Goal: Task Accomplishment & Management: Use online tool/utility

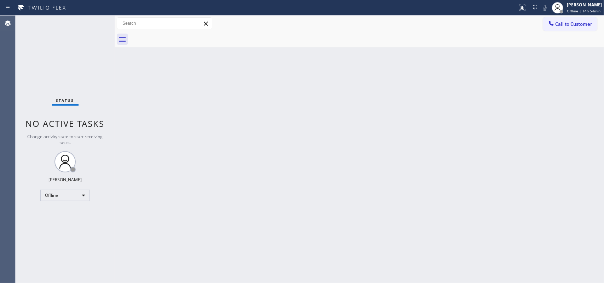
click at [483, 16] on div "Call to Customer Outbound call Location Search location Your caller id phone nu…" at bounding box center [360, 24] width 490 height 16
click at [483, 4] on div "[PERSON_NAME]" at bounding box center [584, 5] width 35 height 6
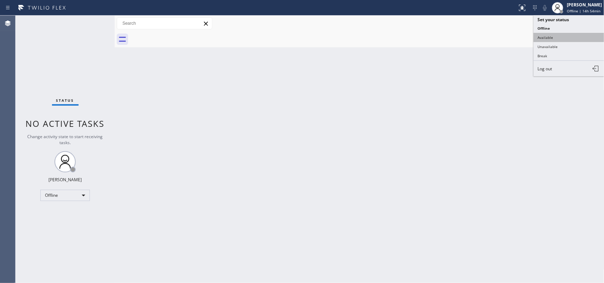
click at [483, 36] on button "Available" at bounding box center [568, 37] width 71 height 9
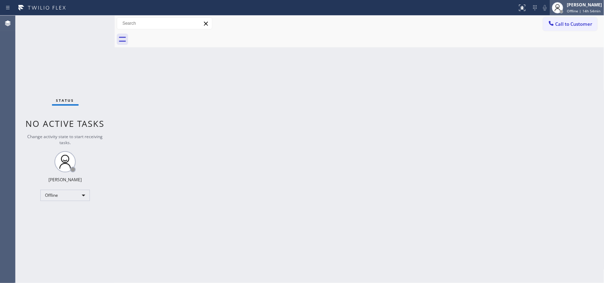
click at [483, 10] on span "Offline | 14h 54min" at bounding box center [584, 10] width 34 height 5
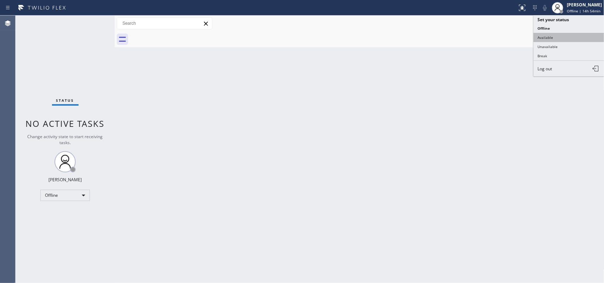
click at [483, 36] on button "Available" at bounding box center [568, 37] width 71 height 9
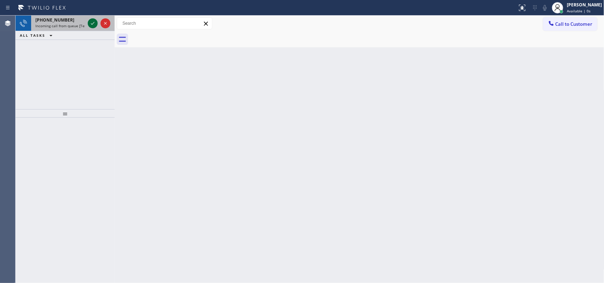
click at [93, 21] on icon at bounding box center [92, 23] width 8 height 8
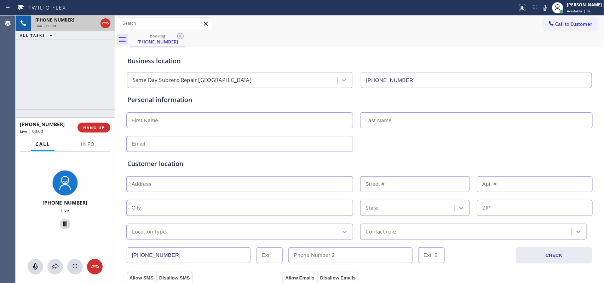
type input "(929) 407-3807"
click at [94, 133] on div "+16312026252 Live | 00:00 HANG UP" at bounding box center [65, 128] width 91 height 18
click at [96, 128] on span "HANG UP" at bounding box center [94, 127] width 22 height 5
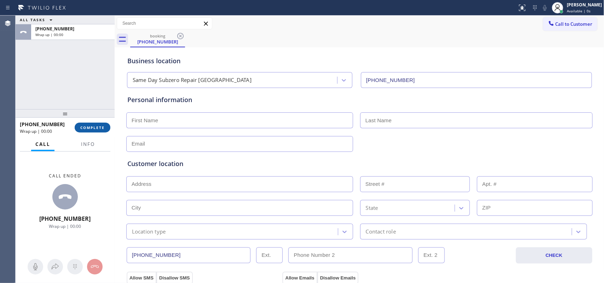
click at [96, 128] on span "COMPLETE" at bounding box center [92, 127] width 24 height 5
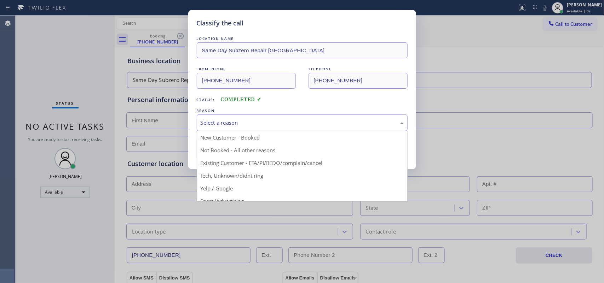
click at [273, 122] on div "Select a reason" at bounding box center [302, 123] width 203 height 8
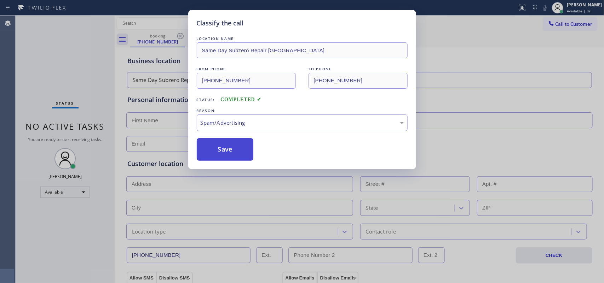
click at [230, 149] on button "Save" at bounding box center [225, 149] width 57 height 23
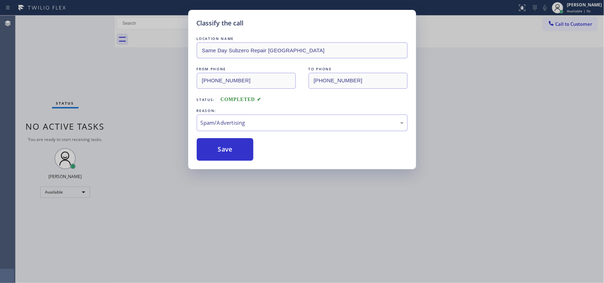
click at [226, 148] on div "Back to Dashboard Change Sender ID Customers Technicians Select a contact Outbo…" at bounding box center [360, 150] width 490 height 268
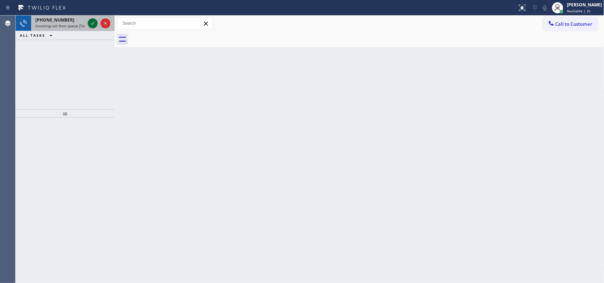
click at [90, 23] on icon at bounding box center [92, 23] width 8 height 8
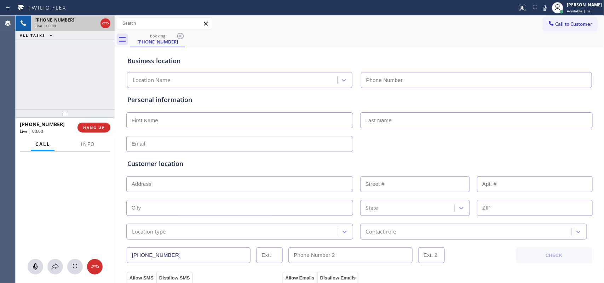
type input "(305) 440-4758"
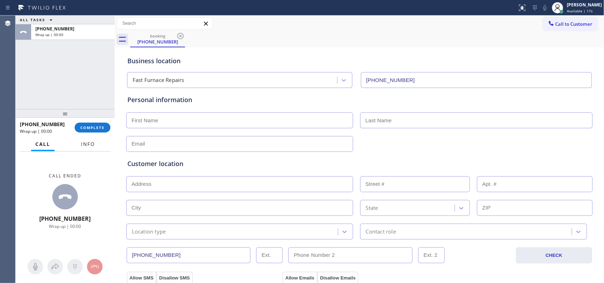
click at [83, 145] on span "Info" at bounding box center [88, 144] width 14 height 6
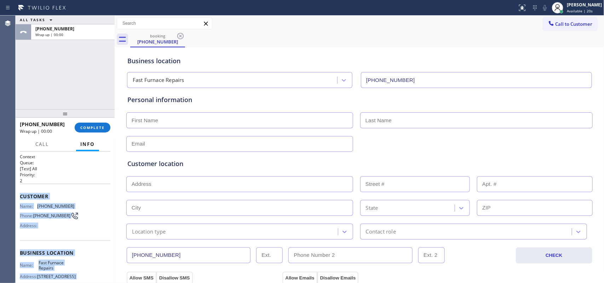
drag, startPoint x: 69, startPoint y: 220, endPoint x: 18, endPoint y: 196, distance: 56.2
click at [18, 196] on div "Context Queue: [Test] All Priority: 2 Customer Name: (954) 909-3490 Phone: (954…" at bounding box center [65, 218] width 99 height 132
copy div "Customer Name: (954) 909-3490 Phone: (954) 909-3490 Address: Business location …"
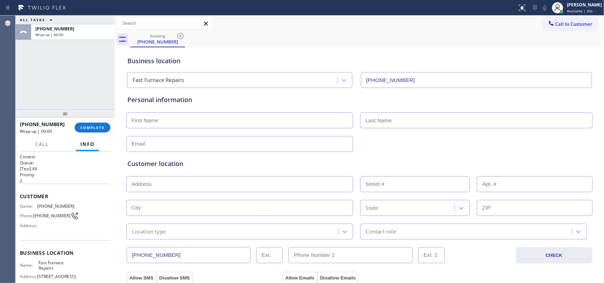
click at [91, 122] on div "+19549093490 Wrap up | 00:00 COMPLETE" at bounding box center [65, 128] width 91 height 18
click at [96, 130] on span "COMPLETE" at bounding box center [92, 127] width 24 height 5
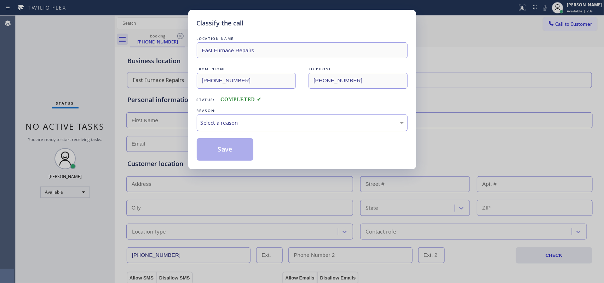
click at [253, 128] on div "Select a reason" at bounding box center [302, 123] width 211 height 17
click at [223, 147] on button "Save" at bounding box center [225, 149] width 57 height 23
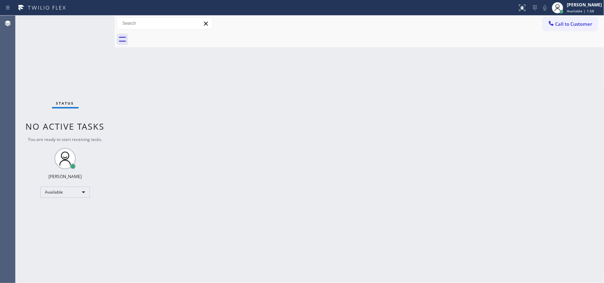
click at [91, 22] on div "Status No active tasks You are ready to start receiving tasks. Leah Cabrera Ava…" at bounding box center [65, 150] width 99 height 268
click at [87, 25] on div "Status No active tasks You are ready to start receiving tasks. Leah Cabrera Ava…" at bounding box center [65, 150] width 99 height 268
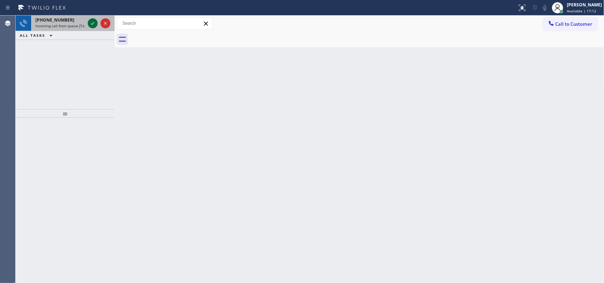
click at [91, 23] on icon at bounding box center [92, 23] width 8 height 8
click at [93, 24] on icon at bounding box center [92, 23] width 8 height 8
click at [93, 22] on icon at bounding box center [92, 23] width 8 height 8
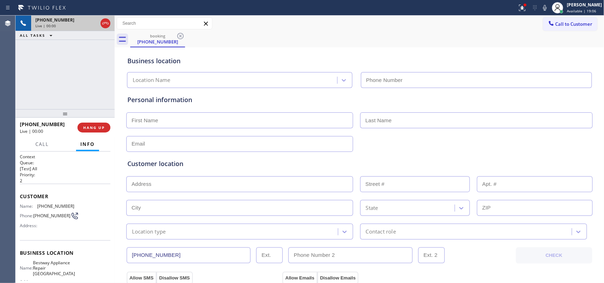
type input "(510) 588-1373"
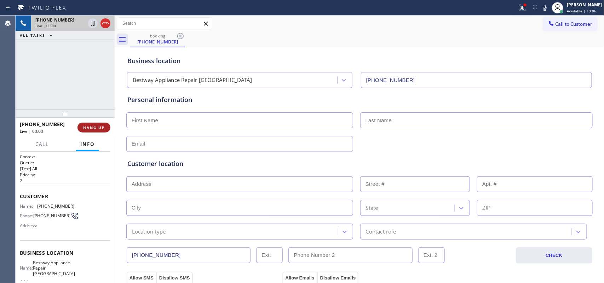
click at [100, 126] on span "HANG UP" at bounding box center [94, 127] width 22 height 5
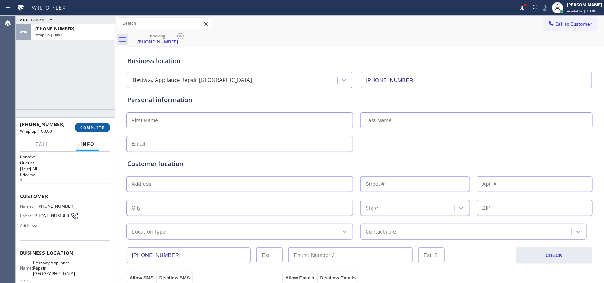
click at [100, 126] on span "COMPLETE" at bounding box center [92, 127] width 24 height 5
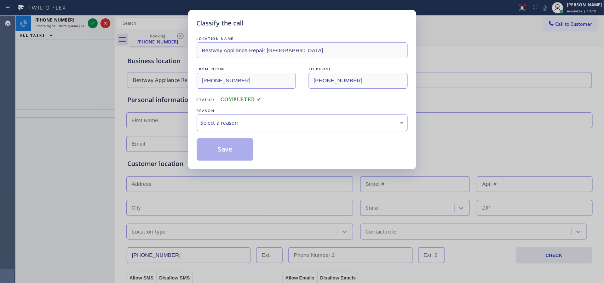
click at [227, 121] on div "Select a reason" at bounding box center [302, 123] width 203 height 8
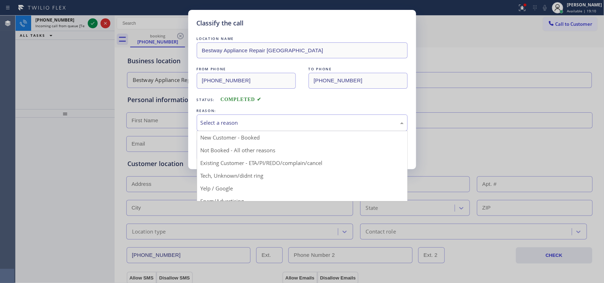
scroll to position [48, 0]
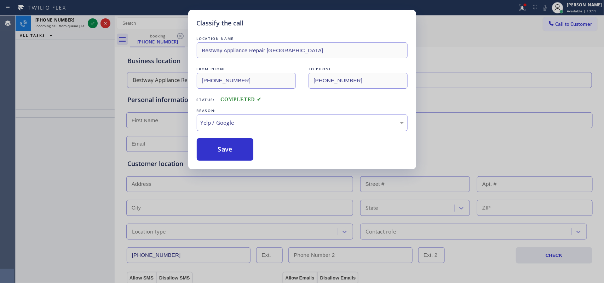
click at [229, 149] on button "Save" at bounding box center [225, 149] width 57 height 23
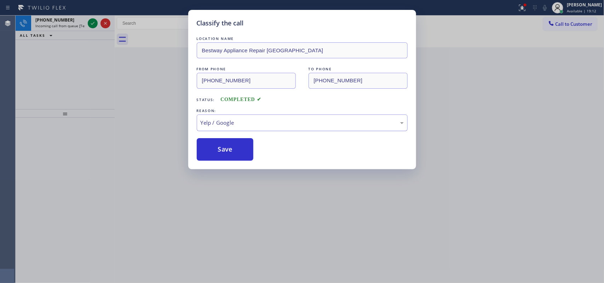
click at [236, 126] on div "Yelp / Google" at bounding box center [302, 123] width 203 height 8
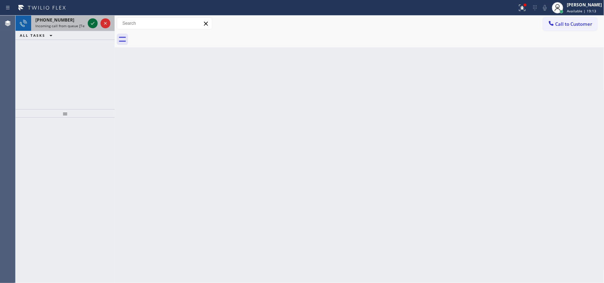
click at [96, 23] on icon at bounding box center [92, 23] width 8 height 8
click at [96, 22] on icon at bounding box center [92, 23] width 8 height 8
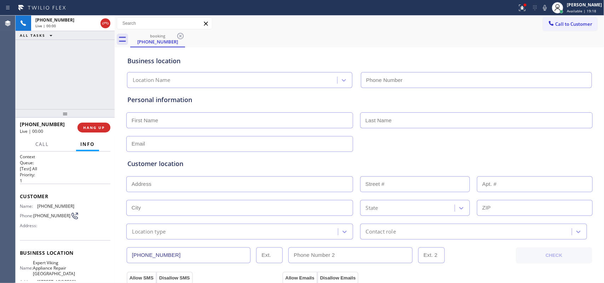
type input "(714) 410-5090"
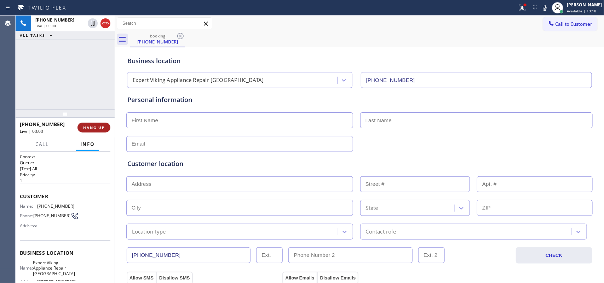
click at [92, 127] on span "HANG UP" at bounding box center [94, 127] width 22 height 5
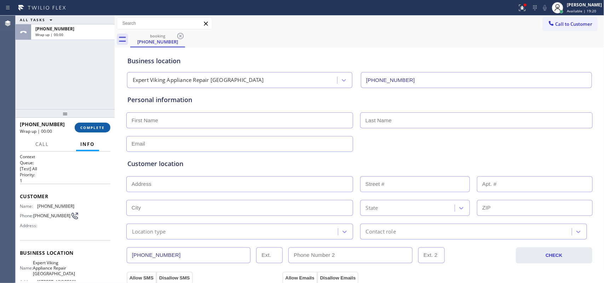
click at [92, 127] on span "COMPLETE" at bounding box center [92, 127] width 24 height 5
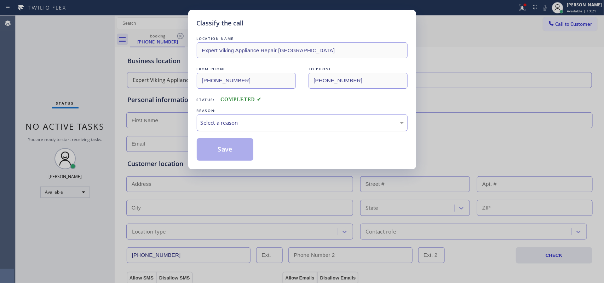
click at [229, 123] on div "Select a reason" at bounding box center [302, 123] width 203 height 8
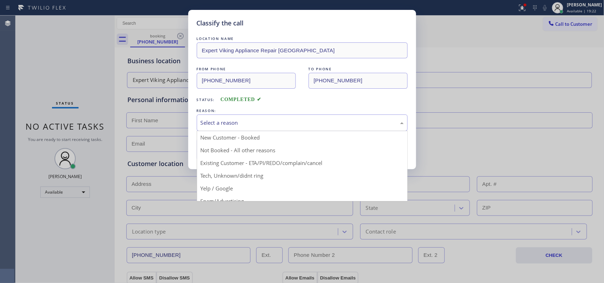
scroll to position [48, 0]
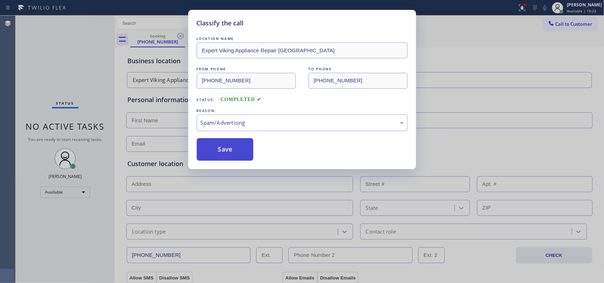
click at [215, 157] on button "Save" at bounding box center [225, 149] width 57 height 23
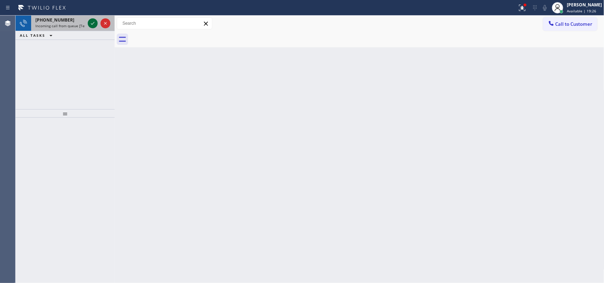
click at [92, 22] on icon at bounding box center [92, 23] width 8 height 8
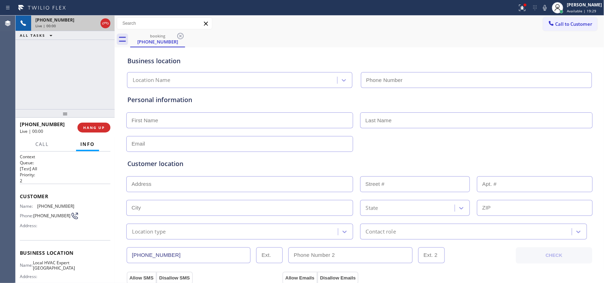
type input "(619) 369-1171"
click at [98, 128] on span "HANG UP" at bounding box center [94, 127] width 22 height 5
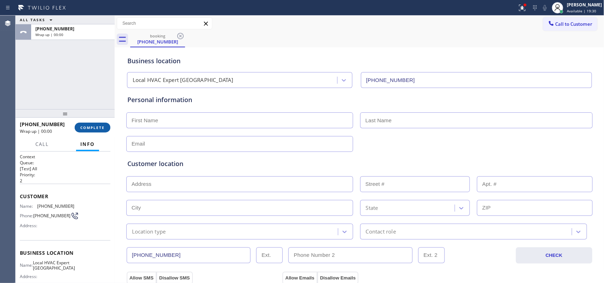
click at [98, 128] on span "COMPLETE" at bounding box center [92, 127] width 24 height 5
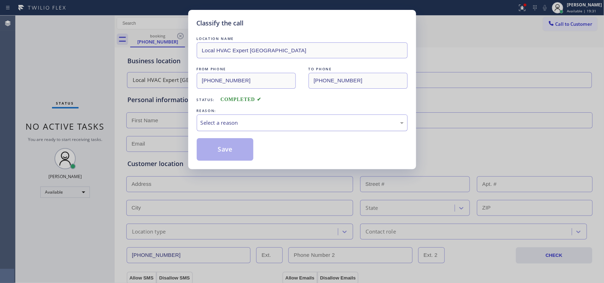
click at [295, 118] on div "Select a reason" at bounding box center [302, 123] width 211 height 17
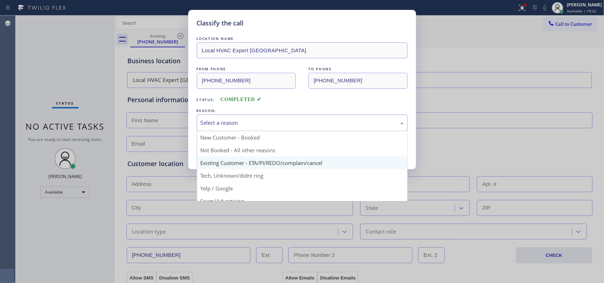
scroll to position [48, 0]
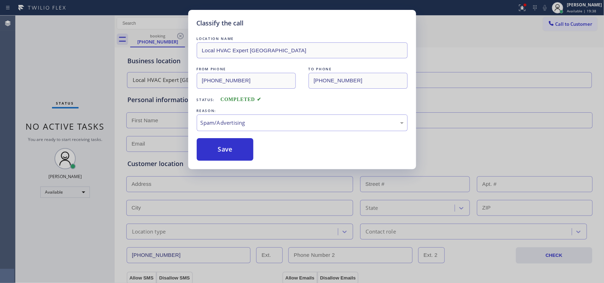
click at [216, 155] on button "Save" at bounding box center [225, 149] width 57 height 23
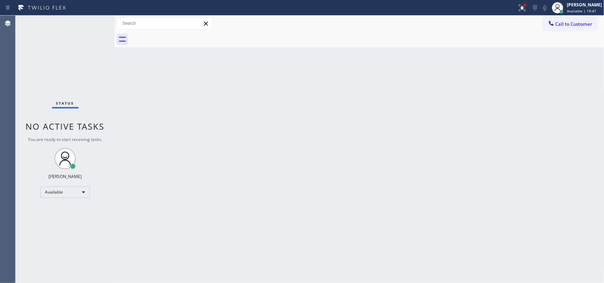
click at [91, 21] on div "Status No active tasks You are ready to start receiving tasks. Leah Cabrera Ava…" at bounding box center [65, 150] width 99 height 268
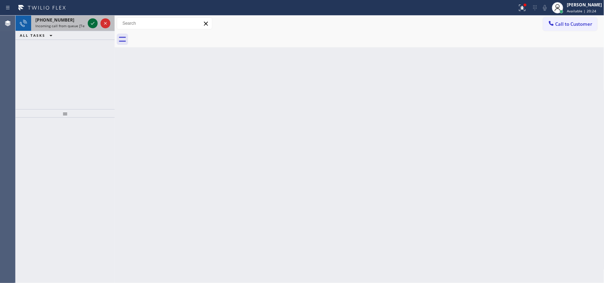
click at [91, 22] on icon at bounding box center [92, 23] width 8 height 8
click at [90, 21] on icon at bounding box center [92, 23] width 8 height 8
click at [93, 23] on icon at bounding box center [93, 23] width 4 height 3
click at [89, 23] on icon at bounding box center [92, 23] width 8 height 8
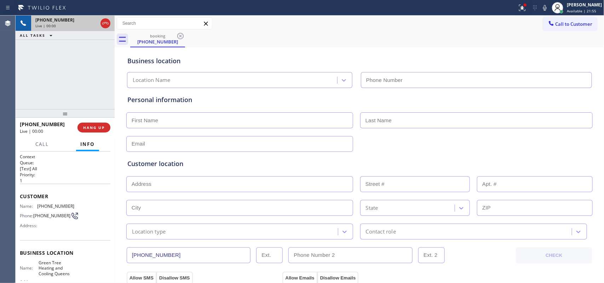
type input "(929) 384-6560"
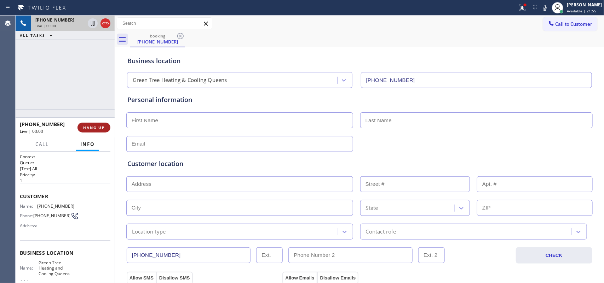
click at [92, 126] on span "HANG UP" at bounding box center [94, 127] width 22 height 5
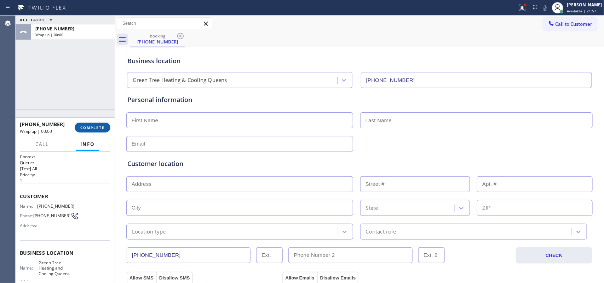
click at [92, 126] on span "COMPLETE" at bounding box center [92, 127] width 24 height 5
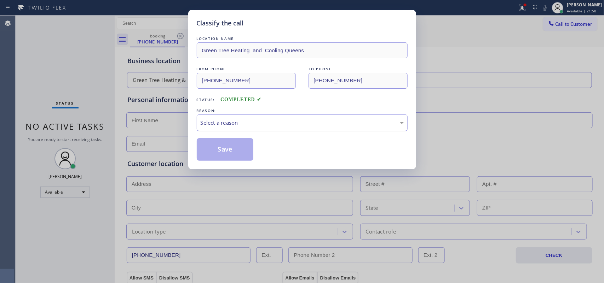
click at [259, 120] on div "Select a reason" at bounding box center [302, 123] width 203 height 8
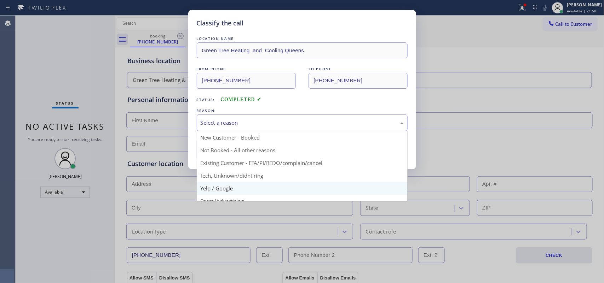
scroll to position [48, 0]
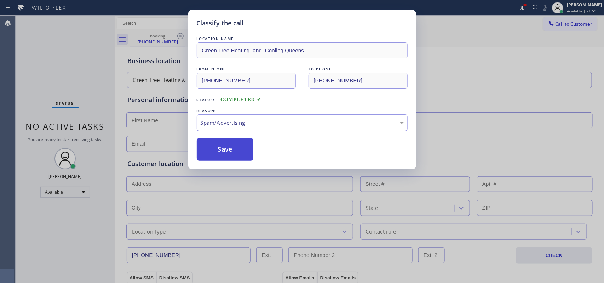
click at [230, 145] on button "Save" at bounding box center [225, 149] width 57 height 23
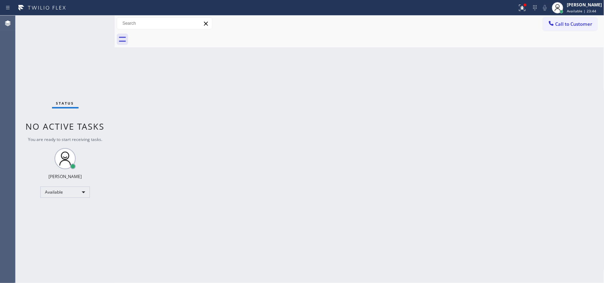
drag, startPoint x: 158, startPoint y: 144, endPoint x: 356, endPoint y: 166, distance: 199.6
click at [356, 166] on div "Back to Dashboard Change Sender ID Customers Technicians Select a contact Outbo…" at bounding box center [360, 150] width 490 height 268
click at [92, 22] on div "Status No active tasks You are ready to start receiving tasks. Leah Cabrera Ava…" at bounding box center [65, 150] width 99 height 268
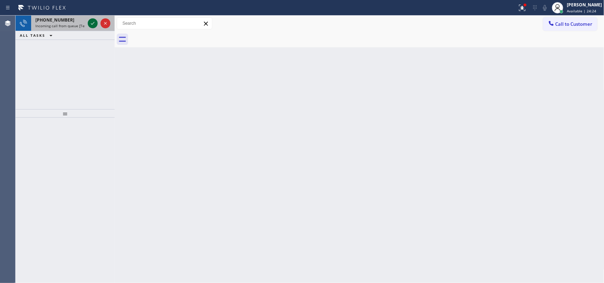
click at [92, 22] on icon at bounding box center [92, 23] width 8 height 8
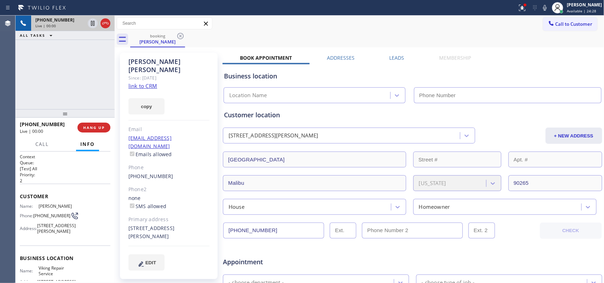
type input "(323) 416-2342"
click at [140, 74] on div "Susan Pechman Since: 20 may 2020 link to CRM copy Email susanpechman@gmail.com …" at bounding box center [169, 166] width 98 height 227
click at [142, 82] on link "link to CRM" at bounding box center [142, 85] width 29 height 7
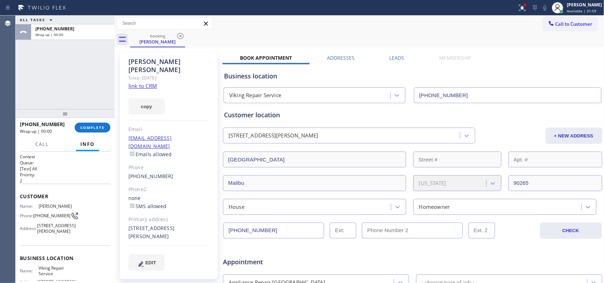
scroll to position [133, 0]
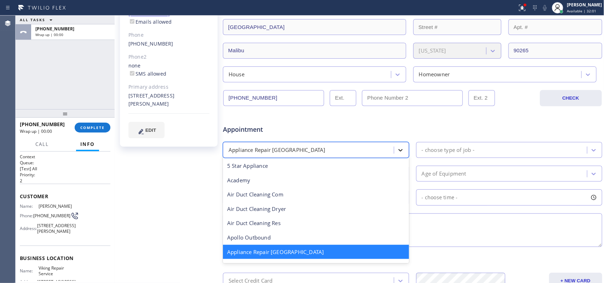
click at [397, 149] on icon at bounding box center [400, 150] width 7 height 7
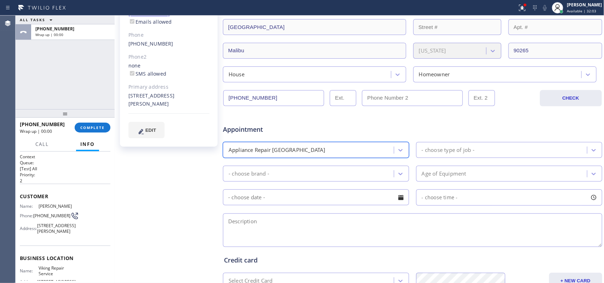
click at [450, 149] on div "- choose type of job -" at bounding box center [448, 150] width 53 height 8
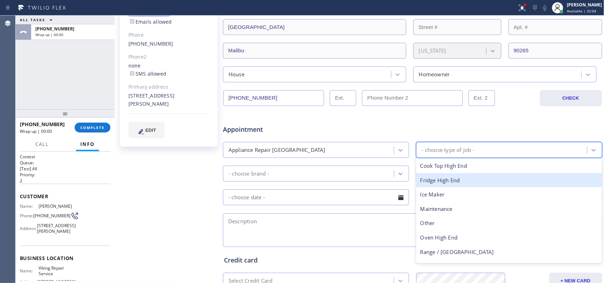
click at [449, 183] on div "Fridge High End" at bounding box center [509, 180] width 186 height 15
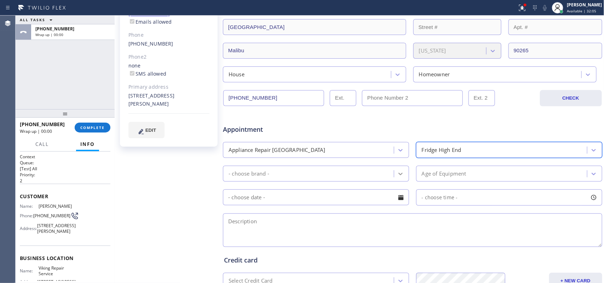
click at [401, 176] on div at bounding box center [400, 174] width 13 height 13
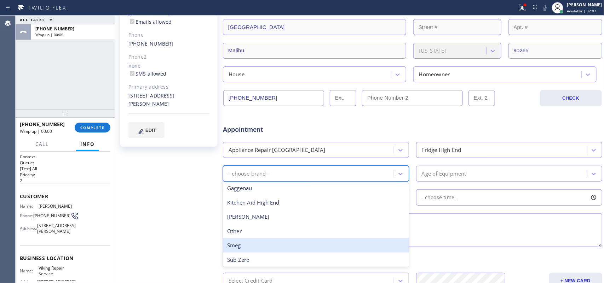
scroll to position [117, 0]
click at [293, 226] on div "Viking" at bounding box center [316, 244] width 186 height 15
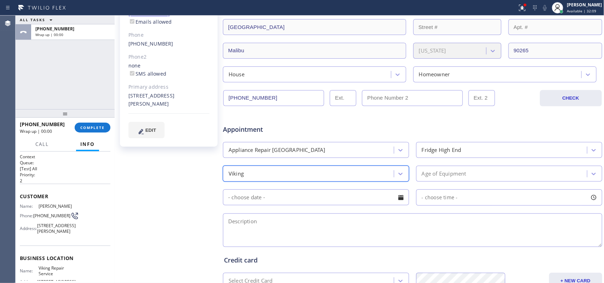
click at [471, 169] on div "Age of Equipment" at bounding box center [502, 174] width 169 height 12
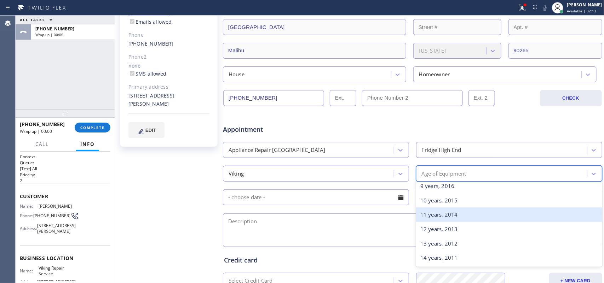
scroll to position [177, 0]
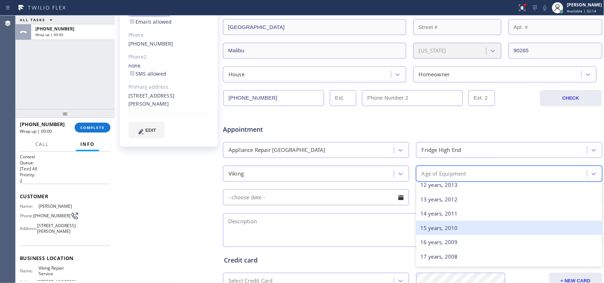
click at [469, 226] on div "15 years, 2010" at bounding box center [509, 228] width 186 height 15
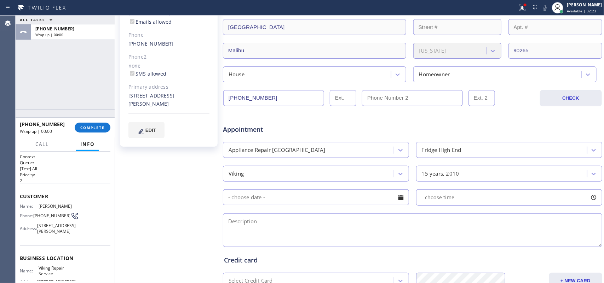
click at [287, 199] on input "text" at bounding box center [316, 198] width 186 height 16
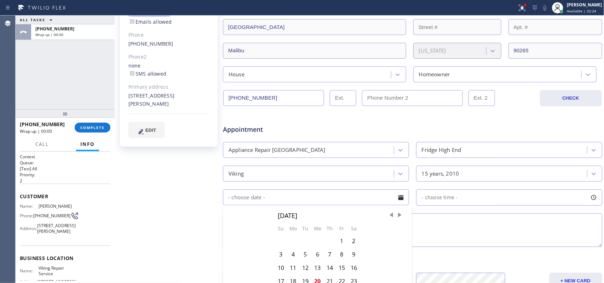
scroll to position [221, 0]
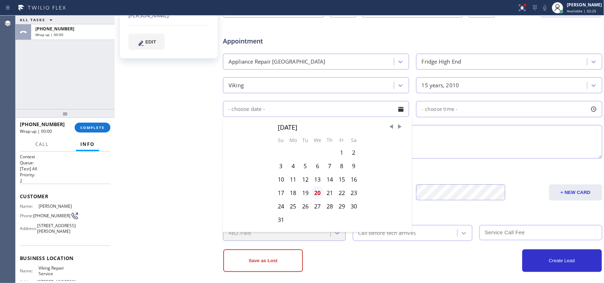
click at [317, 195] on div "20" at bounding box center [317, 192] width 12 height 13
type input "08/20/2025"
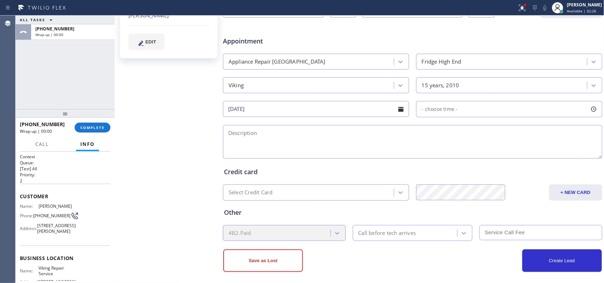
click at [483, 110] on div at bounding box center [594, 109] width 12 height 12
drag, startPoint x: 419, startPoint y: 152, endPoint x: 523, endPoint y: 158, distance: 104.5
click at [483, 158] on div at bounding box center [529, 152] width 8 height 15
drag, startPoint x: 422, startPoint y: 152, endPoint x: 483, endPoint y: 158, distance: 61.1
click at [483, 158] on div at bounding box center [489, 152] width 8 height 15
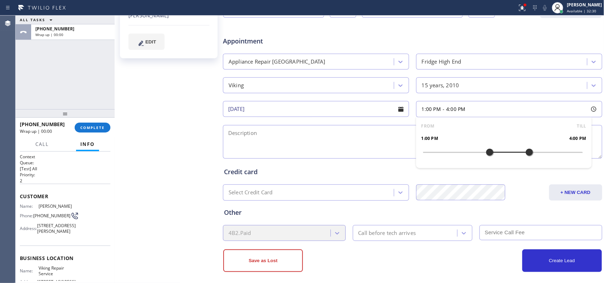
click at [322, 145] on textarea at bounding box center [412, 142] width 379 height 34
drag, startPoint x: 52, startPoint y: 245, endPoint x: 36, endPoint y: 229, distance: 22.3
click at [36, 226] on div "Address: 26502 Latigo Shore Dr, Malibu, CA 90265" at bounding box center [47, 228] width 54 height 11
copy span "26502 Latigo Shore Dr, Malibu, CA 90265"
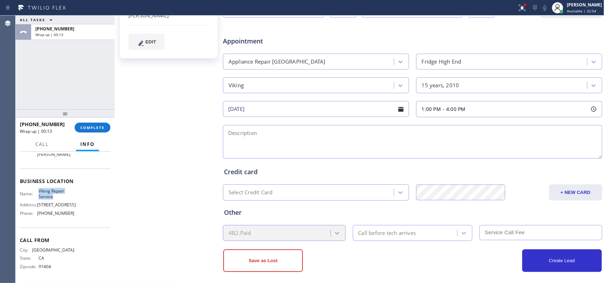
drag, startPoint x: 49, startPoint y: 195, endPoint x: 38, endPoint y: 189, distance: 12.5
click at [39, 189] on span "Viking Repair Service" at bounding box center [56, 194] width 35 height 11
copy span "Viking Repair Service"
click at [192, 128] on div "Susan Pechman Since: 20 may 2020 link to CRM copy Email susanpechman@gmail.com …" at bounding box center [169, 57] width 106 height 458
click at [289, 141] on textarea at bounding box center [412, 142] width 379 height 34
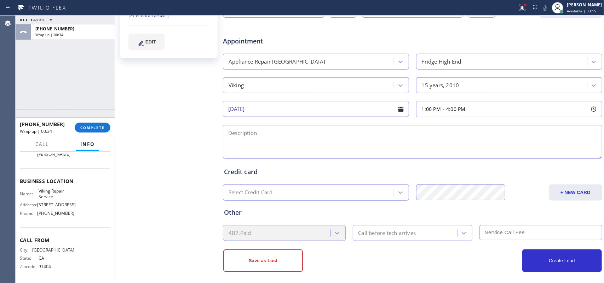
paste textarea "1-4/$80/Viking BI Fridge/15 yo/ tenant says fridge part is not getting cold eno…"
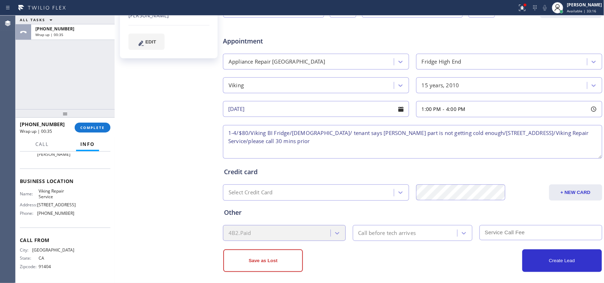
type textarea "1-4/$80/Viking BI Fridge/15 yo/ tenant says fridge part is not getting cold eno…"
click at [412, 226] on div "Call before tech arrives" at bounding box center [406, 233] width 103 height 12
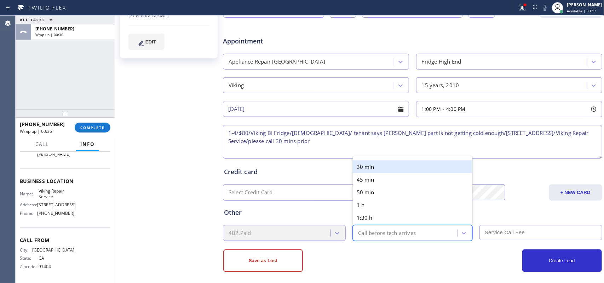
click at [392, 170] on div "30 min" at bounding box center [413, 167] width 120 height 13
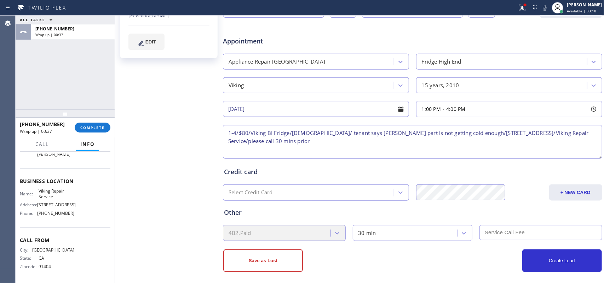
click at [483, 226] on input "text" at bounding box center [540, 232] width 123 height 15
type input "80"
click at [331, 146] on textarea "1-4/$80/Viking BI Fridge/15 yo/ tenant says fridge part is not getting cold eno…" at bounding box center [412, 142] width 379 height 34
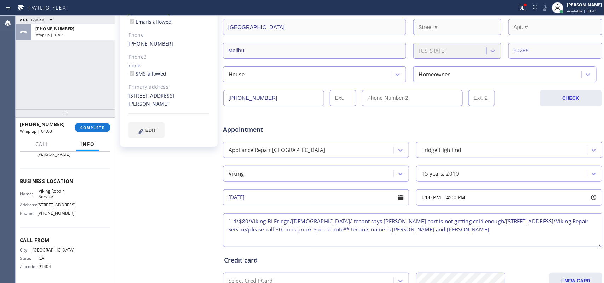
scroll to position [226, 0]
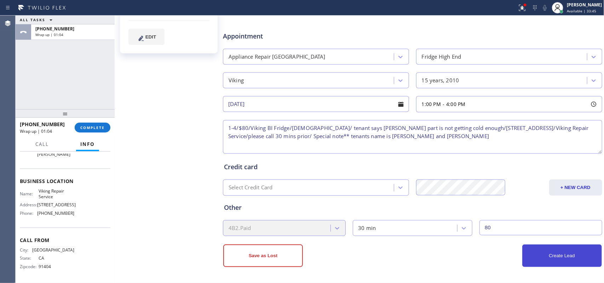
type textarea "1-4/$80/Viking BI Fridge/15 yo/ tenant says fridge part is not getting cold eno…"
click at [483, 226] on button "Create Lead" at bounding box center [562, 256] width 80 height 23
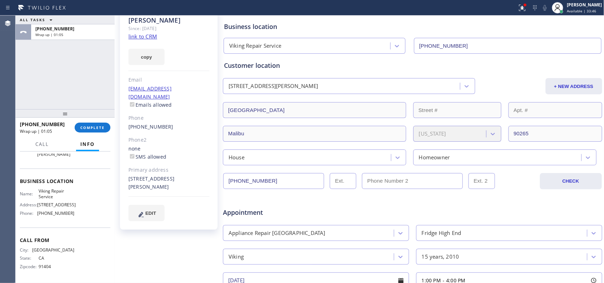
scroll to position [0, 0]
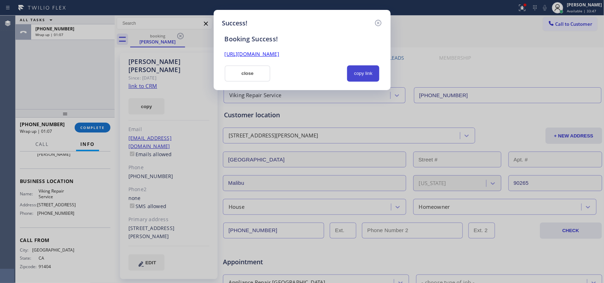
click at [371, 73] on button "copy link" at bounding box center [363, 73] width 33 height 16
click at [279, 53] on link "https://erp.apollosoft.co/customer/699139#portlet_lead" at bounding box center [252, 54] width 54 height 7
click at [236, 66] on button "close" at bounding box center [248, 73] width 46 height 16
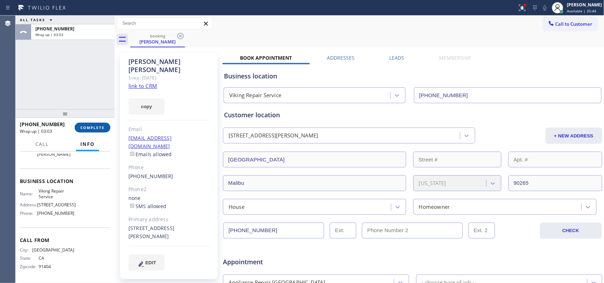
click at [90, 128] on span "COMPLETE" at bounding box center [92, 127] width 24 height 5
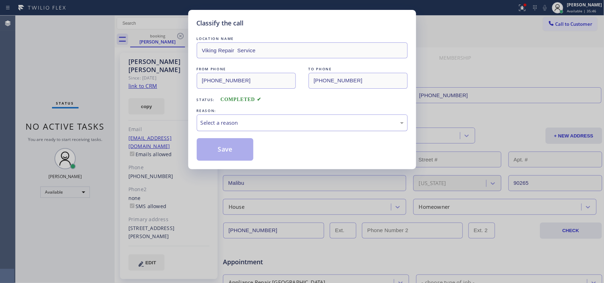
click at [243, 127] on div "Select a reason" at bounding box center [302, 123] width 203 height 8
click at [234, 155] on button "Save" at bounding box center [225, 149] width 57 height 23
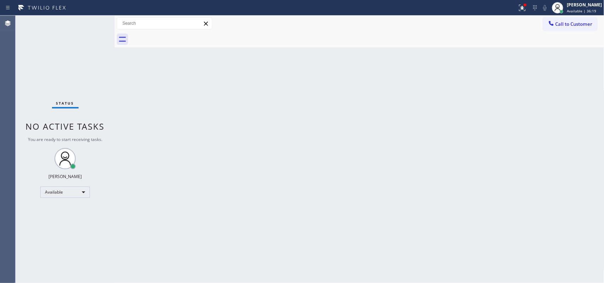
click at [94, 23] on div "Status No active tasks You are ready to start receiving tasks. Leah Cabrera Ava…" at bounding box center [65, 150] width 99 height 268
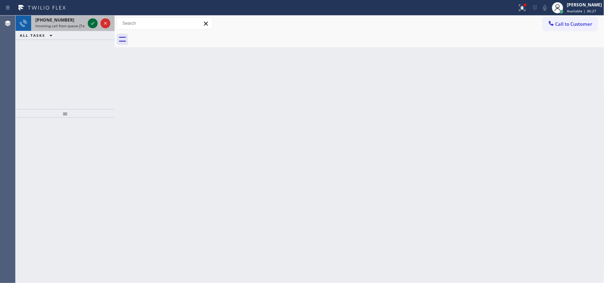
click at [92, 25] on icon at bounding box center [92, 23] width 8 height 8
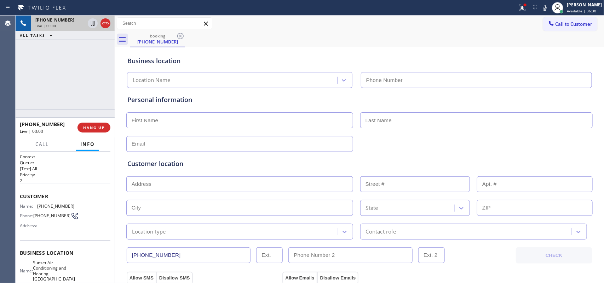
type input "(510) 660-0480"
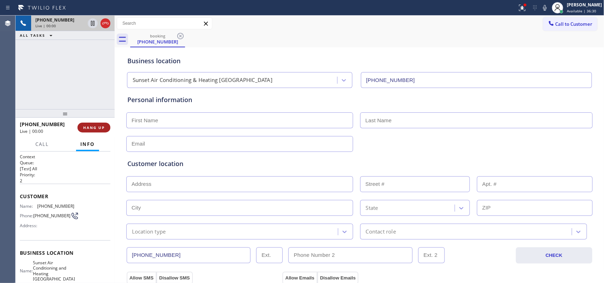
click at [97, 128] on span "HANG UP" at bounding box center [94, 127] width 22 height 5
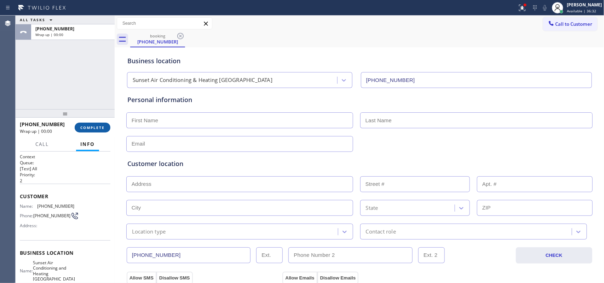
click at [97, 128] on span "COMPLETE" at bounding box center [92, 127] width 24 height 5
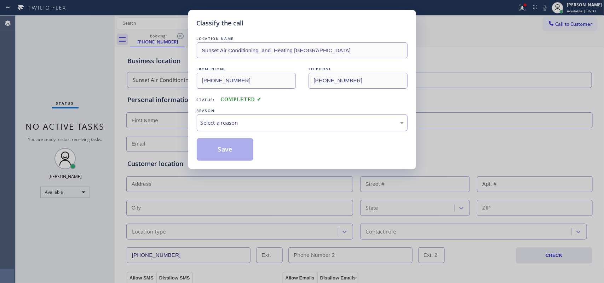
click at [241, 122] on div "Select a reason" at bounding box center [302, 123] width 203 height 8
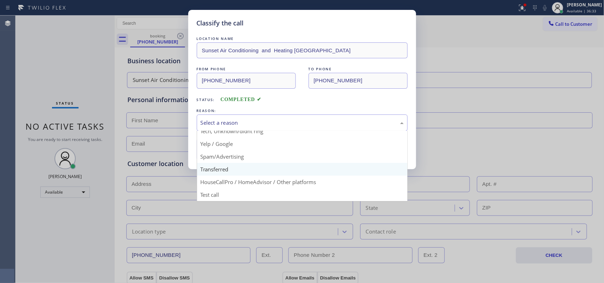
scroll to position [4, 0]
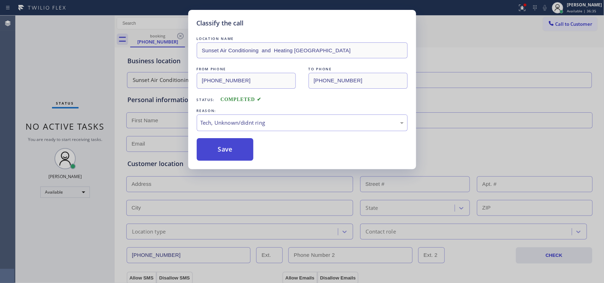
click at [227, 146] on button "Save" at bounding box center [225, 149] width 57 height 23
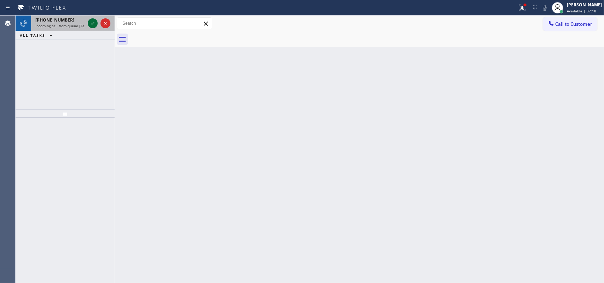
click at [90, 20] on icon at bounding box center [92, 23] width 8 height 8
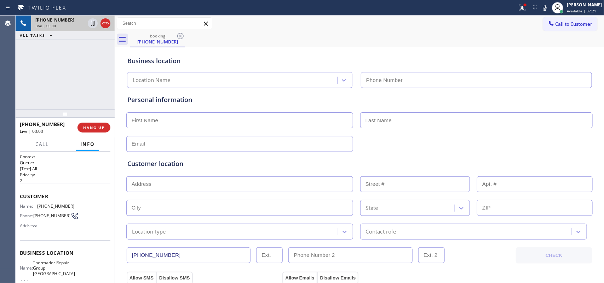
type input "(240) 222-5878"
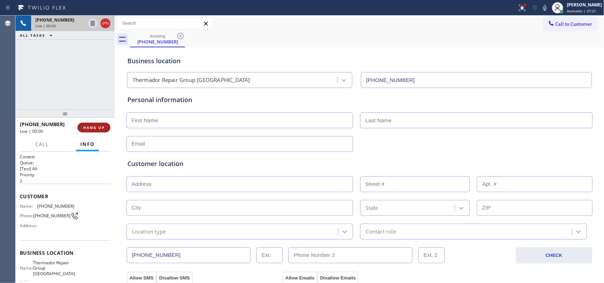
click at [94, 126] on span "HANG UP" at bounding box center [94, 127] width 22 height 5
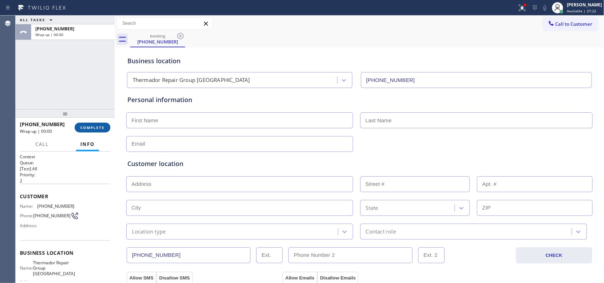
click at [94, 126] on span "COMPLETE" at bounding box center [92, 127] width 24 height 5
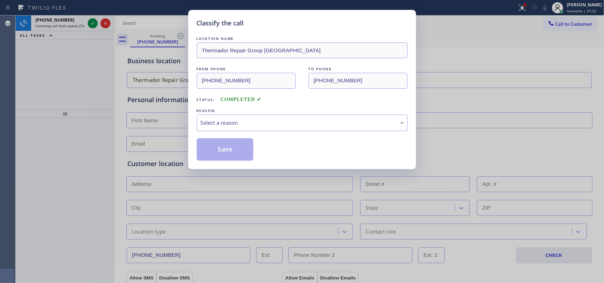
click at [246, 111] on div "REASON:" at bounding box center [302, 110] width 211 height 7
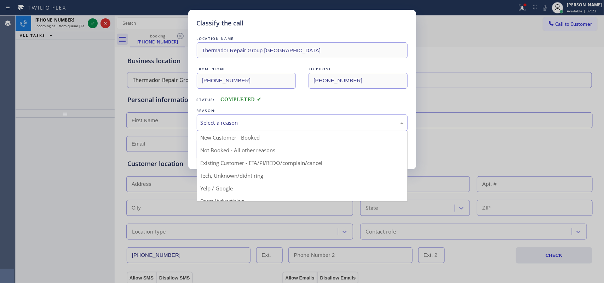
click at [244, 121] on div "Select a reason" at bounding box center [302, 123] width 203 height 8
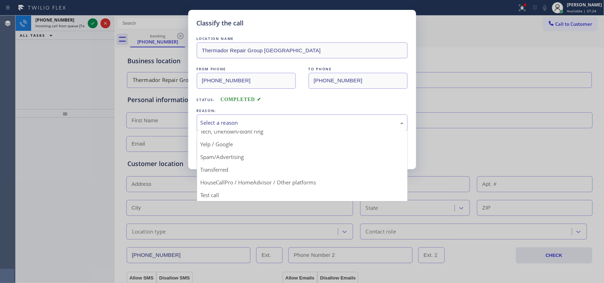
scroll to position [48, 0]
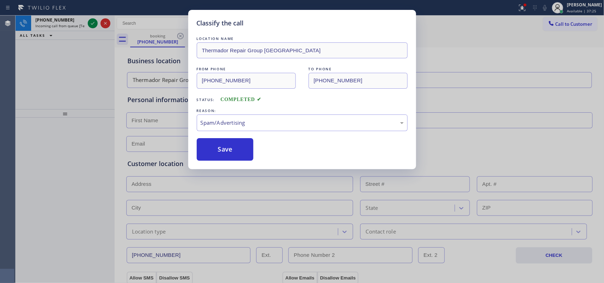
drag, startPoint x: 228, startPoint y: 148, endPoint x: 153, endPoint y: 73, distance: 106.1
click at [227, 147] on button "Save" at bounding box center [225, 149] width 57 height 23
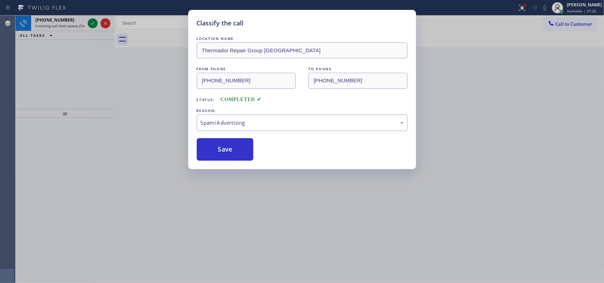
click at [91, 23] on icon at bounding box center [92, 23] width 8 height 8
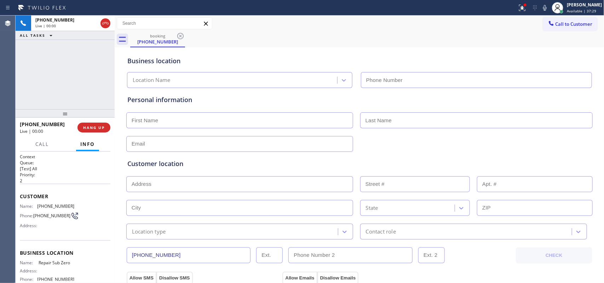
type input "(888) 990-7050"
click at [91, 128] on span "HANG UP" at bounding box center [94, 127] width 22 height 5
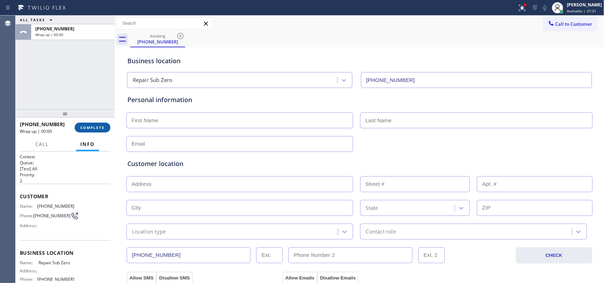
click at [99, 128] on span "COMPLETE" at bounding box center [92, 127] width 24 height 5
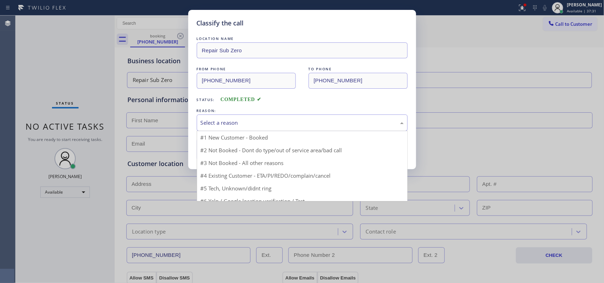
click at [226, 121] on div "Select a reason" at bounding box center [302, 123] width 203 height 8
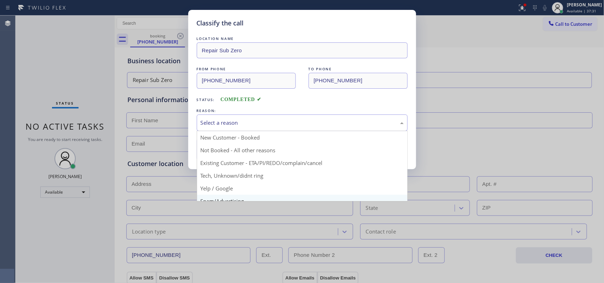
scroll to position [48, 0]
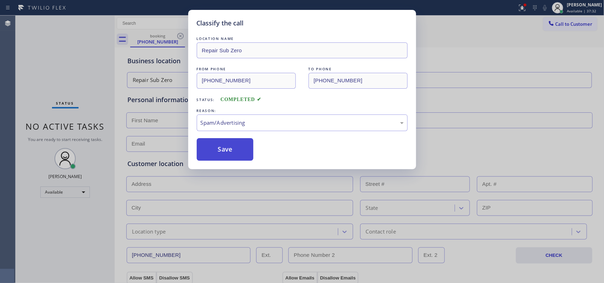
click at [215, 152] on button "Save" at bounding box center [225, 149] width 57 height 23
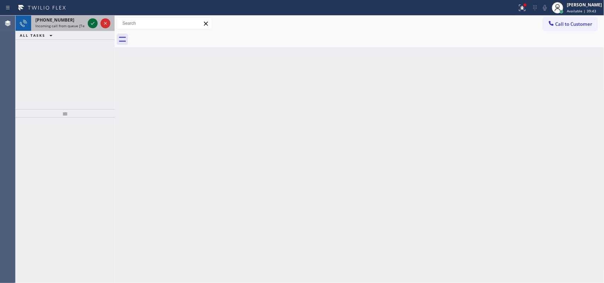
click at [88, 23] on icon at bounding box center [92, 23] width 8 height 8
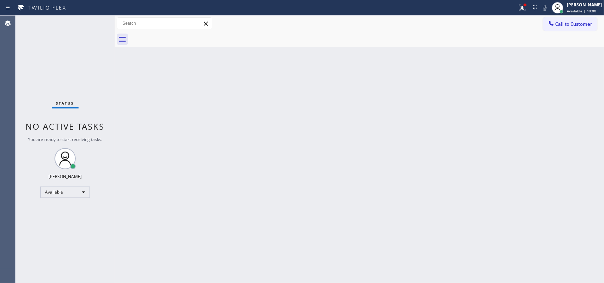
click at [93, 23] on div "Status No active tasks You are ready to start receiving tasks. Leah Cabrera Ava…" at bounding box center [65, 150] width 99 height 268
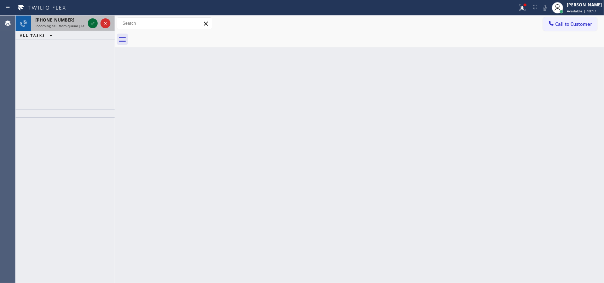
click at [92, 23] on icon at bounding box center [92, 23] width 8 height 8
click at [91, 24] on icon at bounding box center [92, 23] width 8 height 8
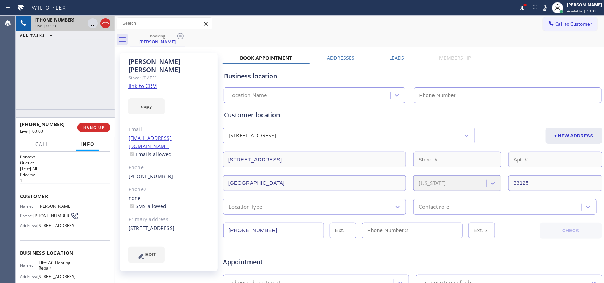
type input "(305) 239-8487"
click at [137, 82] on link "link to CRM" at bounding box center [142, 85] width 29 height 7
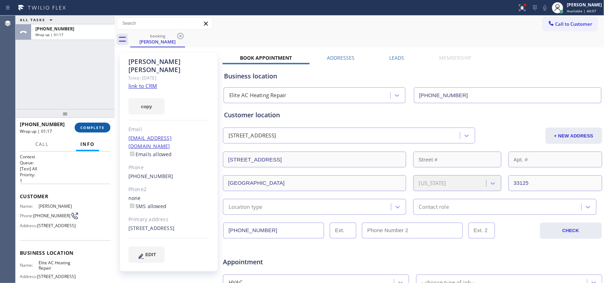
click at [104, 125] on span "COMPLETE" at bounding box center [92, 127] width 24 height 5
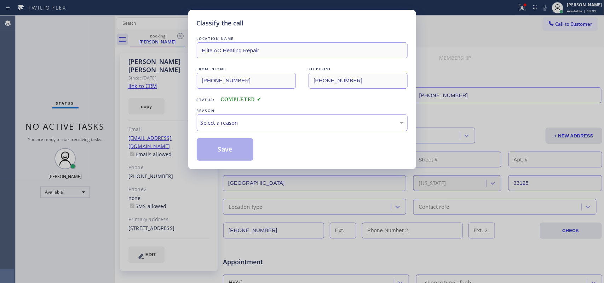
click at [239, 124] on div "Select a reason" at bounding box center [302, 123] width 203 height 8
click at [231, 151] on button "Save" at bounding box center [225, 149] width 57 height 23
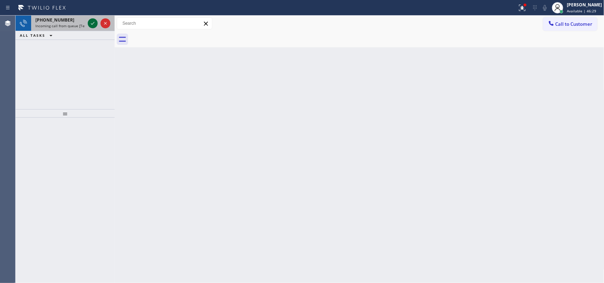
click at [92, 22] on icon at bounding box center [92, 23] width 8 height 8
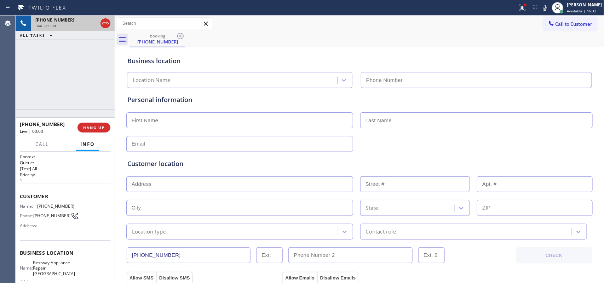
type input "(954) 807-4724"
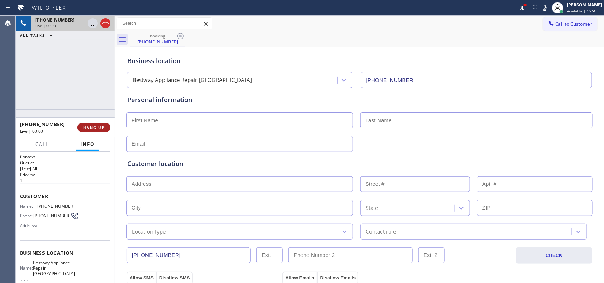
click at [105, 132] on button "HANG UP" at bounding box center [93, 128] width 33 height 10
click at [104, 129] on span "HANG UP" at bounding box center [94, 127] width 22 height 5
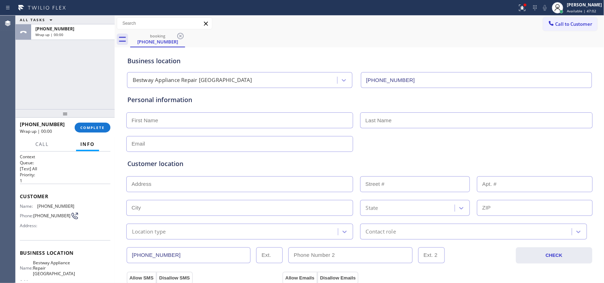
drag, startPoint x: 101, startPoint y: 126, endPoint x: 142, endPoint y: 116, distance: 42.3
click at [101, 126] on span "COMPLETE" at bounding box center [92, 127] width 24 height 5
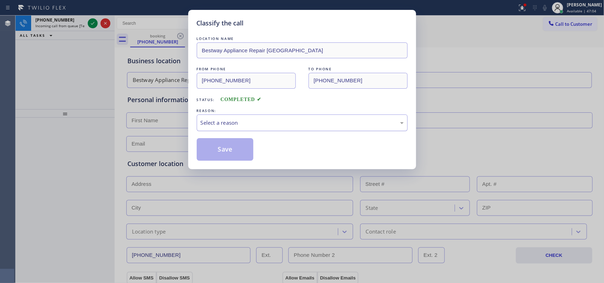
click at [268, 115] on div "Select a reason" at bounding box center [302, 123] width 211 height 17
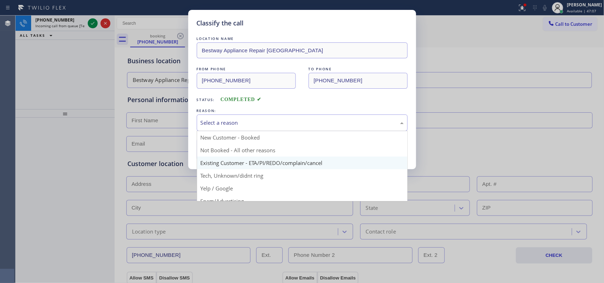
scroll to position [44, 0]
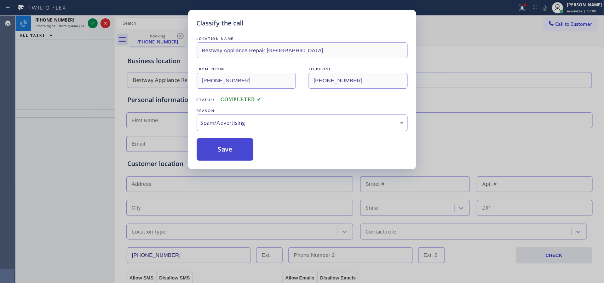
drag, startPoint x: 238, startPoint y: 154, endPoint x: 160, endPoint y: 88, distance: 101.7
click at [238, 154] on button "Save" at bounding box center [225, 149] width 57 height 23
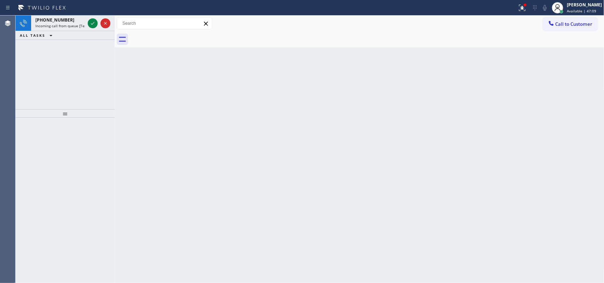
click at [92, 21] on icon at bounding box center [92, 23] width 8 height 8
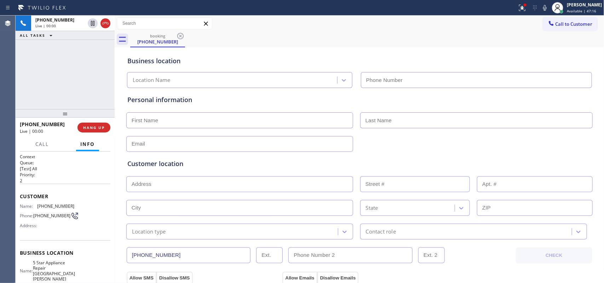
type input "(805) 360-6522"
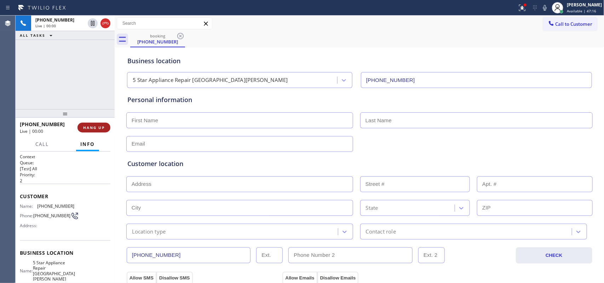
click at [100, 129] on span "HANG UP" at bounding box center [94, 127] width 22 height 5
click at [100, 129] on span "COMPLETE" at bounding box center [92, 127] width 24 height 5
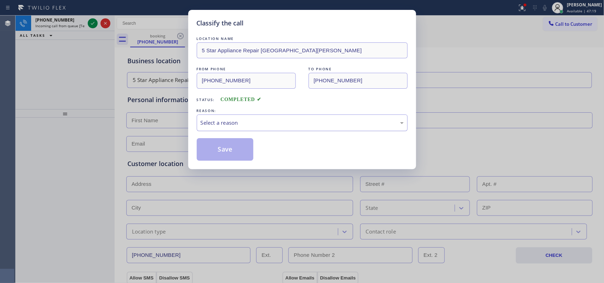
click at [229, 121] on div "Select a reason" at bounding box center [302, 123] width 203 height 8
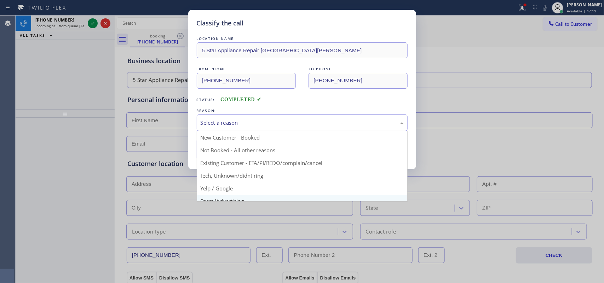
scroll to position [48, 0]
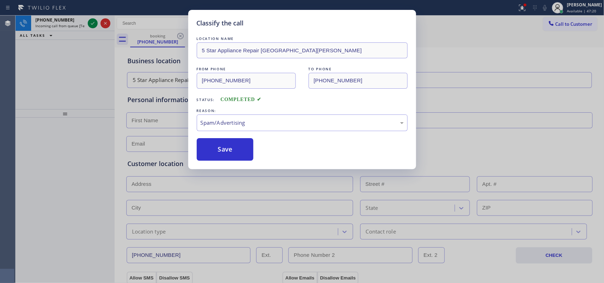
drag, startPoint x: 231, startPoint y: 155, endPoint x: 206, endPoint y: 135, distance: 32.0
click at [231, 154] on button "Save" at bounding box center [225, 149] width 57 height 23
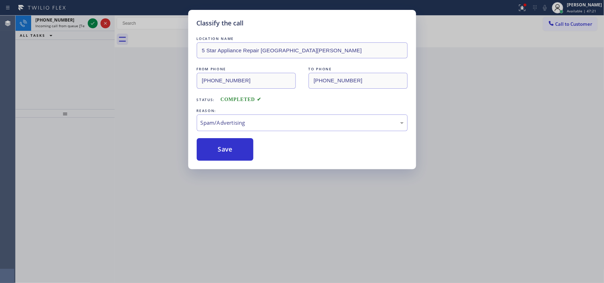
click at [94, 29] on div "Classify the call LOCATION NAME Same Day Subzero Repair Ocean Parkway FROM PHON…" at bounding box center [310, 150] width 588 height 268
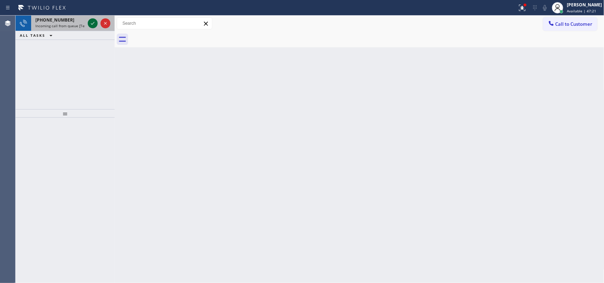
click at [92, 25] on icon at bounding box center [92, 23] width 8 height 8
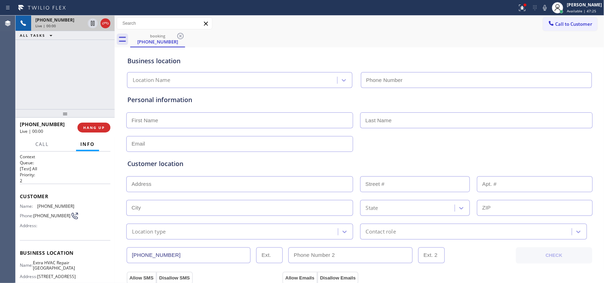
type input "(415) 851-3664"
click at [107, 21] on icon at bounding box center [105, 23] width 8 height 8
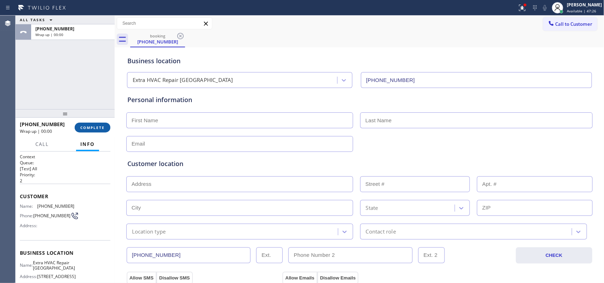
click at [109, 129] on button "COMPLETE" at bounding box center [93, 128] width 36 height 10
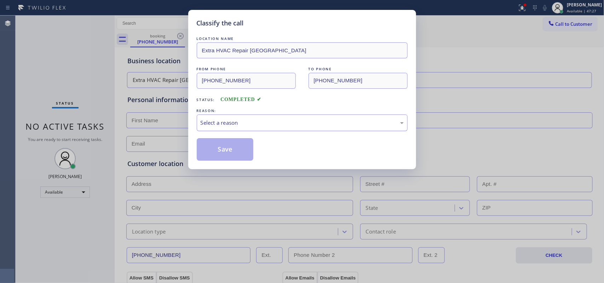
click at [247, 121] on div "Select a reason" at bounding box center [302, 123] width 203 height 8
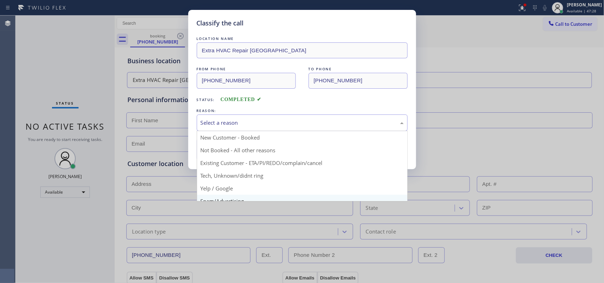
scroll to position [48, 0]
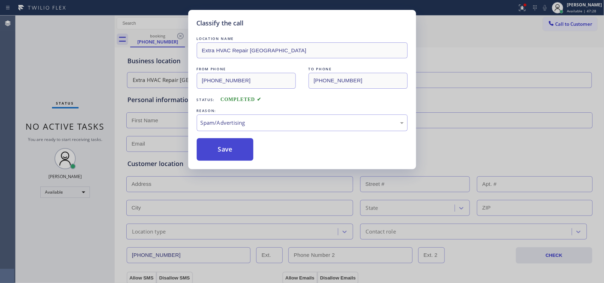
click at [215, 151] on button "Save" at bounding box center [225, 149] width 57 height 23
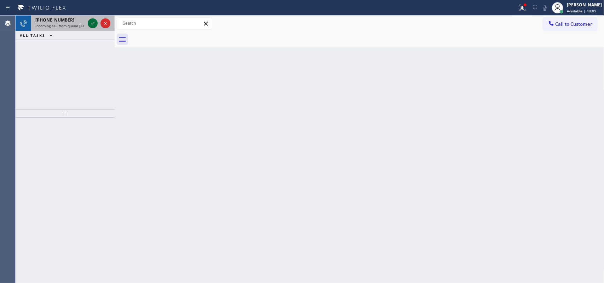
click at [91, 23] on icon at bounding box center [92, 23] width 8 height 8
click at [92, 23] on icon at bounding box center [92, 23] width 8 height 8
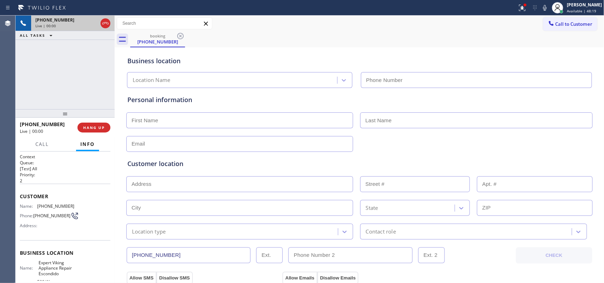
type input "(760) 906-8444"
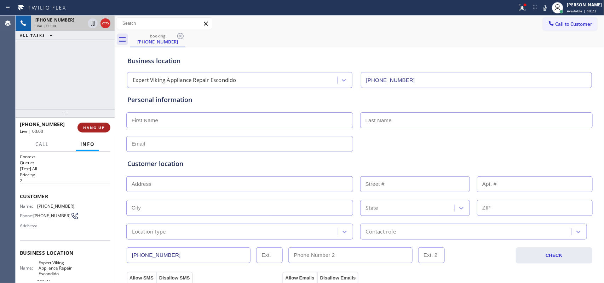
click at [99, 131] on button "HANG UP" at bounding box center [93, 128] width 33 height 10
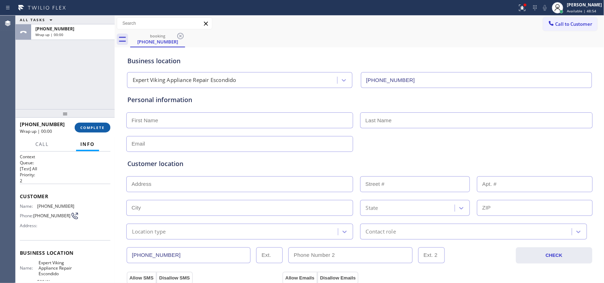
click at [93, 131] on button "COMPLETE" at bounding box center [93, 128] width 36 height 10
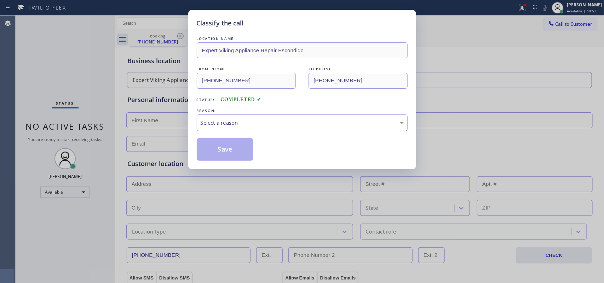
click at [227, 125] on div "Select a reason" at bounding box center [302, 123] width 203 height 8
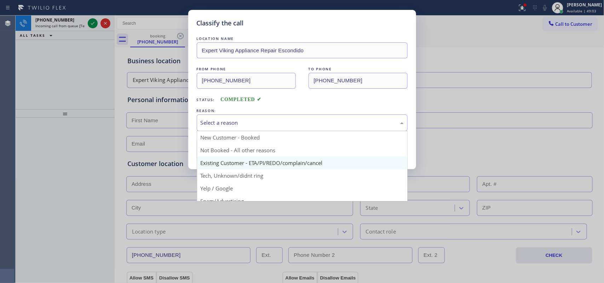
scroll to position [48, 0]
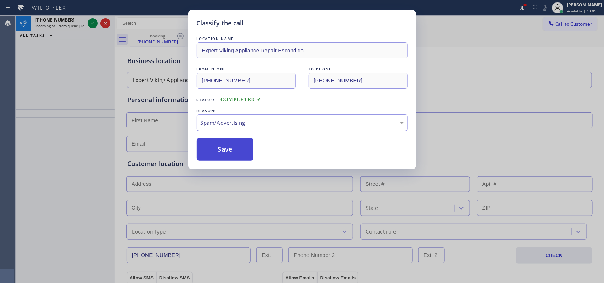
click at [244, 155] on button "Save" at bounding box center [225, 149] width 57 height 23
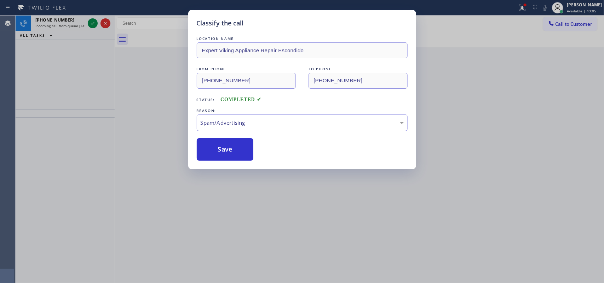
click at [93, 22] on div "Classify the call LOCATION NAME Expert Viking Appliance Repair Escondido FROM P…" at bounding box center [302, 141] width 604 height 283
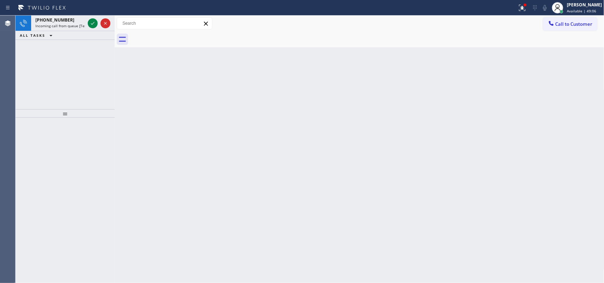
click at [93, 22] on icon at bounding box center [92, 23] width 8 height 8
click at [91, 22] on icon at bounding box center [92, 23] width 8 height 8
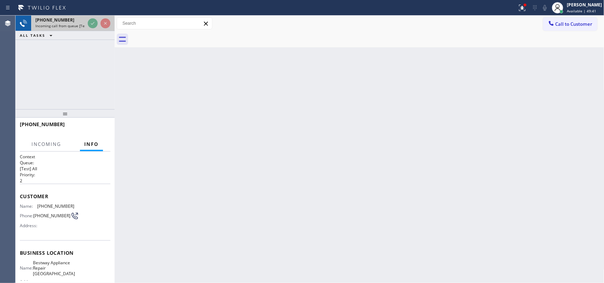
click at [87, 23] on div at bounding box center [98, 24] width 25 height 16
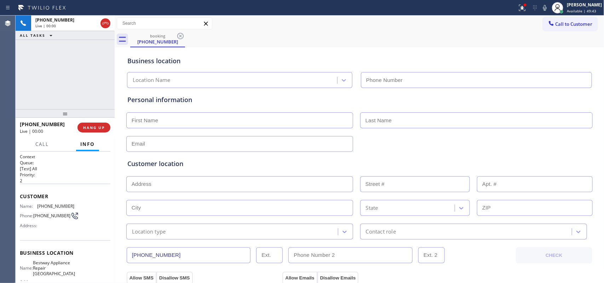
type input "(602) 671-3622"
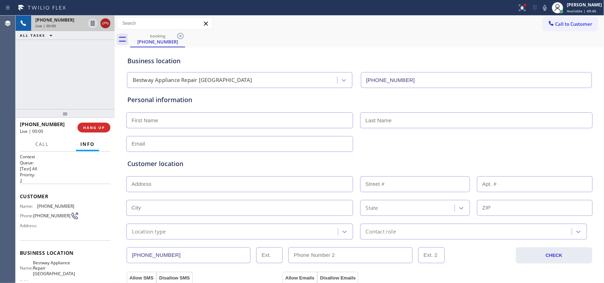
click at [103, 24] on icon at bounding box center [105, 23] width 8 height 8
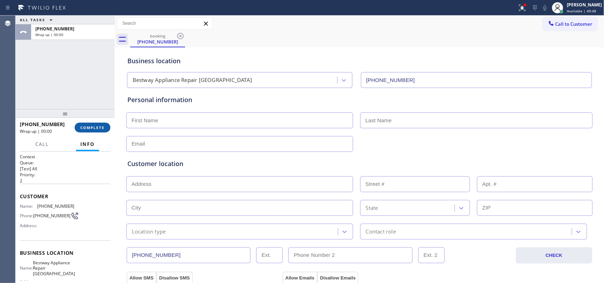
click at [103, 130] on button "COMPLETE" at bounding box center [93, 128] width 36 height 10
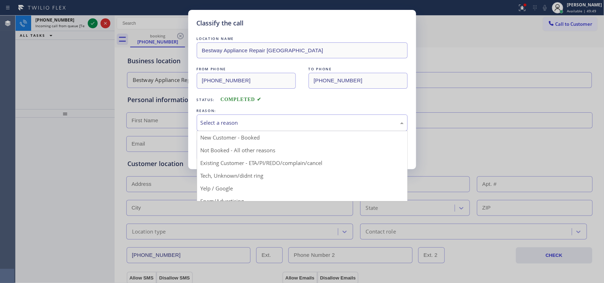
drag, startPoint x: 249, startPoint y: 126, endPoint x: 252, endPoint y: 123, distance: 4.5
click at [250, 126] on div "Select a reason" at bounding box center [302, 123] width 203 height 8
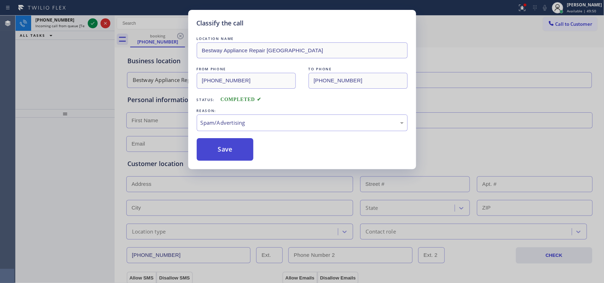
click at [230, 147] on button "Save" at bounding box center [225, 149] width 57 height 23
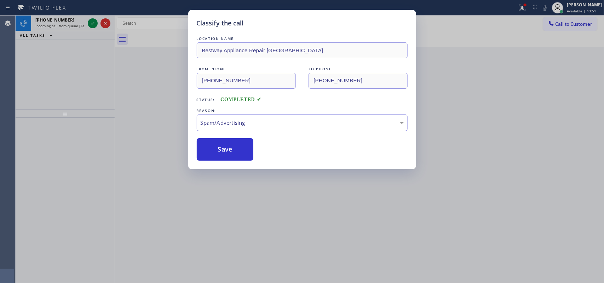
click at [91, 20] on div "Classify the call LOCATION NAME Bestway Appliance Repair Scottsdale FROM PHONE …" at bounding box center [302, 141] width 604 height 283
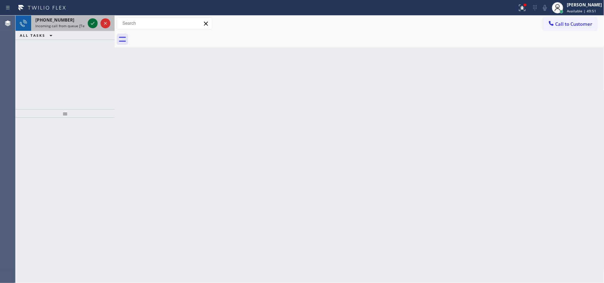
click at [91, 21] on icon at bounding box center [92, 23] width 8 height 8
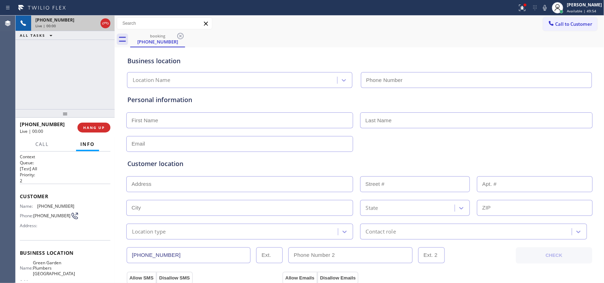
type input "(949) 635-4744"
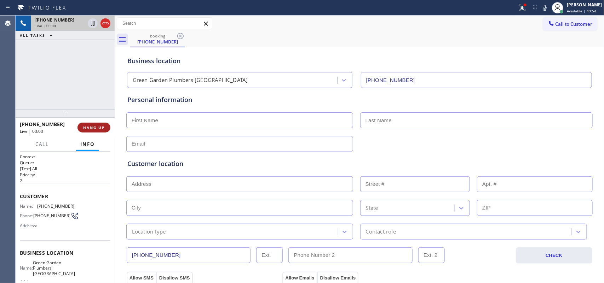
click at [104, 123] on button "HANG UP" at bounding box center [93, 128] width 33 height 10
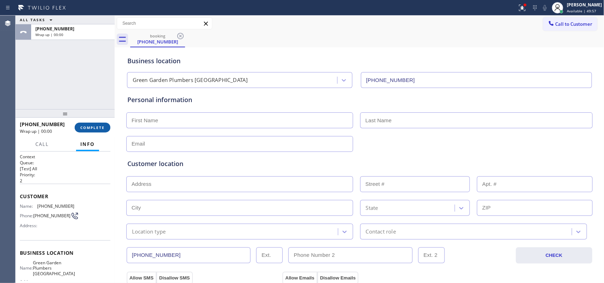
click at [96, 126] on span "COMPLETE" at bounding box center [92, 127] width 24 height 5
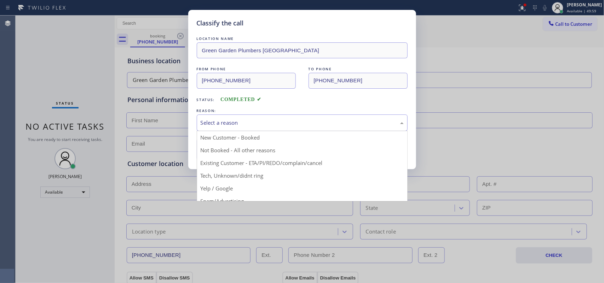
click at [225, 130] on div "Select a reason" at bounding box center [302, 123] width 211 height 17
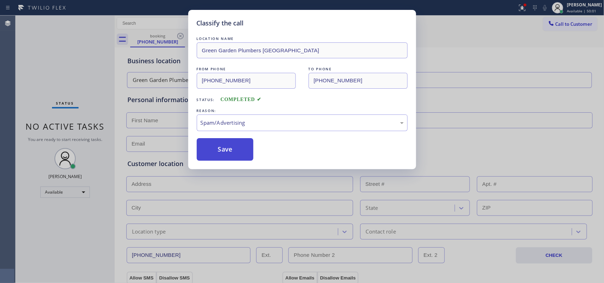
click at [229, 156] on button "Save" at bounding box center [225, 149] width 57 height 23
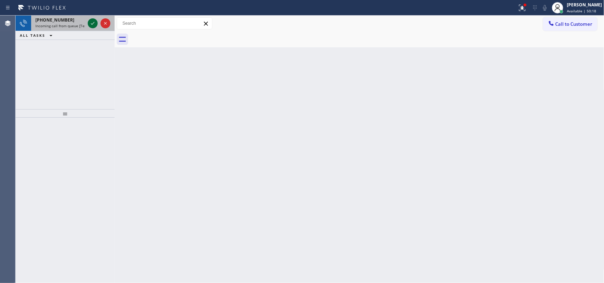
click at [92, 25] on icon at bounding box center [92, 23] width 8 height 8
click at [93, 22] on icon at bounding box center [92, 23] width 8 height 8
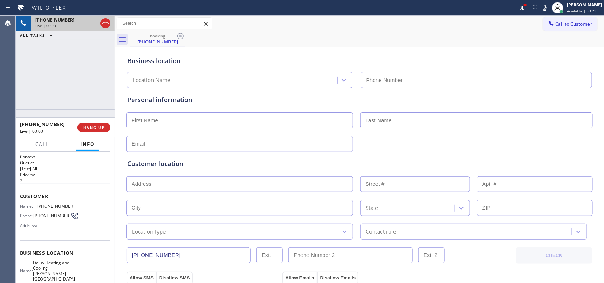
type input "(310) 361-3466"
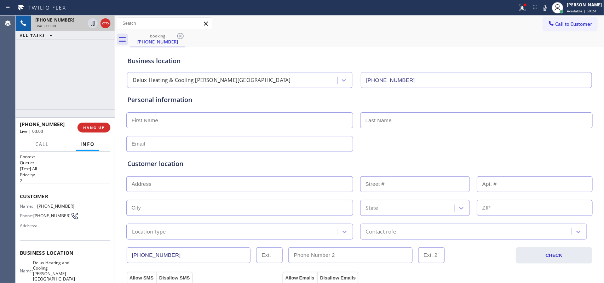
click at [98, 133] on div "+13102979733 Live | 00:00 HANG UP" at bounding box center [65, 128] width 91 height 18
click at [99, 126] on span "HANG UP" at bounding box center [94, 127] width 22 height 5
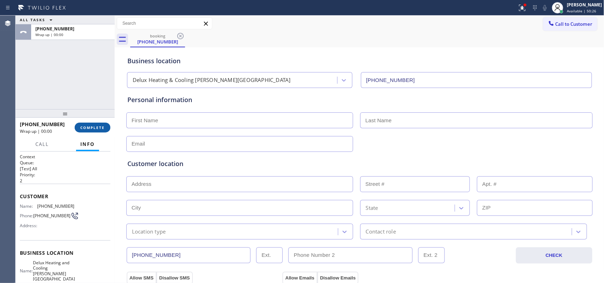
click at [83, 126] on span "COMPLETE" at bounding box center [92, 127] width 24 height 5
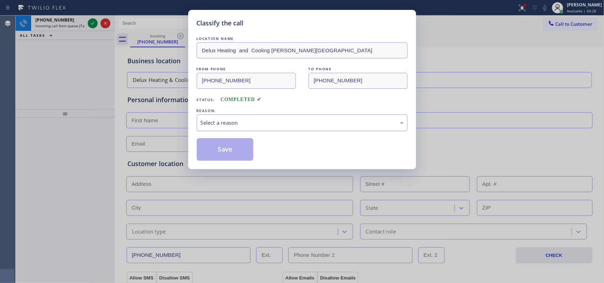
drag, startPoint x: 222, startPoint y: 124, endPoint x: 222, endPoint y: 129, distance: 5.3
click at [222, 124] on div "Select a reason" at bounding box center [302, 123] width 203 height 8
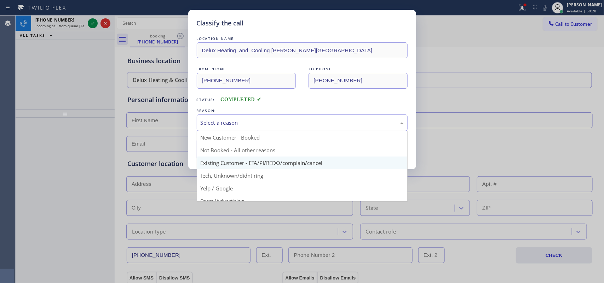
scroll to position [44, 0]
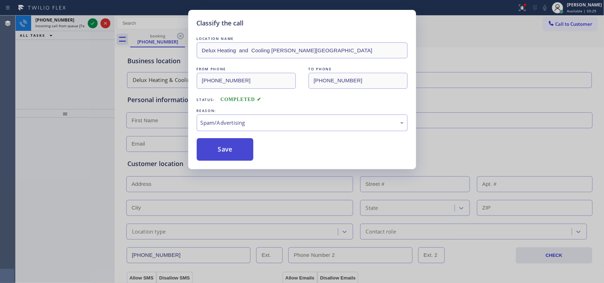
click at [215, 158] on button "Save" at bounding box center [225, 149] width 57 height 23
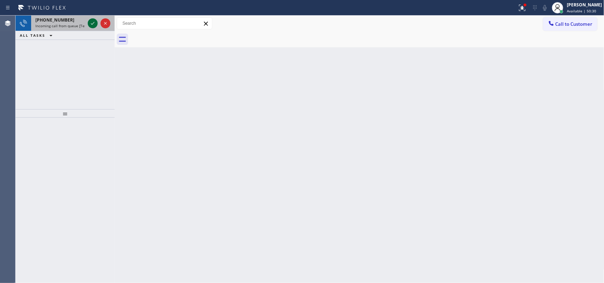
click at [90, 22] on icon at bounding box center [92, 23] width 8 height 8
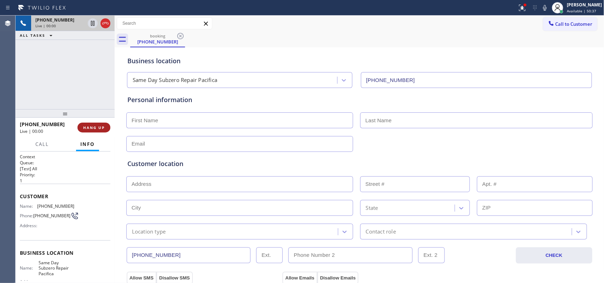
type input "(650) 534-0313"
click at [103, 124] on button "HANG UP" at bounding box center [93, 128] width 33 height 10
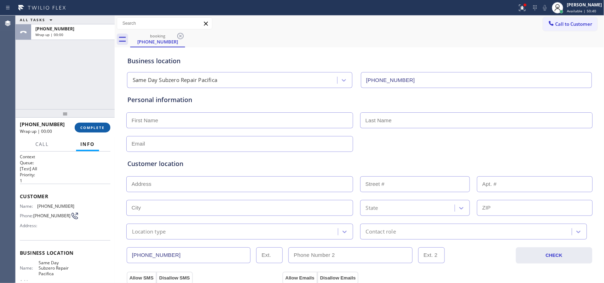
click at [106, 124] on button "COMPLETE" at bounding box center [93, 128] width 36 height 10
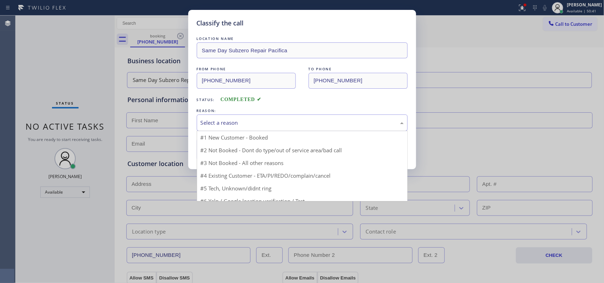
click at [218, 126] on div "Select a reason" at bounding box center [302, 123] width 203 height 8
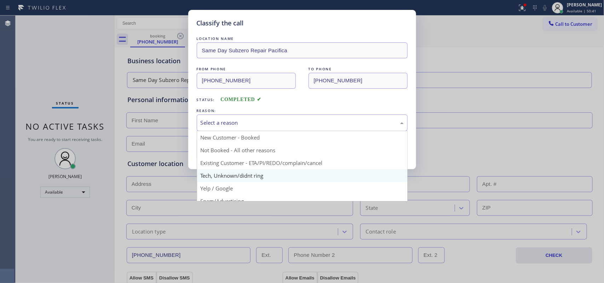
scroll to position [44, 0]
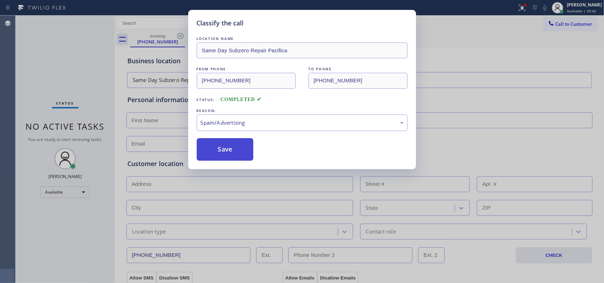
drag, startPoint x: 223, startPoint y: 158, endPoint x: 222, endPoint y: 151, distance: 6.8
click at [223, 158] on button "Save" at bounding box center [225, 149] width 57 height 23
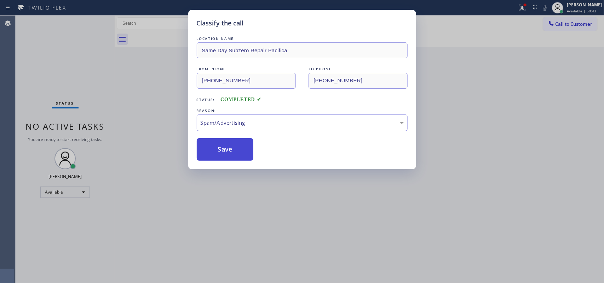
click at [222, 151] on button "Save" at bounding box center [225, 149] width 57 height 23
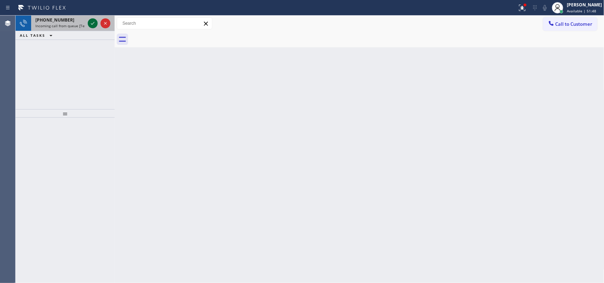
click at [92, 22] on icon at bounding box center [92, 23] width 8 height 8
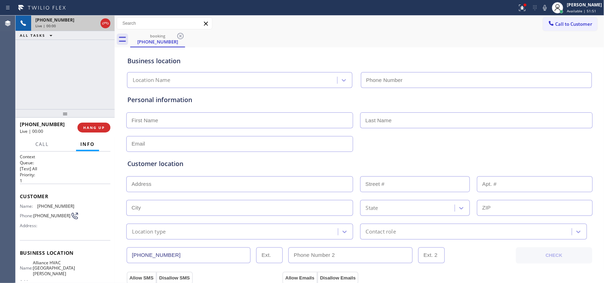
type input "(408) 676-5458"
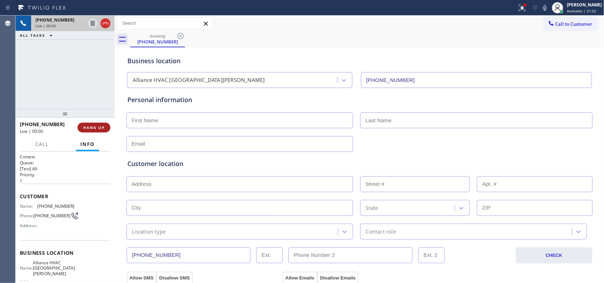
click at [96, 129] on span "HANG UP" at bounding box center [94, 127] width 22 height 5
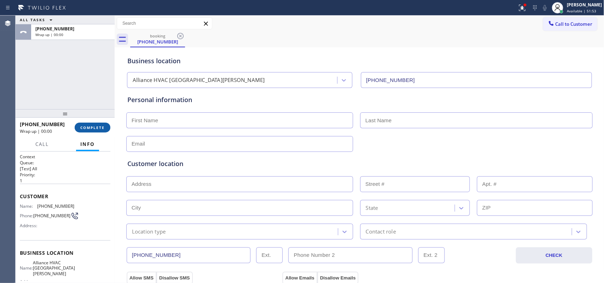
click at [96, 129] on span "COMPLETE" at bounding box center [92, 127] width 24 height 5
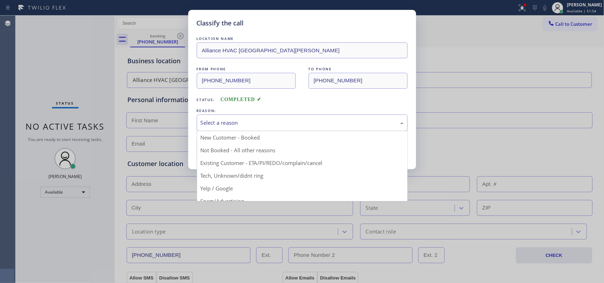
click at [228, 124] on div "Select a reason" at bounding box center [302, 123] width 203 height 8
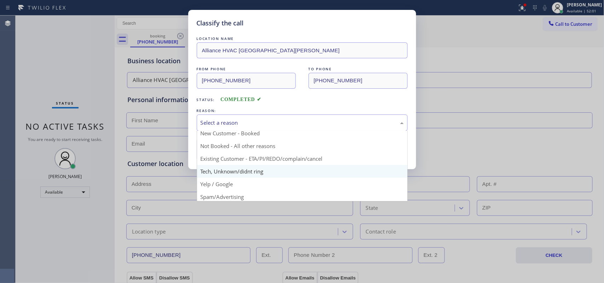
scroll to position [48, 0]
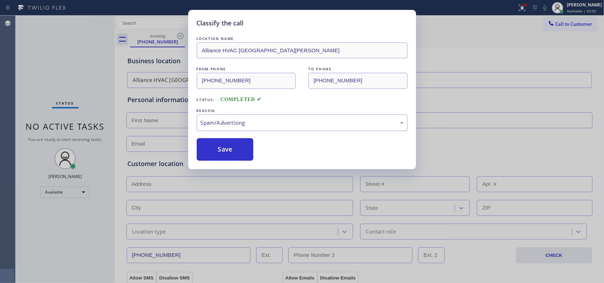
click at [230, 156] on button "Save" at bounding box center [225, 149] width 57 height 23
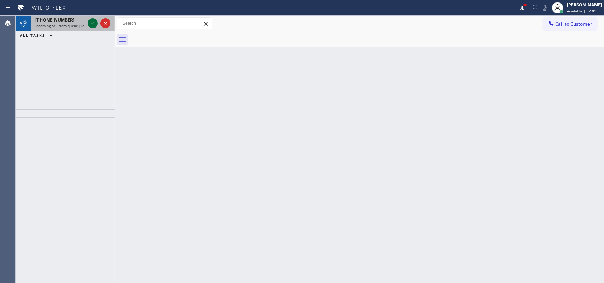
click at [92, 25] on icon at bounding box center [92, 23] width 8 height 8
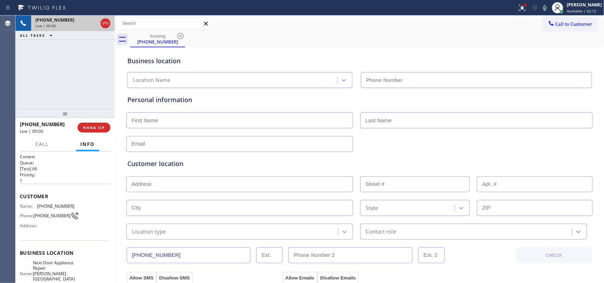
type input "(470) 782-9857"
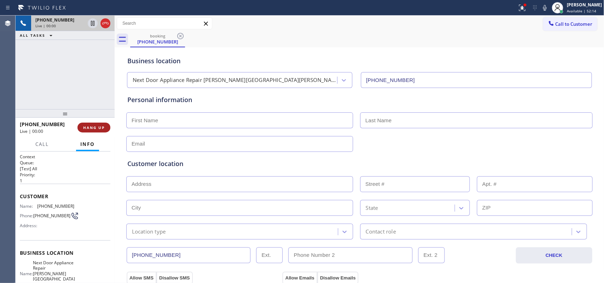
click at [94, 130] on button "HANG UP" at bounding box center [93, 128] width 33 height 10
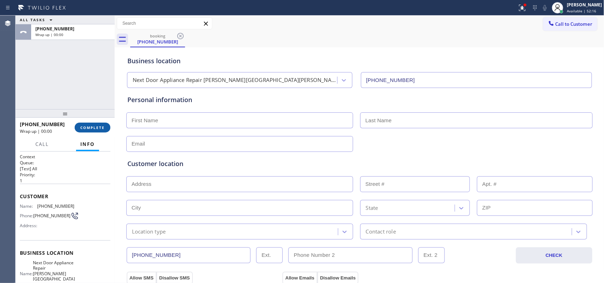
click at [94, 130] on button "COMPLETE" at bounding box center [93, 128] width 36 height 10
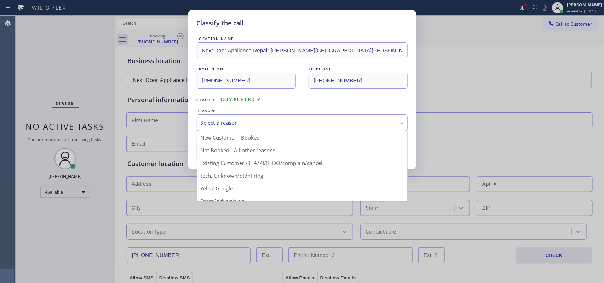
click at [264, 122] on div "Select a reason" at bounding box center [302, 123] width 203 height 8
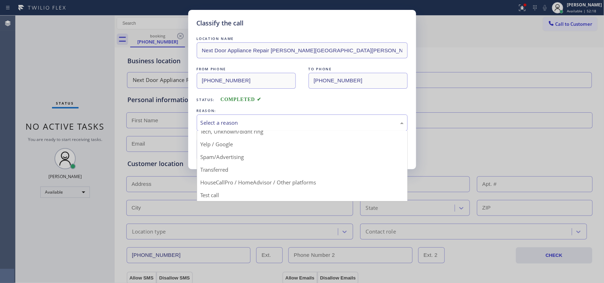
scroll to position [48, 0]
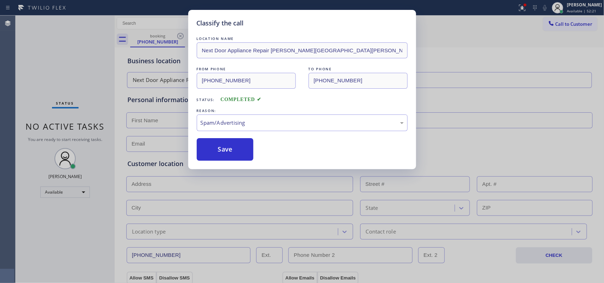
click at [225, 156] on button "Save" at bounding box center [225, 149] width 57 height 23
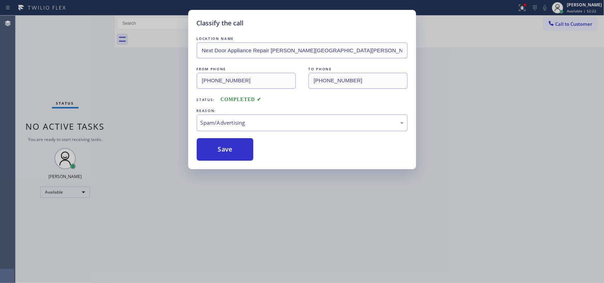
click at [225, 156] on div "Classify the call LOCATION NAME Same Day Subzero Repair Ocean Parkway FROM PHON…" at bounding box center [310, 150] width 588 height 268
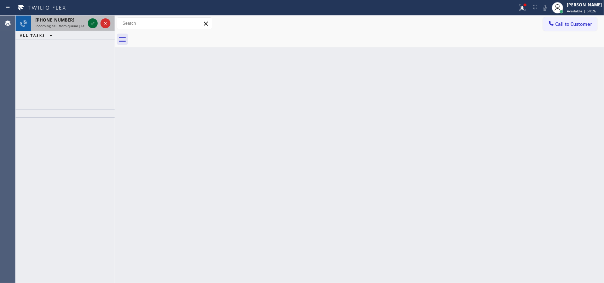
click at [90, 23] on icon at bounding box center [92, 23] width 8 height 8
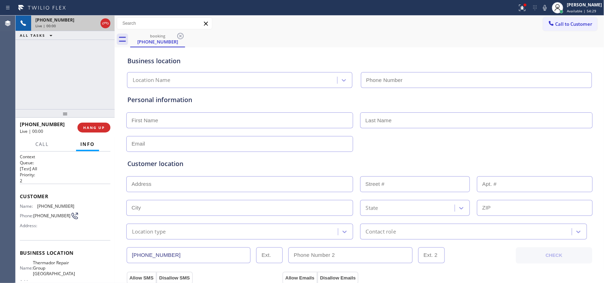
type input "(617) 841-3808"
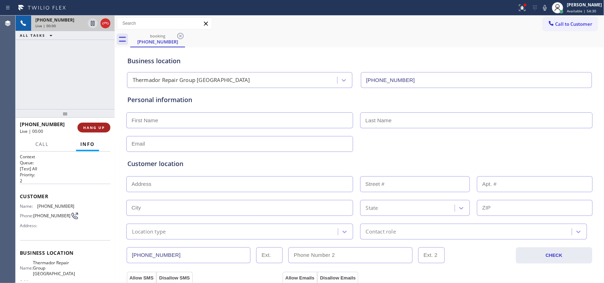
click at [98, 128] on span "HANG UP" at bounding box center [94, 127] width 22 height 5
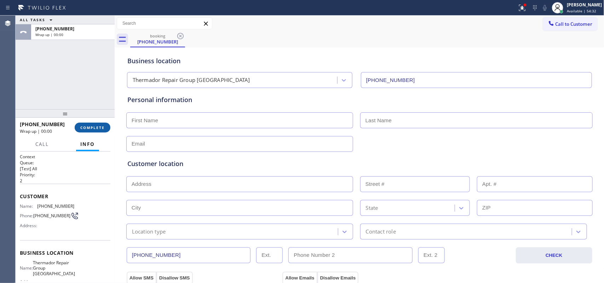
click at [98, 128] on span "COMPLETE" at bounding box center [92, 127] width 24 height 5
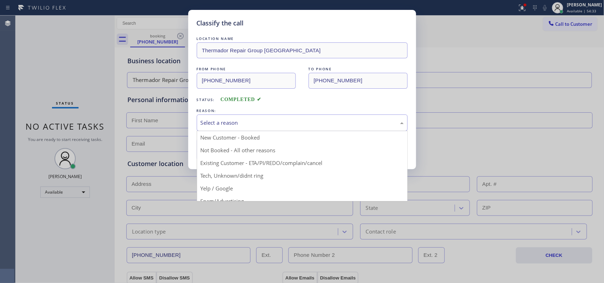
click at [238, 121] on div "Select a reason" at bounding box center [302, 123] width 203 height 8
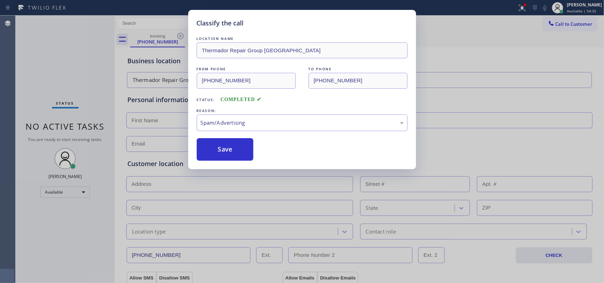
click at [223, 156] on button "Save" at bounding box center [225, 149] width 57 height 23
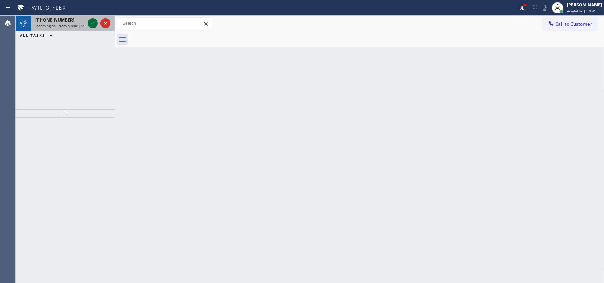
click at [91, 23] on icon at bounding box center [92, 23] width 8 height 8
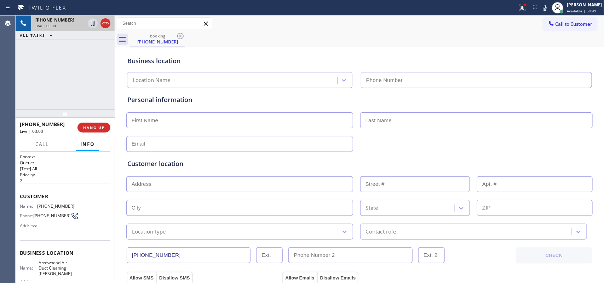
type input "(714) 415-2446"
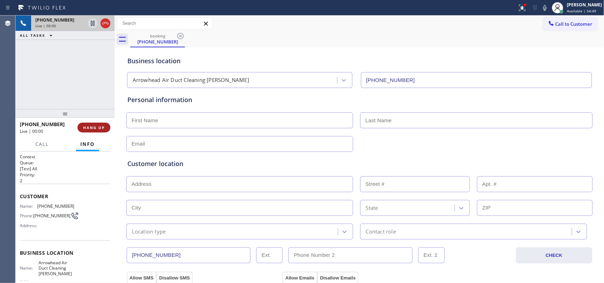
click at [105, 126] on button "HANG UP" at bounding box center [93, 128] width 33 height 10
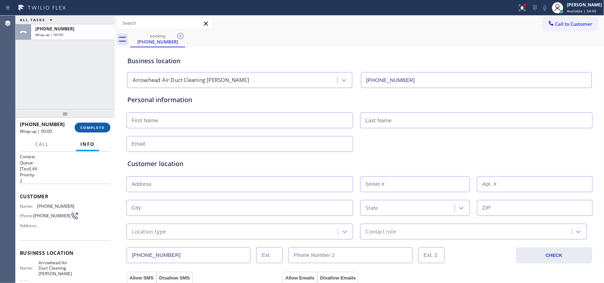
click at [104, 128] on span "COMPLETE" at bounding box center [92, 127] width 24 height 5
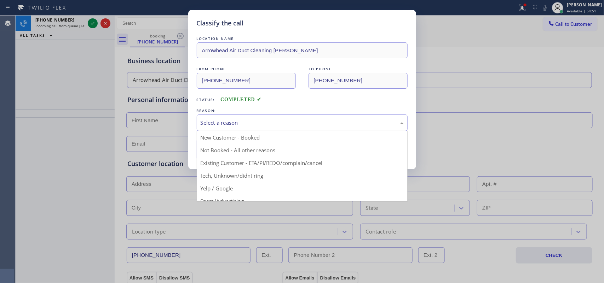
click at [243, 124] on div "Select a reason" at bounding box center [302, 123] width 203 height 8
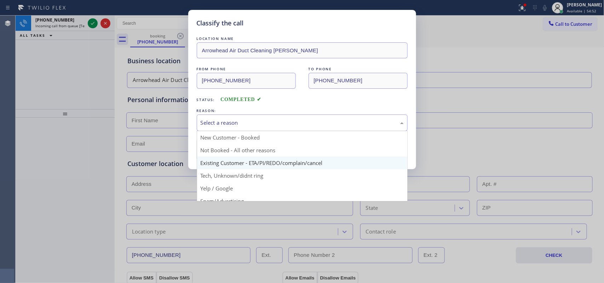
scroll to position [44, 0]
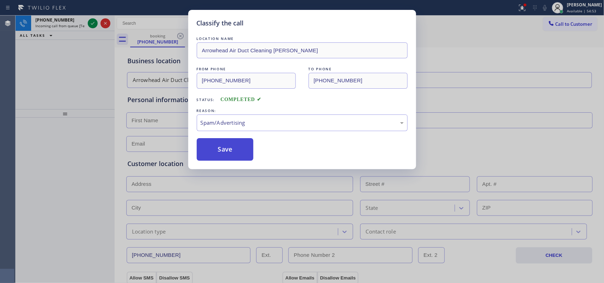
click at [226, 158] on button "Save" at bounding box center [225, 149] width 57 height 23
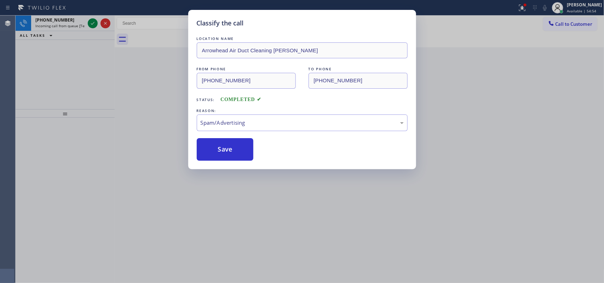
click at [91, 22] on div "Classify the call LOCATION NAME Arrowhead Air Duct Cleaning Yorba Linda FROM PH…" at bounding box center [302, 141] width 604 height 283
click at [91, 22] on div "Classify the call LOCATION NAME Same Day Subzero Repair Ocean Parkway FROM PHON…" at bounding box center [310, 150] width 588 height 268
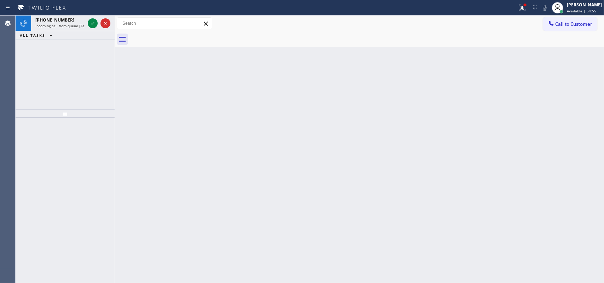
click at [91, 22] on icon at bounding box center [92, 23] width 8 height 8
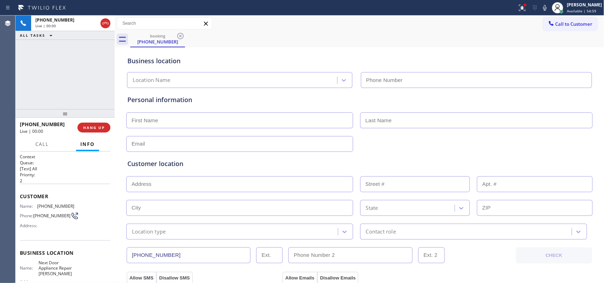
type input "(510) 296-3919"
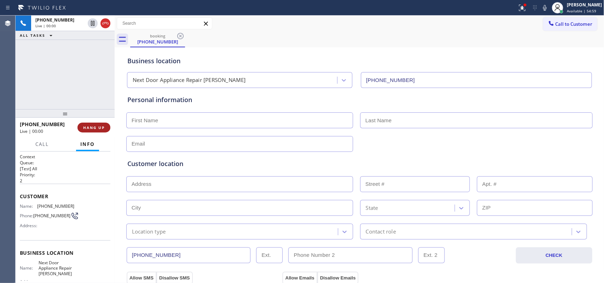
click at [101, 124] on button "HANG UP" at bounding box center [93, 128] width 33 height 10
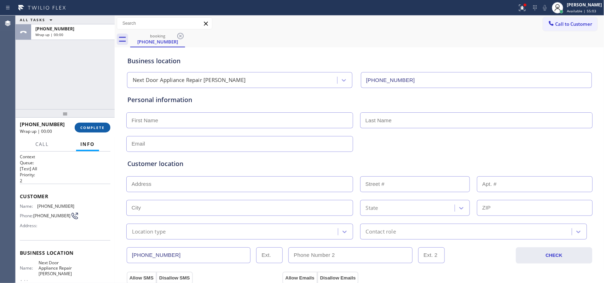
click at [100, 130] on button "COMPLETE" at bounding box center [93, 128] width 36 height 10
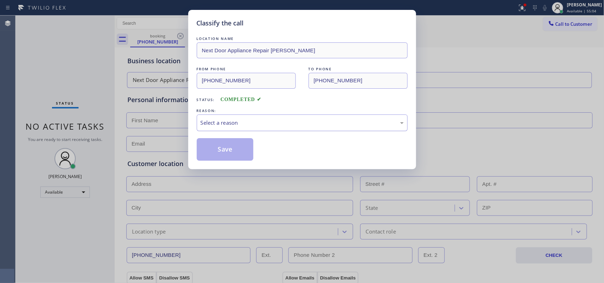
click at [247, 124] on div "Select a reason" at bounding box center [302, 123] width 203 height 8
drag, startPoint x: 238, startPoint y: 176, endPoint x: 304, endPoint y: 133, distance: 78.6
click at [302, 126] on div "Tech, Unknown/didnt ring" at bounding box center [302, 123] width 203 height 8
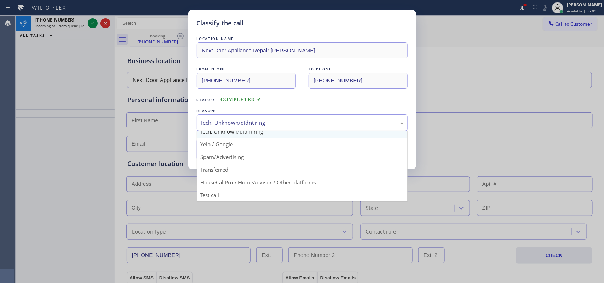
scroll to position [48, 0]
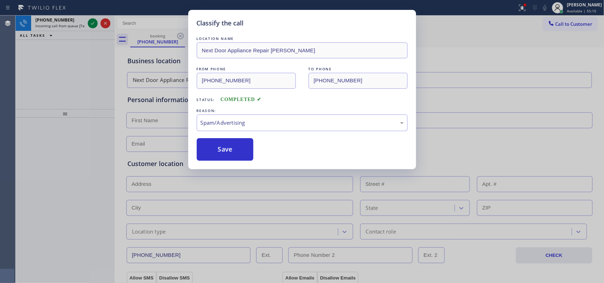
click at [230, 152] on button "Save" at bounding box center [225, 149] width 57 height 23
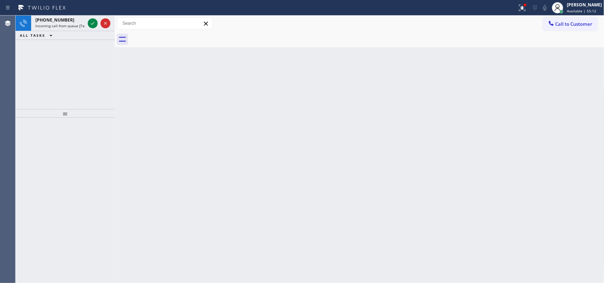
click at [90, 23] on icon at bounding box center [92, 23] width 8 height 8
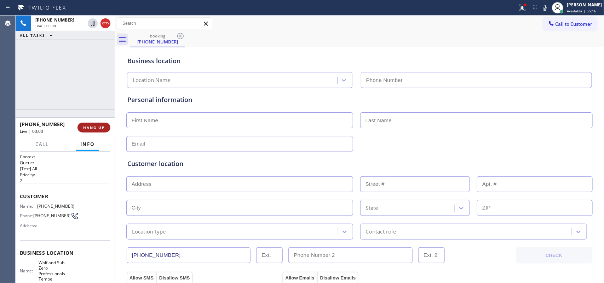
click at [98, 129] on span "HANG UP" at bounding box center [94, 127] width 22 height 5
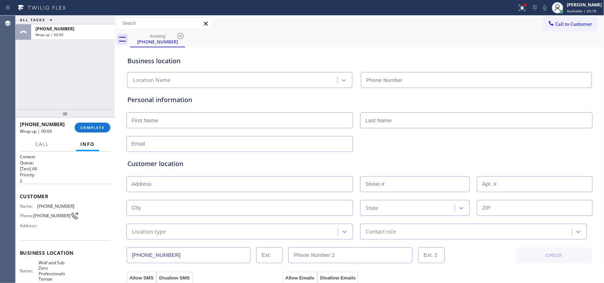
click at [128, 119] on input "text" at bounding box center [239, 121] width 227 height 16
click at [97, 127] on span "COMPLETE" at bounding box center [92, 127] width 24 height 5
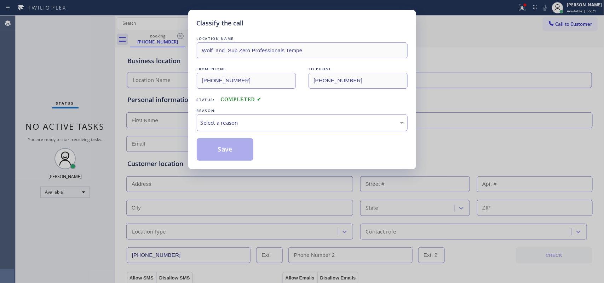
click at [209, 122] on div "Select a reason" at bounding box center [302, 123] width 203 height 8
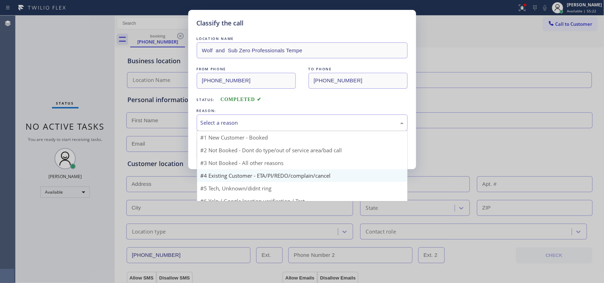
scroll to position [22, 0]
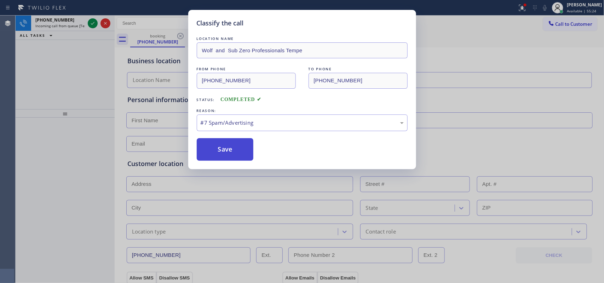
click at [220, 153] on button "Save" at bounding box center [225, 149] width 57 height 23
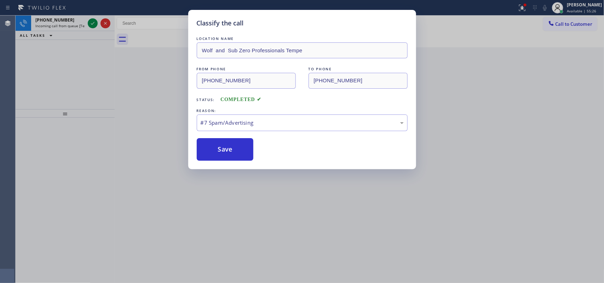
click at [90, 24] on div "Classify the call LOCATION NAME Wolf and Sub Zero Professionals Tempe FROM PHON…" at bounding box center [302, 141] width 604 height 283
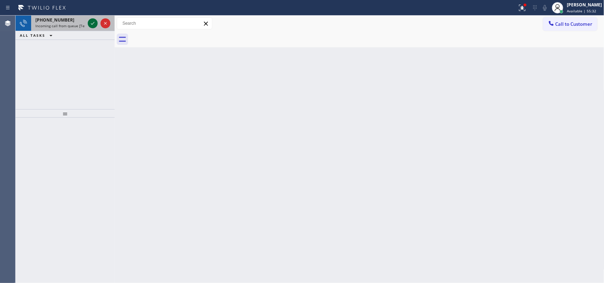
click at [91, 24] on icon at bounding box center [93, 23] width 4 height 3
click at [92, 24] on icon at bounding box center [93, 23] width 4 height 3
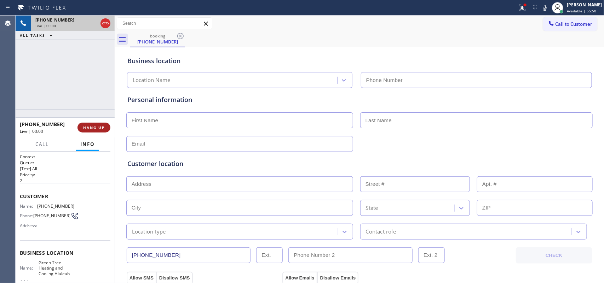
type input "(305) 590-5838"
click at [100, 126] on span "HANG UP" at bounding box center [94, 127] width 22 height 5
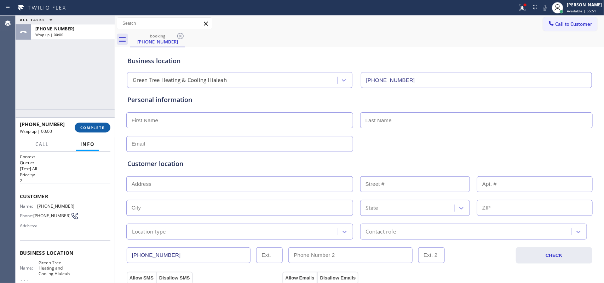
click at [100, 126] on span "COMPLETE" at bounding box center [92, 127] width 24 height 5
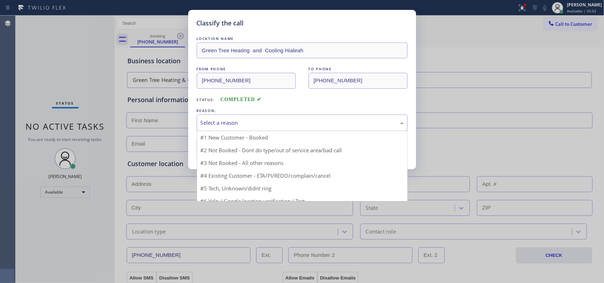
click at [224, 125] on div "Select a reason" at bounding box center [302, 123] width 203 height 8
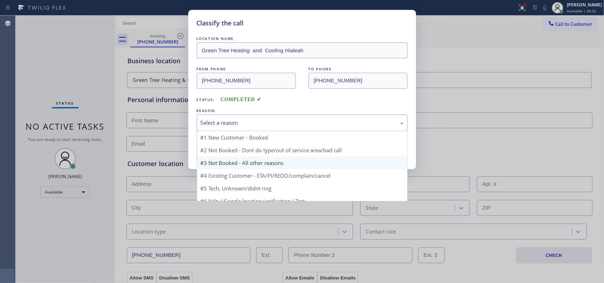
scroll to position [22, 0]
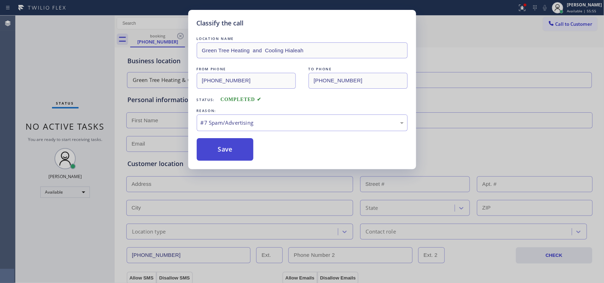
click at [221, 155] on button "Save" at bounding box center [225, 149] width 57 height 23
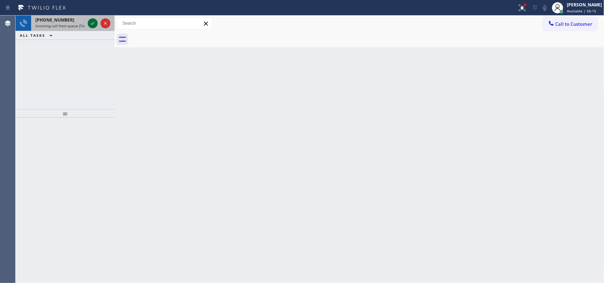
click at [91, 24] on icon at bounding box center [92, 23] width 8 height 8
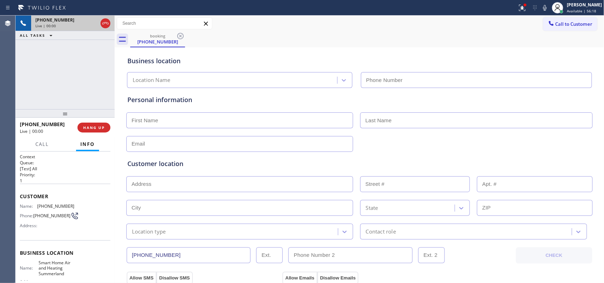
type input "(805) 600-5818"
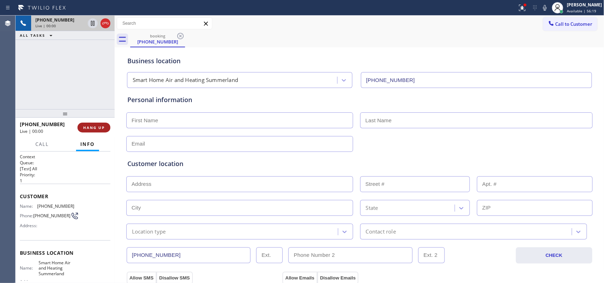
click at [89, 126] on span "HANG UP" at bounding box center [94, 127] width 22 height 5
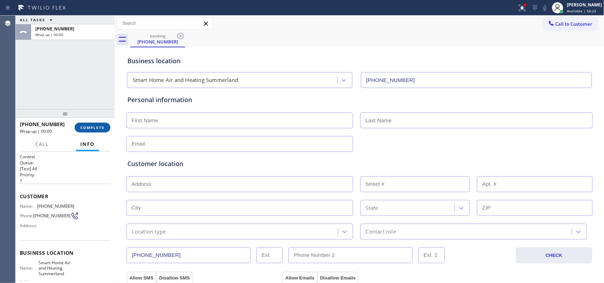
click at [105, 128] on button "COMPLETE" at bounding box center [93, 128] width 36 height 10
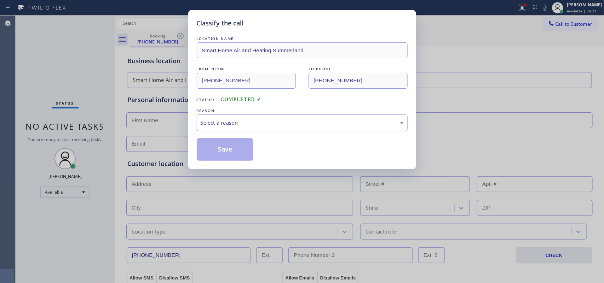
click at [216, 122] on div "Select a reason" at bounding box center [302, 123] width 203 height 8
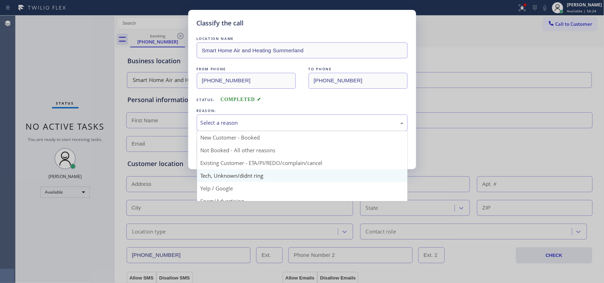
scroll to position [48, 0]
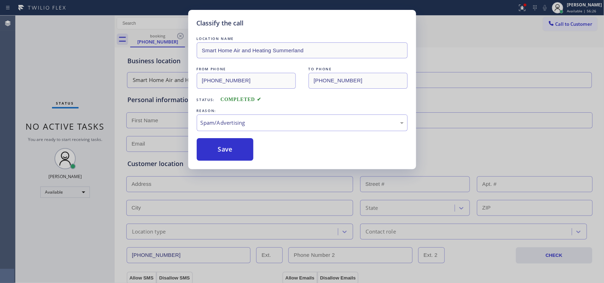
click at [227, 155] on button "Save" at bounding box center [225, 149] width 57 height 23
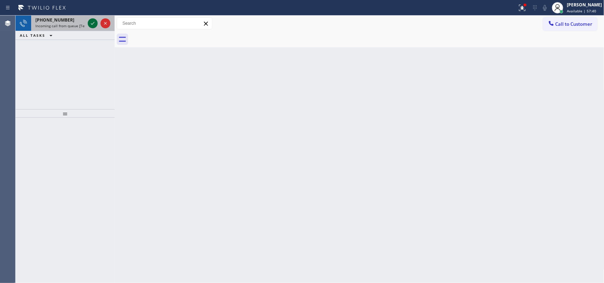
click at [91, 22] on icon at bounding box center [92, 23] width 8 height 8
click at [90, 20] on icon at bounding box center [92, 23] width 8 height 8
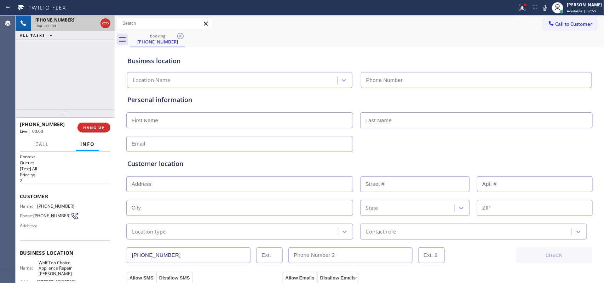
type input "(623) 323-6269"
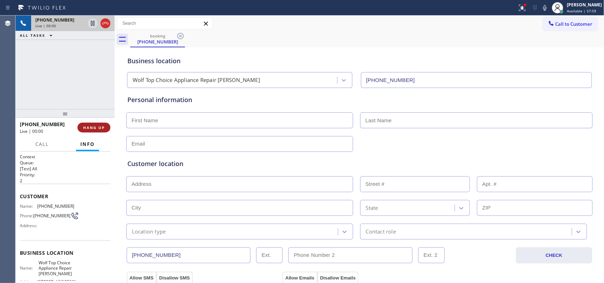
click at [106, 127] on button "HANG UP" at bounding box center [93, 128] width 33 height 10
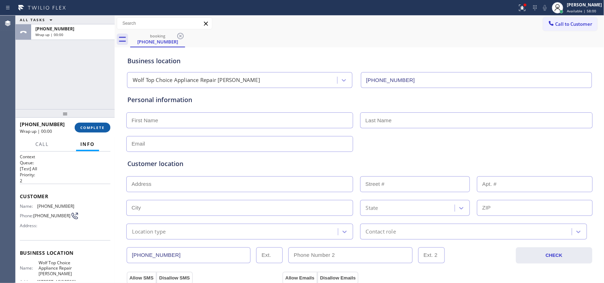
click at [105, 128] on button "COMPLETE" at bounding box center [93, 128] width 36 height 10
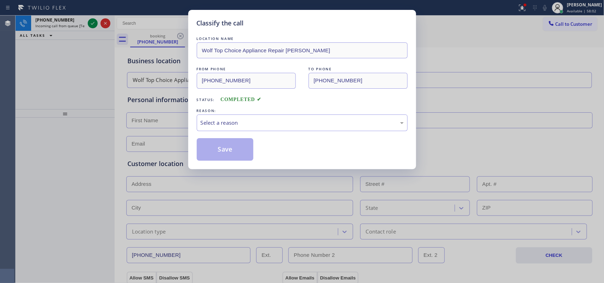
click at [269, 99] on div "Status: COMPLETED" at bounding box center [302, 97] width 211 height 11
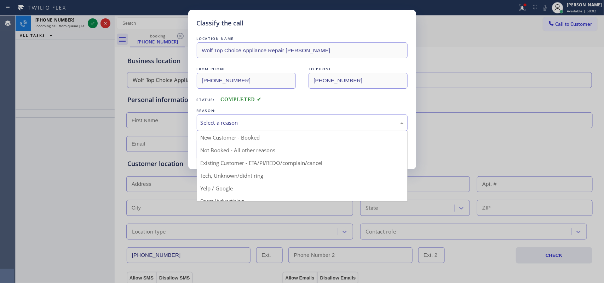
click at [250, 127] on div "Select a reason" at bounding box center [302, 123] width 203 height 8
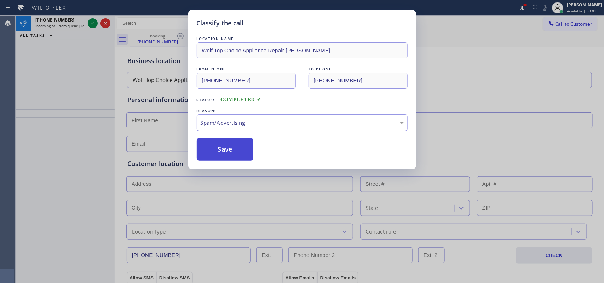
click at [223, 149] on button "Save" at bounding box center [225, 149] width 57 height 23
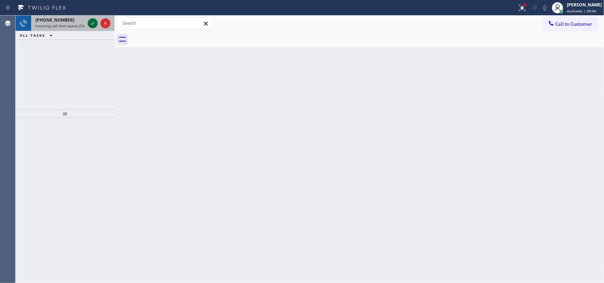
click at [90, 23] on icon at bounding box center [92, 23] width 8 height 8
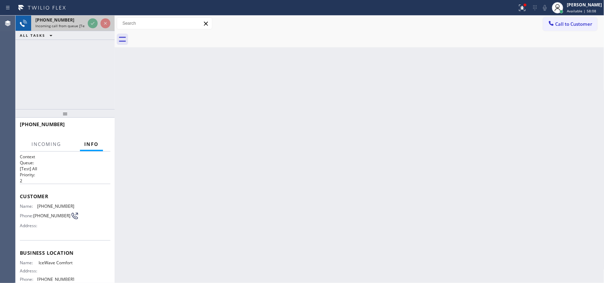
click at [56, 23] on span "Incoming call from queue [Test] All" at bounding box center [64, 25] width 59 height 5
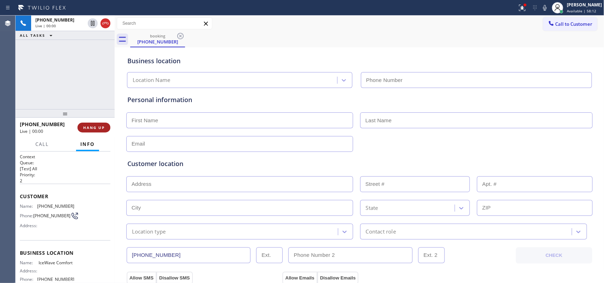
type input "(954) 869-9073"
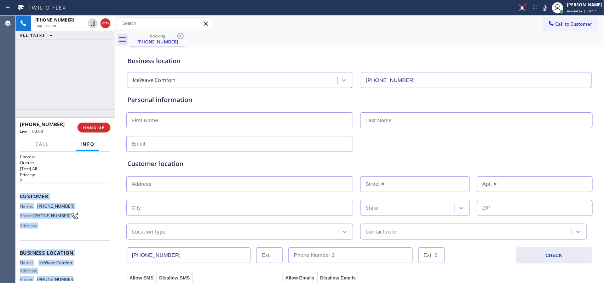
drag, startPoint x: 65, startPoint y: 217, endPoint x: 19, endPoint y: 196, distance: 49.6
click at [20, 196] on div "Context Queue: [Test] All Priority: 2 Customer Name: (954) 909-3490 Phone: (954…" at bounding box center [65, 251] width 91 height 194
copy div "Customer Name: (954) 909-3490 Phone: (954) 909-3490 Address: Business location …"
click at [97, 126] on span "HANG UP" at bounding box center [94, 127] width 22 height 5
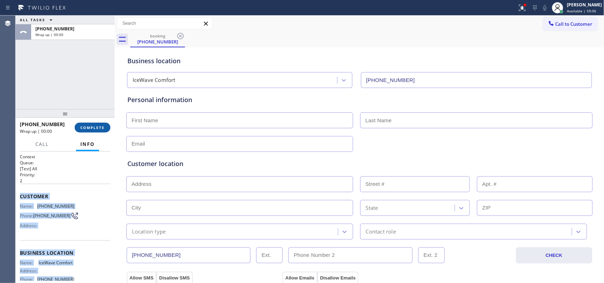
click at [97, 126] on span "COMPLETE" at bounding box center [92, 127] width 24 height 5
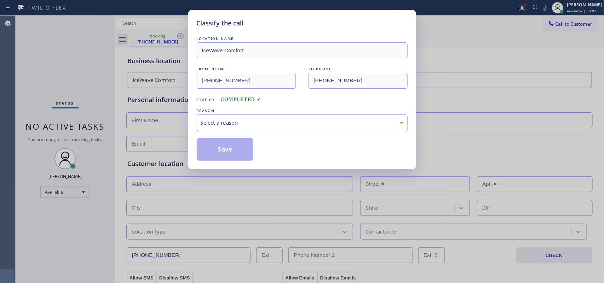
click at [244, 113] on div "REASON:" at bounding box center [302, 110] width 211 height 7
click at [240, 125] on div "Select a reason" at bounding box center [302, 123] width 203 height 8
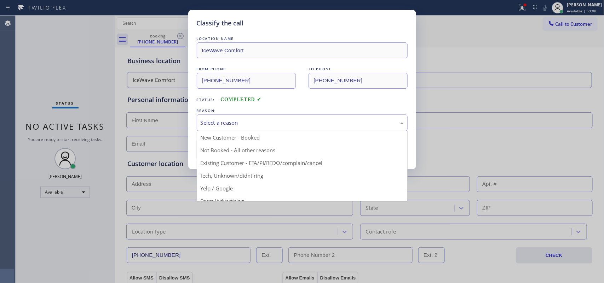
scroll to position [48, 0]
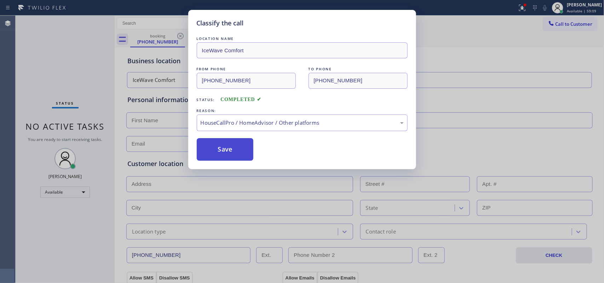
click at [222, 147] on button "Save" at bounding box center [225, 149] width 57 height 23
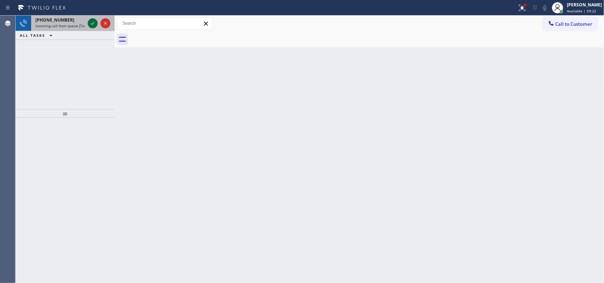
click at [90, 25] on icon at bounding box center [92, 23] width 8 height 8
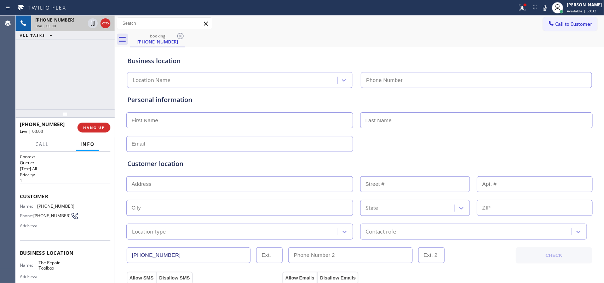
type input "(805) 427-8871"
click at [103, 128] on span "HANG UP" at bounding box center [94, 127] width 22 height 5
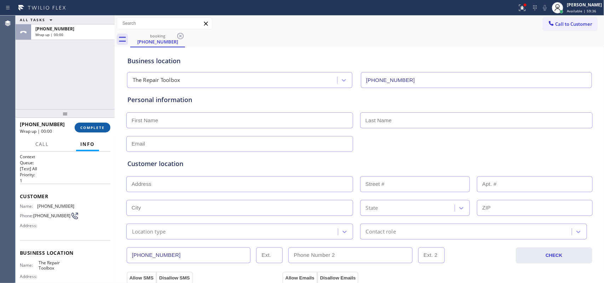
click at [103, 128] on span "COMPLETE" at bounding box center [92, 127] width 24 height 5
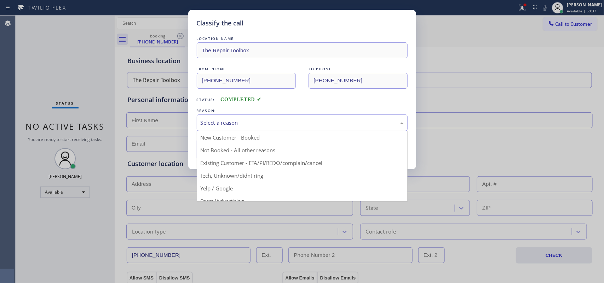
click at [268, 118] on div "Select a reason" at bounding box center [302, 123] width 211 height 17
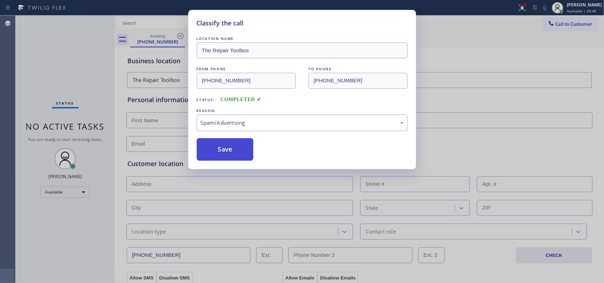
click at [228, 151] on button "Save" at bounding box center [225, 149] width 57 height 23
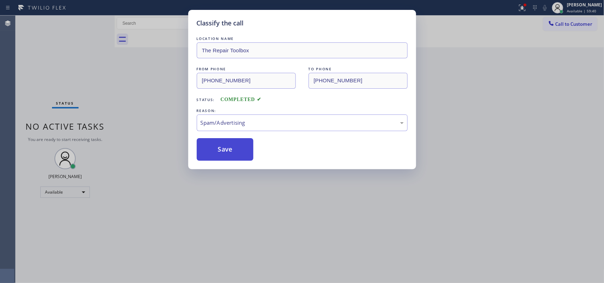
click at [228, 151] on button "Save" at bounding box center [225, 149] width 57 height 23
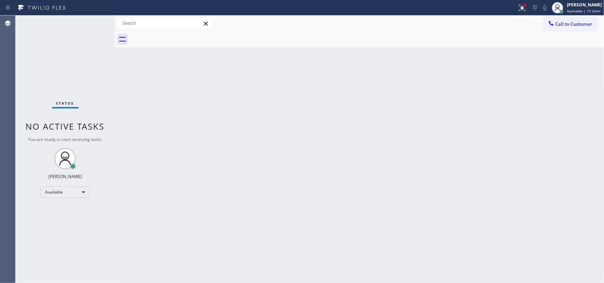
click at [89, 24] on div "Status No active tasks You are ready to start receiving tasks. Leah Cabrera Ava…" at bounding box center [65, 150] width 99 height 268
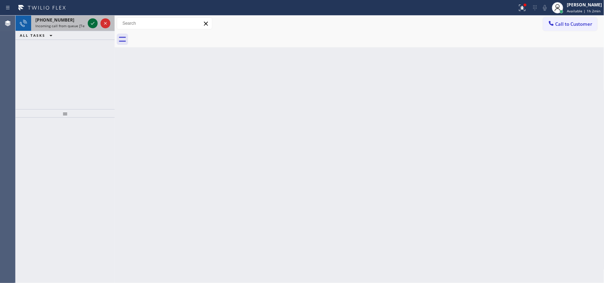
click at [92, 21] on icon at bounding box center [92, 23] width 8 height 8
click at [92, 22] on icon at bounding box center [92, 23] width 8 height 8
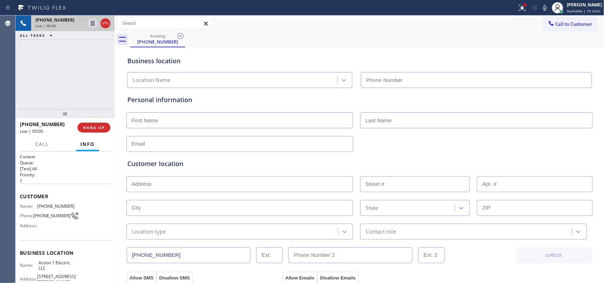
type input "(862) 366-4179"
click at [96, 126] on span "HANG UP" at bounding box center [94, 127] width 22 height 5
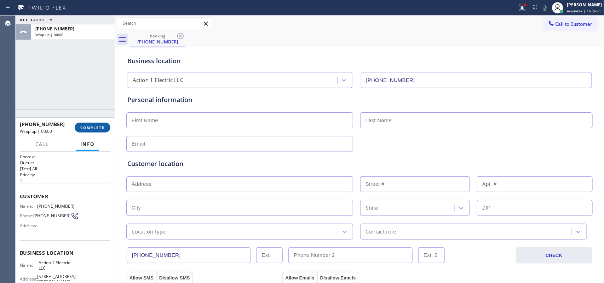
click at [96, 126] on span "COMPLETE" at bounding box center [92, 127] width 24 height 5
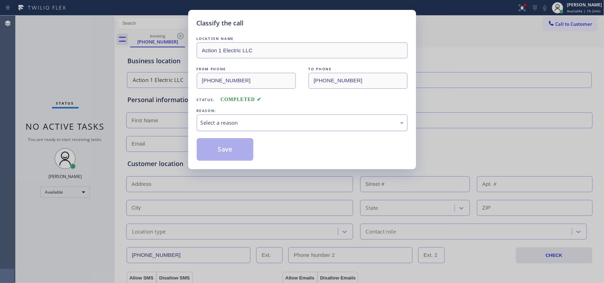
click at [232, 120] on div "Select a reason" at bounding box center [302, 123] width 203 height 8
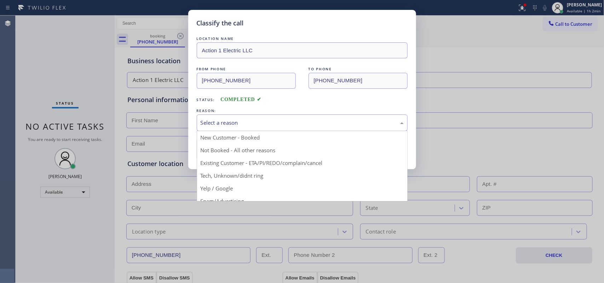
scroll to position [48, 0]
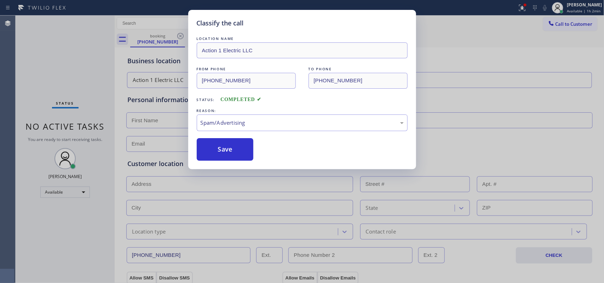
click at [220, 154] on button "Save" at bounding box center [225, 149] width 57 height 23
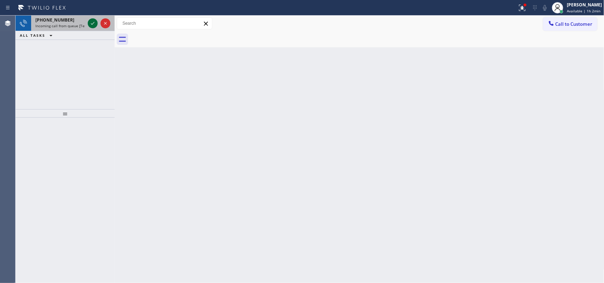
click at [92, 22] on icon at bounding box center [92, 23] width 8 height 8
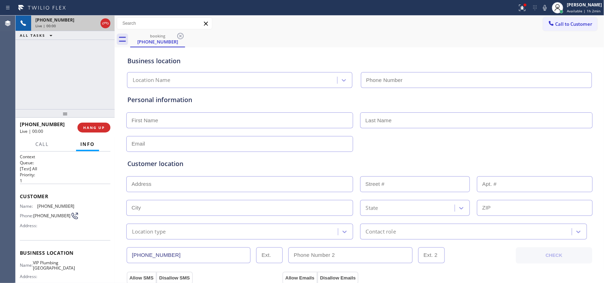
type input "(949) 674-3744"
click at [91, 129] on span "HANG UP" at bounding box center [94, 127] width 22 height 5
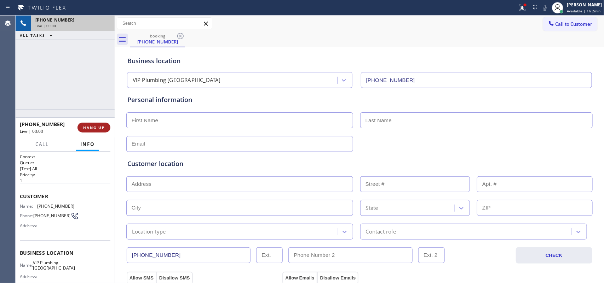
click at [91, 129] on span "HANG UP" at bounding box center [94, 127] width 22 height 5
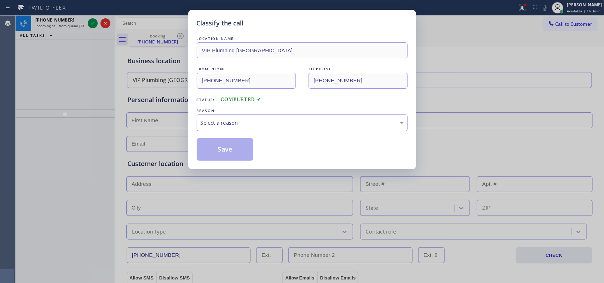
click at [282, 123] on div "Select a reason" at bounding box center [302, 123] width 203 height 8
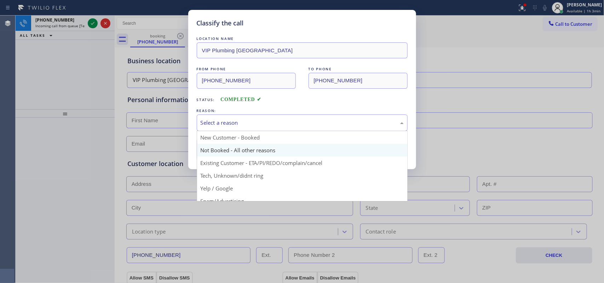
scroll to position [44, 0]
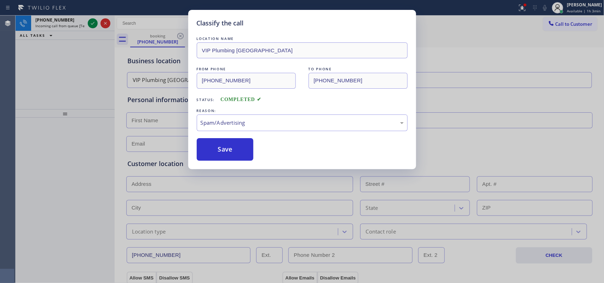
drag, startPoint x: 230, startPoint y: 154, endPoint x: 179, endPoint y: 120, distance: 61.7
click at [229, 154] on button "Save" at bounding box center [225, 149] width 57 height 23
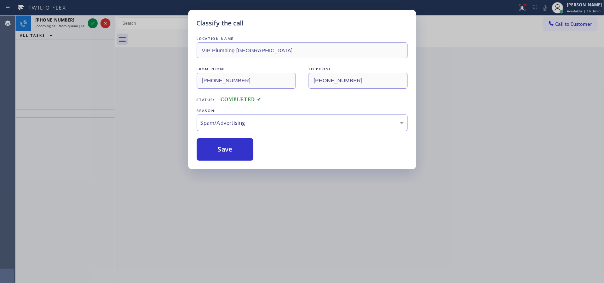
click at [94, 20] on div "Classify the call LOCATION NAME VIP Plumbing Co Lake Forest FROM PHONE (606) 72…" at bounding box center [302, 141] width 604 height 283
click at [94, 20] on div "Classify the call LOCATION NAME Same Day Subzero Repair Ocean Parkway FROM PHON…" at bounding box center [310, 150] width 588 height 268
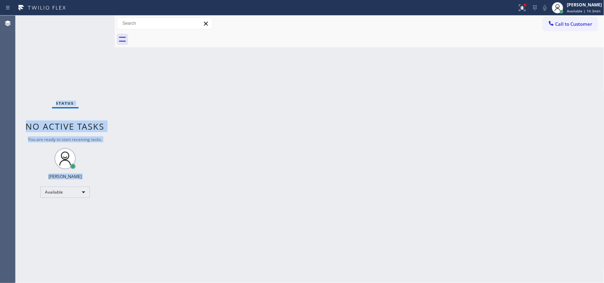
click at [94, 20] on div "Status No active tasks You are ready to start receiving tasks. Leah Cabrera Ava…" at bounding box center [65, 150] width 99 height 268
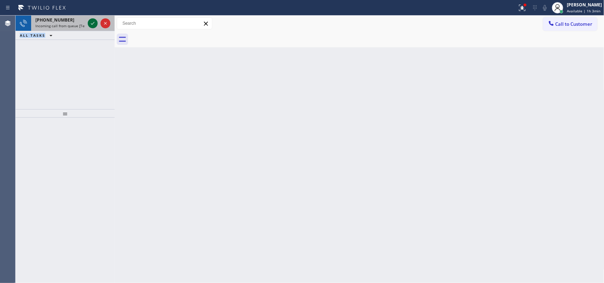
click at [91, 25] on icon at bounding box center [92, 23] width 8 height 8
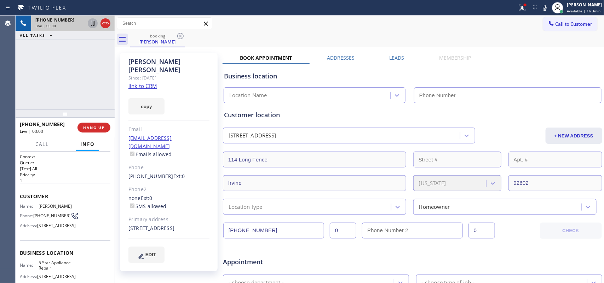
type input "(855) 731-4952"
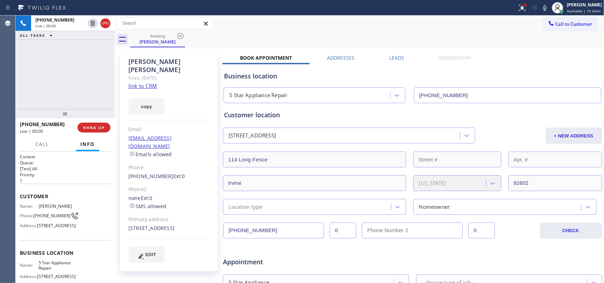
click at [137, 82] on link "link to CRM" at bounding box center [142, 85] width 29 height 7
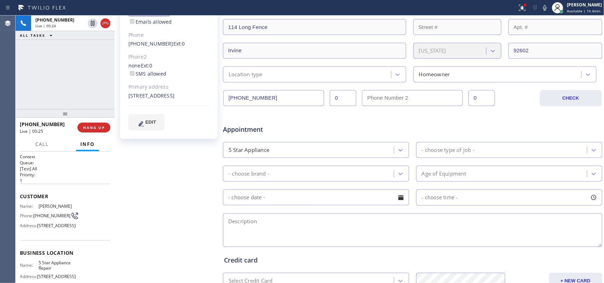
scroll to position [177, 0]
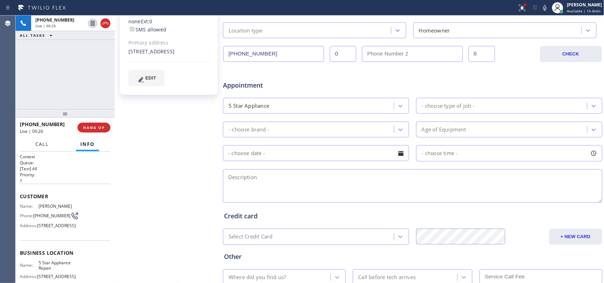
click at [47, 146] on span "Call" at bounding box center [41, 144] width 13 height 6
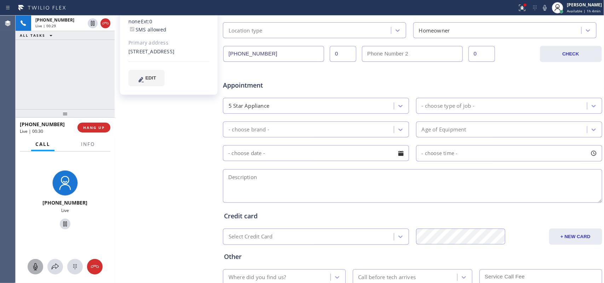
drag, startPoint x: 37, startPoint y: 266, endPoint x: 40, endPoint y: 262, distance: 5.1
click at [36, 226] on icon at bounding box center [35, 267] width 4 height 7
click at [63, 224] on icon at bounding box center [65, 224] width 4 height 5
click at [37, 226] on button at bounding box center [36, 267] width 16 height 16
click at [61, 224] on icon at bounding box center [65, 224] width 8 height 8
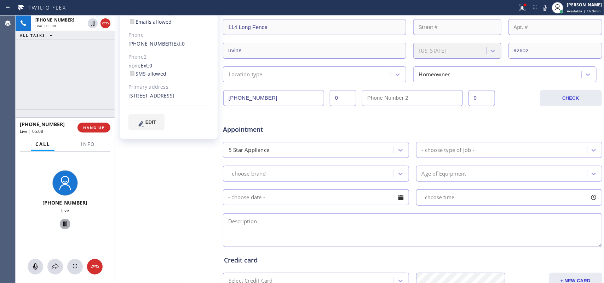
scroll to position [0, 0]
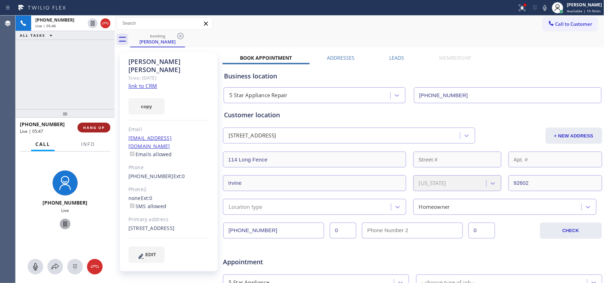
click at [104, 129] on span "HANG UP" at bounding box center [94, 127] width 22 height 5
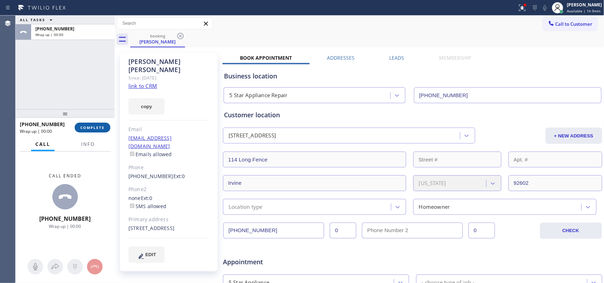
click at [104, 129] on span "COMPLETE" at bounding box center [92, 127] width 24 height 5
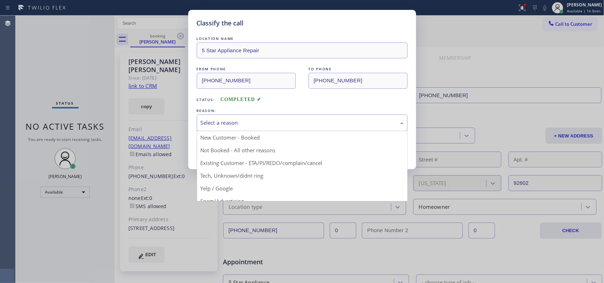
click at [227, 124] on div "Select a reason" at bounding box center [302, 123] width 203 height 8
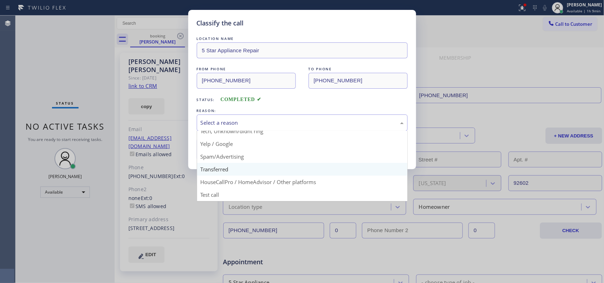
scroll to position [4, 0]
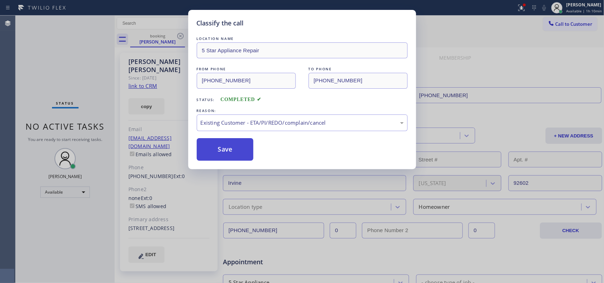
click at [231, 150] on button "Save" at bounding box center [225, 149] width 57 height 23
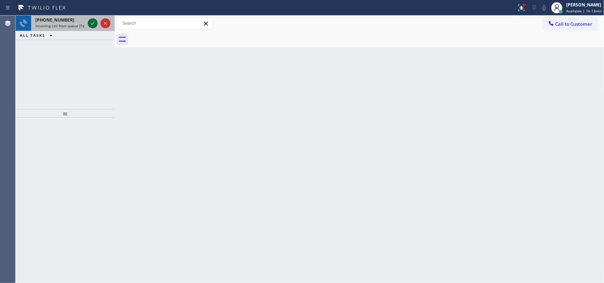
click at [91, 24] on icon at bounding box center [92, 23] width 8 height 8
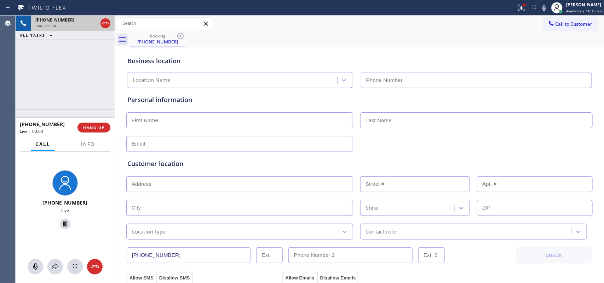
type input "(720) 605-2691"
click at [98, 128] on span "HANG UP" at bounding box center [94, 127] width 22 height 5
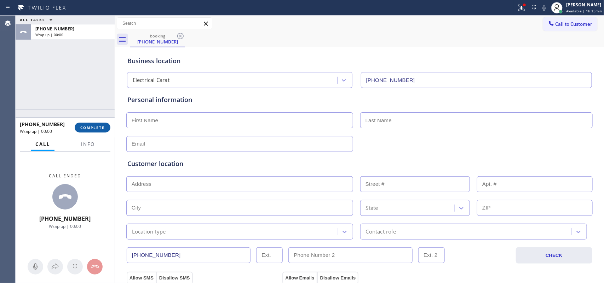
click at [98, 128] on span "COMPLETE" at bounding box center [92, 127] width 24 height 5
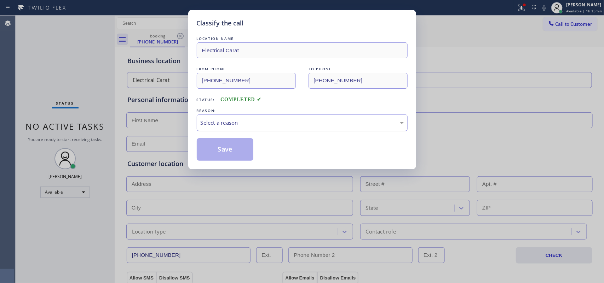
click at [341, 125] on div "Select a reason" at bounding box center [302, 123] width 203 height 8
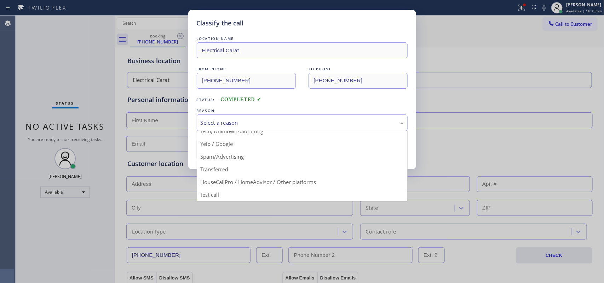
scroll to position [4, 0]
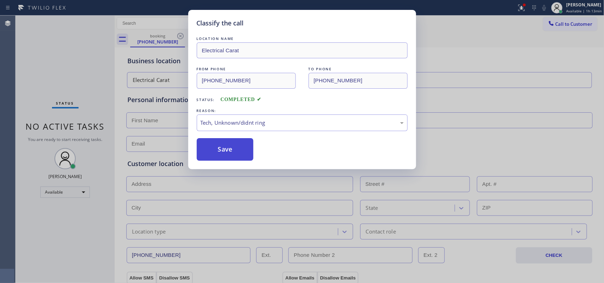
click at [244, 149] on button "Save" at bounding box center [225, 149] width 57 height 23
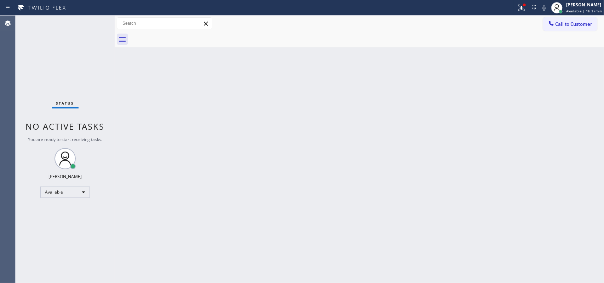
click at [93, 22] on div "Status No active tasks You are ready to start receiving tasks. Leah Cabrera Ava…" at bounding box center [65, 150] width 99 height 268
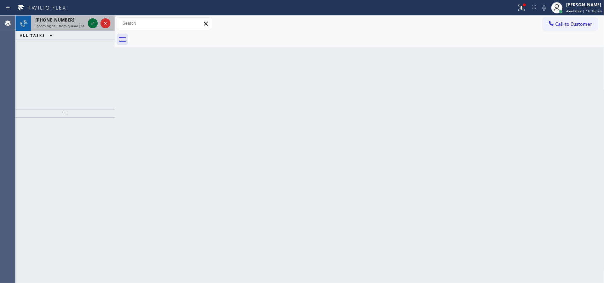
click at [93, 21] on icon at bounding box center [92, 23] width 8 height 8
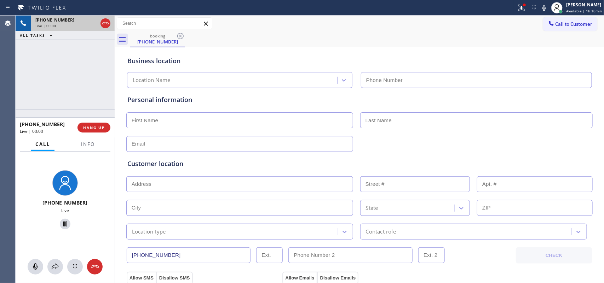
type input "(857) 837-3603"
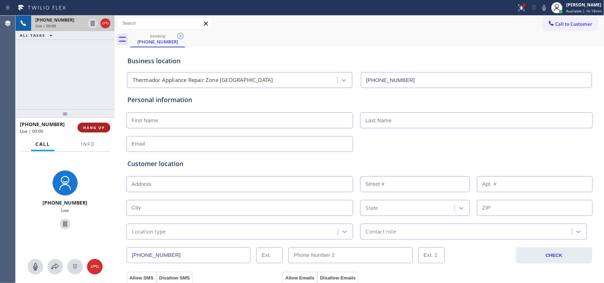
click at [89, 126] on span "HANG UP" at bounding box center [94, 127] width 22 height 5
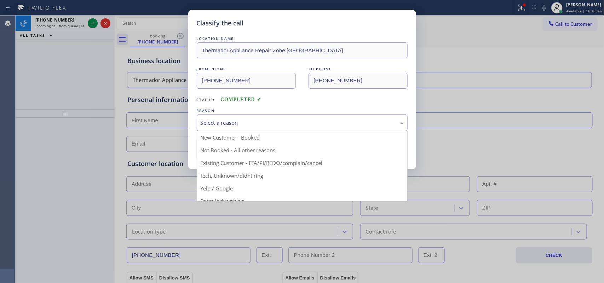
click at [203, 126] on div "Select a reason" at bounding box center [302, 123] width 203 height 8
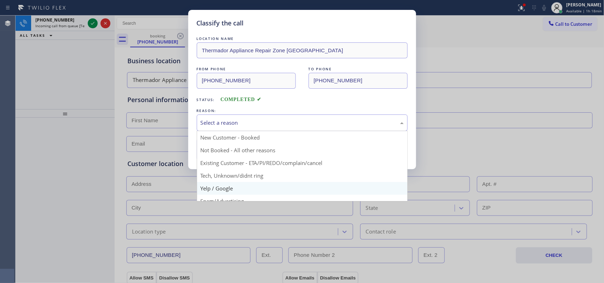
scroll to position [48, 0]
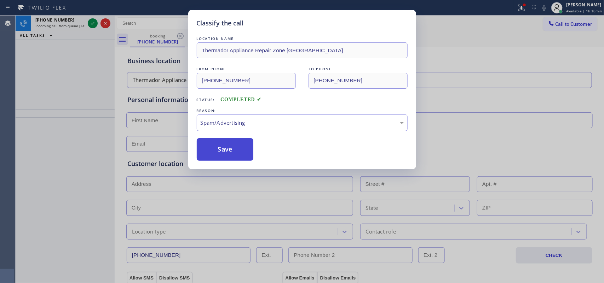
click at [215, 152] on button "Save" at bounding box center [225, 149] width 57 height 23
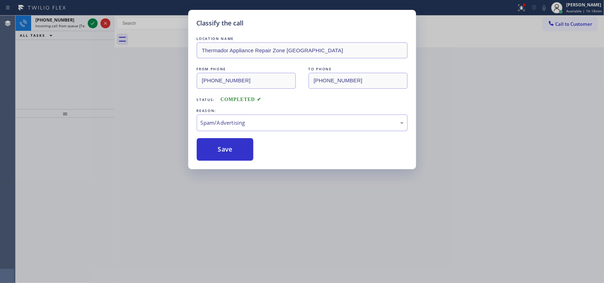
click at [92, 22] on div "Classify the call LOCATION NAME Thermador Appliance Repair Zone Boston FROM PHO…" at bounding box center [302, 141] width 604 height 283
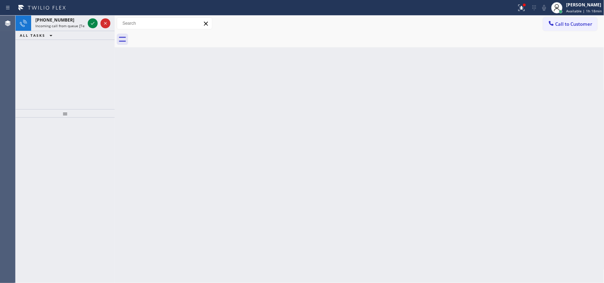
click at [92, 22] on icon at bounding box center [92, 23] width 8 height 8
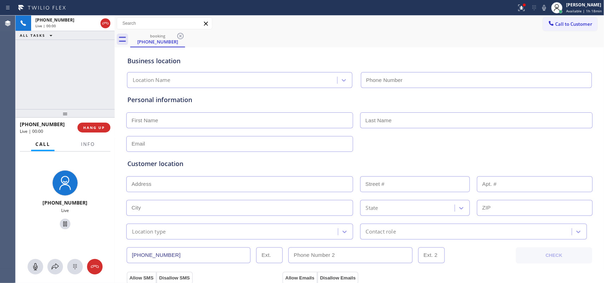
type input "(661) 338-6378"
click at [83, 129] on span "HANG UP" at bounding box center [94, 127] width 22 height 5
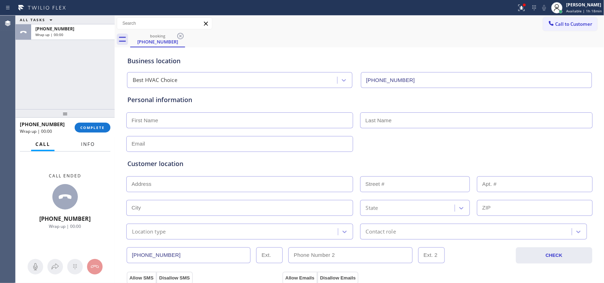
click at [84, 145] on span "Info" at bounding box center [88, 144] width 14 height 6
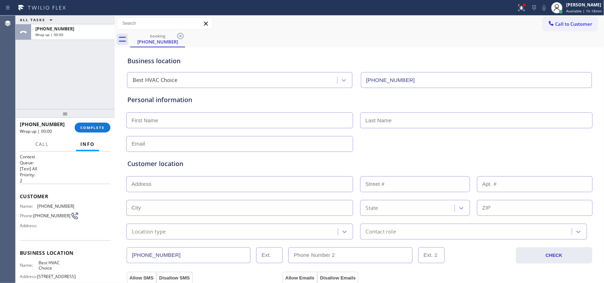
scroll to position [73, 0]
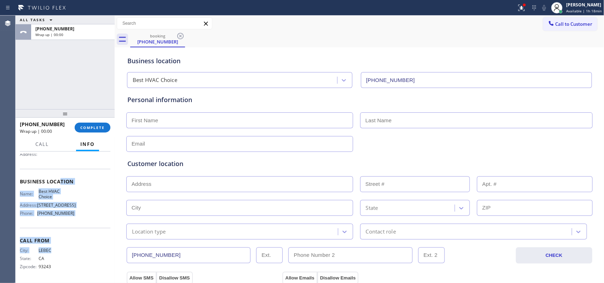
drag, startPoint x: 73, startPoint y: 247, endPoint x: 58, endPoint y: 174, distance: 74.3
click at [58, 174] on div "Context Queue: [Test] All Priority: 2 Customer Name: (661) 461-5248 Phone: (661…" at bounding box center [65, 181] width 91 height 199
click at [89, 212] on div "Name: Best HVAC Choice Address: 24400 Walnut St Phone: (661) 338-6378" at bounding box center [65, 204] width 91 height 30
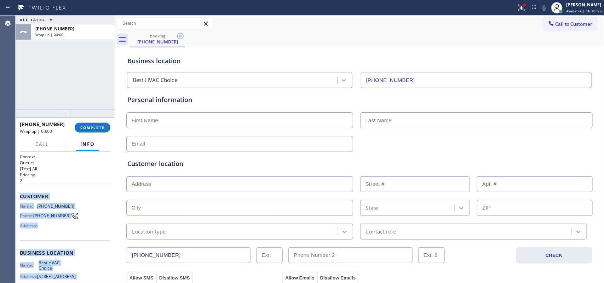
drag, startPoint x: 80, startPoint y: 217, endPoint x: 18, endPoint y: 192, distance: 67.0
click at [18, 192] on div "Context Queue: [Test] All Priority: 2 Customer Name: (661) 461-5248 Phone: (661…" at bounding box center [65, 218] width 99 height 132
copy div "Customer Name: (661) 461-5248 Phone: (661) 461-5248 Address: Business location …"
click at [91, 127] on span "COMPLETE" at bounding box center [92, 127] width 24 height 5
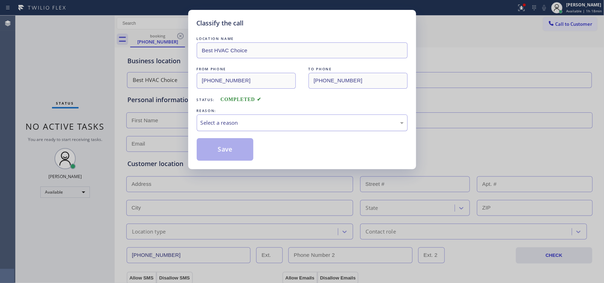
click at [272, 126] on div "Select a reason" at bounding box center [302, 123] width 203 height 8
click at [240, 151] on button "Save" at bounding box center [225, 149] width 57 height 23
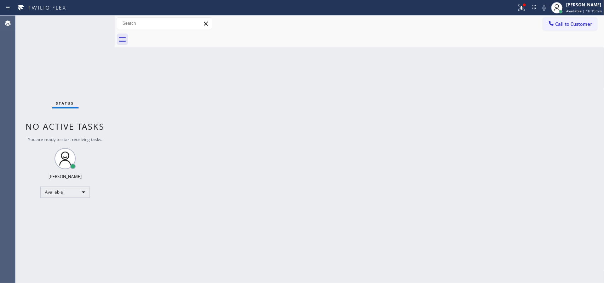
click at [91, 23] on div "Status No active tasks You are ready to start receiving tasks. Leah Cabrera Ava…" at bounding box center [65, 150] width 99 height 268
click at [89, 38] on div "Status No active tasks You are ready to start receiving tasks. Leah Cabrera Ava…" at bounding box center [65, 150] width 99 height 268
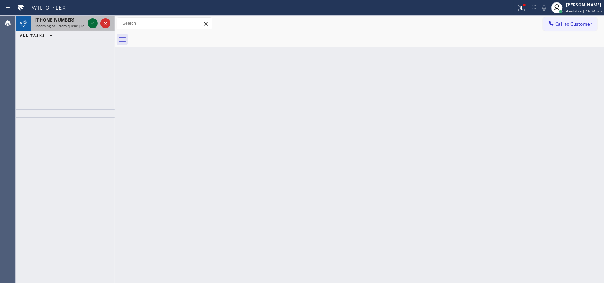
click at [89, 25] on icon at bounding box center [92, 23] width 8 height 8
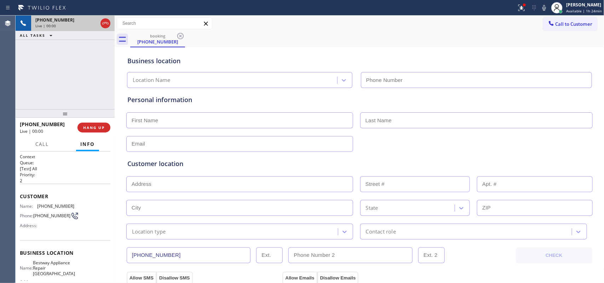
type input "(510) 588-1373"
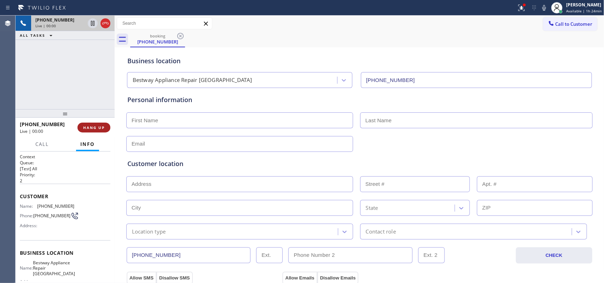
click at [94, 128] on span "HANG UP" at bounding box center [94, 127] width 22 height 5
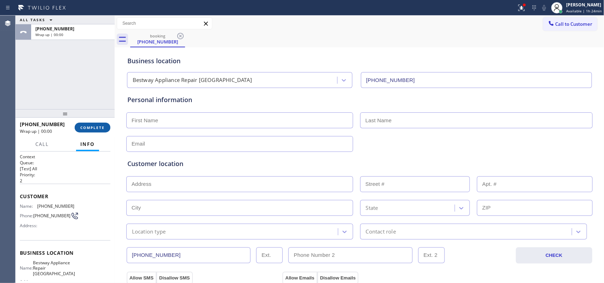
click at [94, 128] on span "COMPLETE" at bounding box center [92, 127] width 24 height 5
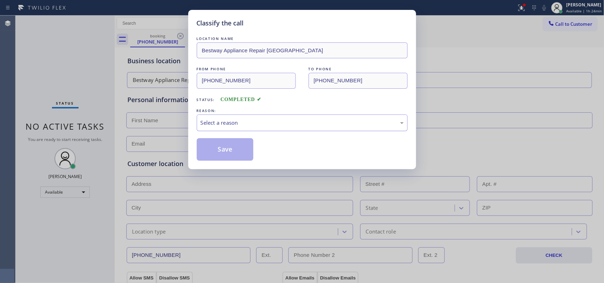
click at [233, 117] on div "Select a reason" at bounding box center [302, 123] width 211 height 17
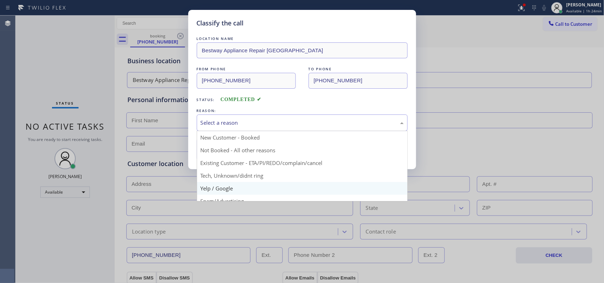
scroll to position [48, 0]
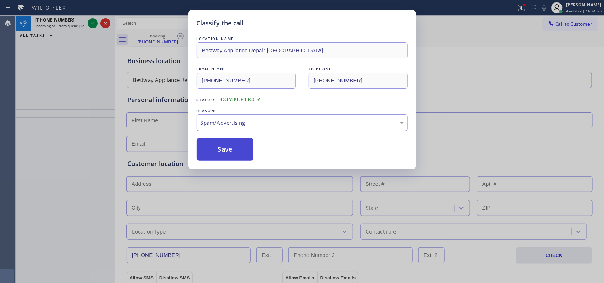
click at [223, 148] on button "Save" at bounding box center [225, 149] width 57 height 23
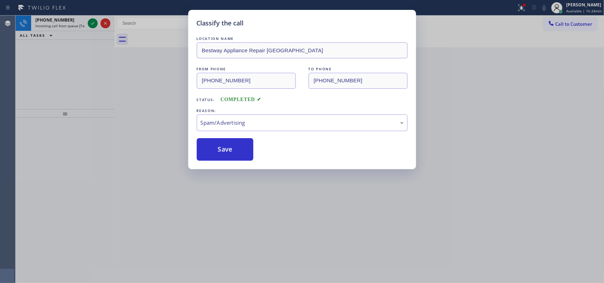
click at [93, 24] on div "Classify the call LOCATION NAME Bestway Appliance Repair Richmond FROM PHONE (5…" at bounding box center [302, 141] width 604 height 283
click at [93, 24] on icon at bounding box center [92, 23] width 8 height 8
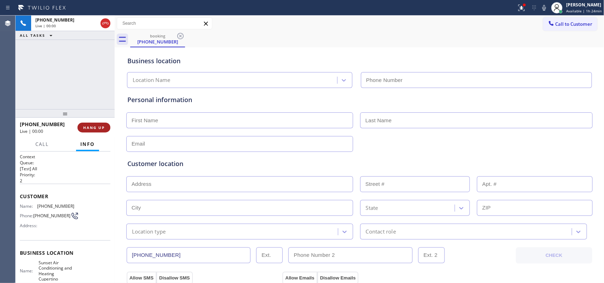
type input "(408) 676-2729"
click at [97, 123] on button "HANG UP" at bounding box center [93, 128] width 33 height 10
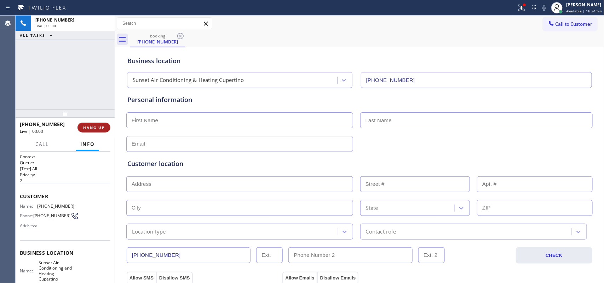
click at [98, 126] on span "HANG UP" at bounding box center [94, 127] width 22 height 5
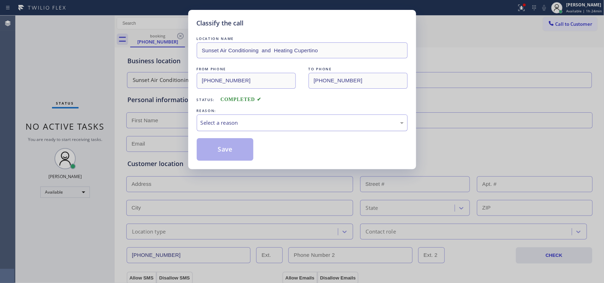
click at [276, 116] on div "Select a reason" at bounding box center [302, 123] width 211 height 17
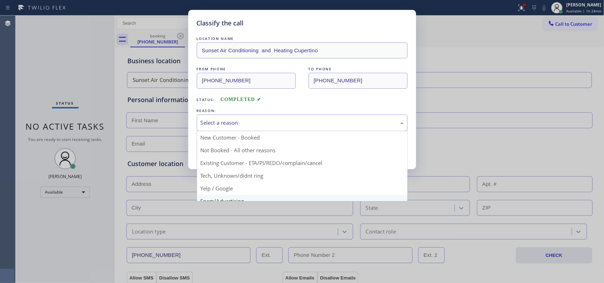
scroll to position [48, 0]
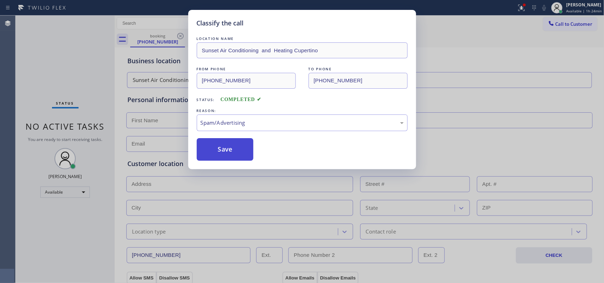
click at [220, 150] on button "Save" at bounding box center [225, 149] width 57 height 23
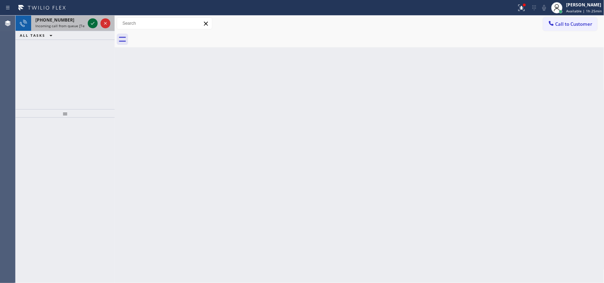
click at [92, 20] on icon at bounding box center [92, 23] width 8 height 8
click at [91, 22] on icon at bounding box center [92, 23] width 8 height 8
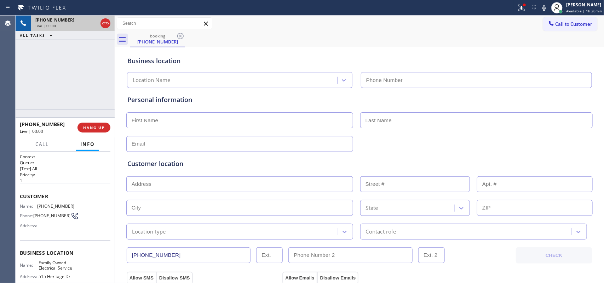
type input "(516) 613-5262"
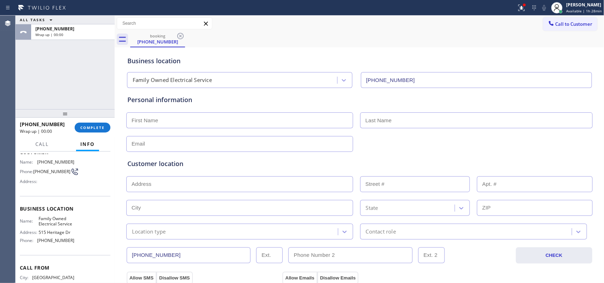
scroll to position [73, 0]
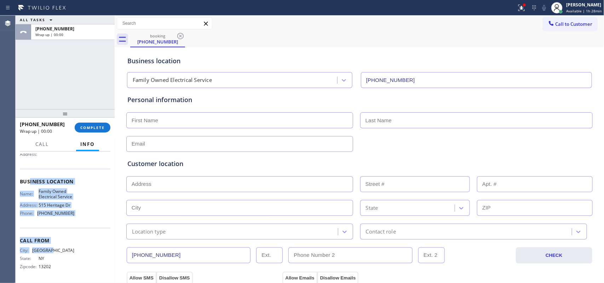
drag, startPoint x: 77, startPoint y: 242, endPoint x: 29, endPoint y: 182, distance: 76.6
click at [29, 182] on div "Context Queue: [Test] All Priority: 1 Customer Name: (315) 547-2529 Phone: (315…" at bounding box center [65, 181] width 91 height 199
click at [82, 212] on div "Name: Family Owned Electrical Service Address: 515 Heritage Dr Phone: (516) 613…" at bounding box center [65, 204] width 91 height 30
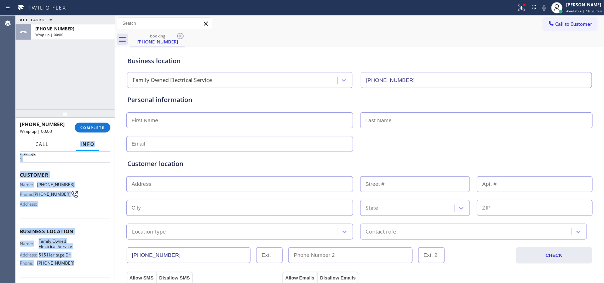
scroll to position [0, 0]
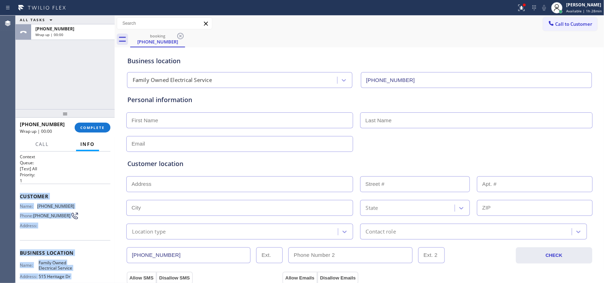
drag, startPoint x: 75, startPoint y: 208, endPoint x: 19, endPoint y: 192, distance: 57.5
click at [20, 192] on div "Context Queue: [Test] All Priority: 1 Customer Name: (315) 547-2529 Phone: (315…" at bounding box center [65, 253] width 91 height 199
copy div "Customer Name: (315) 547-2529 Phone: (315) 547-2529 Address: Business location …"
click at [104, 126] on span "COMPLETE" at bounding box center [92, 127] width 24 height 5
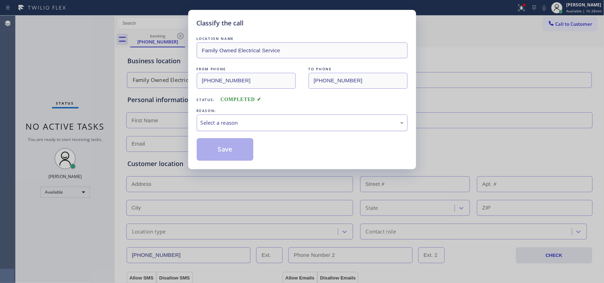
click at [282, 124] on div "Select a reason" at bounding box center [302, 123] width 203 height 8
click at [232, 155] on button "Save" at bounding box center [225, 149] width 57 height 23
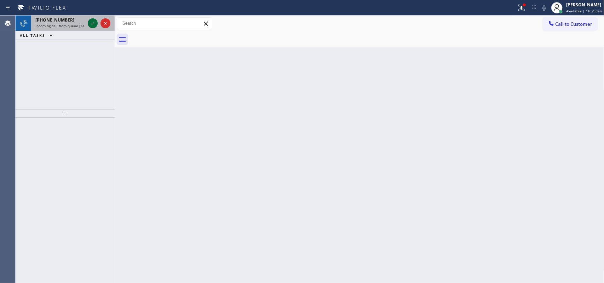
click at [91, 22] on icon at bounding box center [92, 23] width 8 height 8
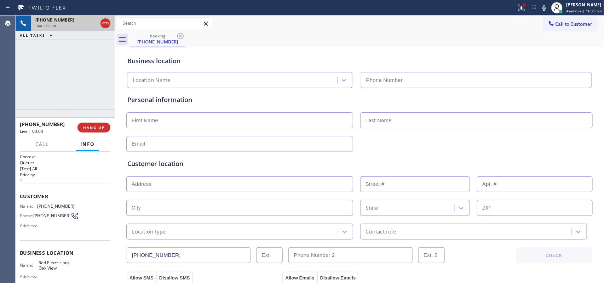
type input "(805) 988-3318"
click at [100, 126] on span "HANG UP" at bounding box center [94, 127] width 22 height 5
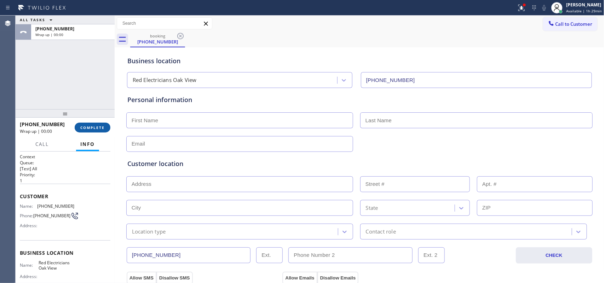
click at [102, 125] on span "COMPLETE" at bounding box center [92, 127] width 24 height 5
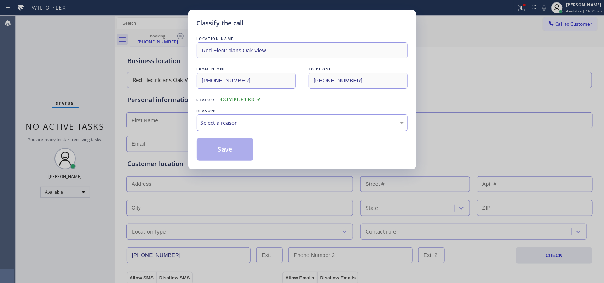
click at [268, 126] on div "Select a reason" at bounding box center [302, 123] width 203 height 8
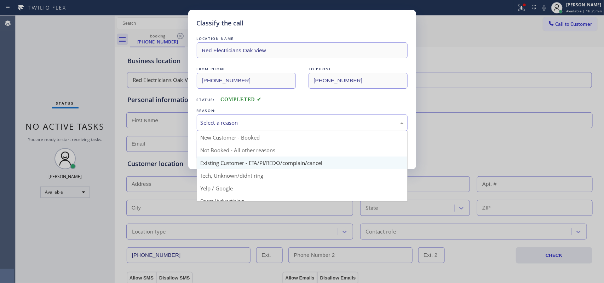
scroll to position [48, 0]
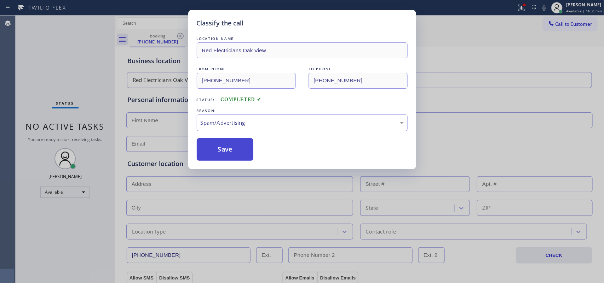
click at [239, 151] on button "Save" at bounding box center [225, 149] width 57 height 23
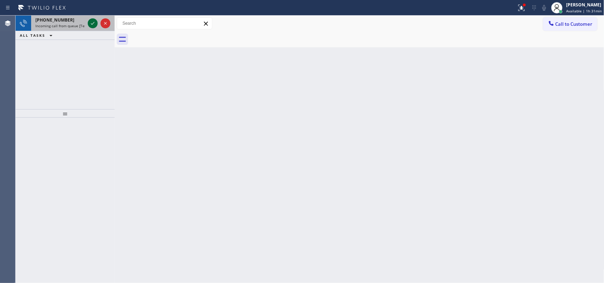
click at [90, 20] on icon at bounding box center [92, 23] width 8 height 8
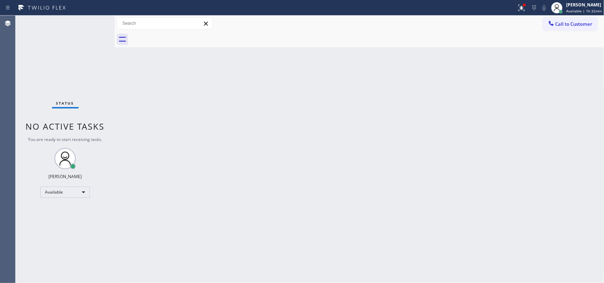
click at [89, 20] on div "Status No active tasks You are ready to start receiving tasks. Leah Cabrera Ava…" at bounding box center [65, 150] width 99 height 268
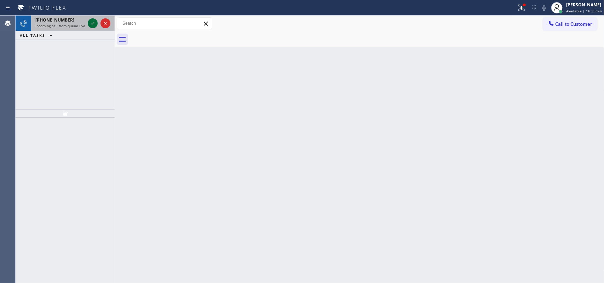
click at [91, 21] on icon at bounding box center [92, 23] width 8 height 8
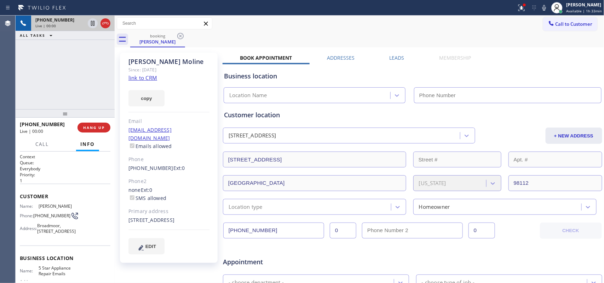
type input "(844) 735-4685"
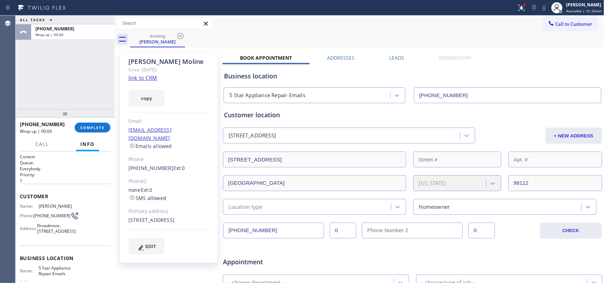
click at [137, 77] on link "link to CRM" at bounding box center [142, 77] width 29 height 7
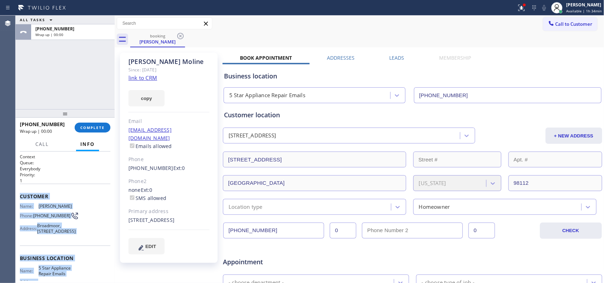
drag, startPoint x: 75, startPoint y: 220, endPoint x: 19, endPoint y: 192, distance: 62.3
click at [19, 192] on div "Context Queue: Everybody Priority: 1 Customer Name: Linda Moline Phone: (206) 6…" at bounding box center [65, 218] width 99 height 132
copy div "Customer Name: Linda Moline Phone: (206) 618-2189 Address: Broadmoor, 1833 Broa…"
click at [483, 6] on div "[PERSON_NAME]" at bounding box center [584, 5] width 36 height 6
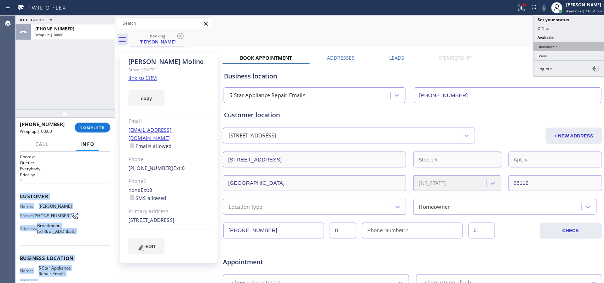
click at [483, 45] on button "Unavailable" at bounding box center [568, 46] width 71 height 9
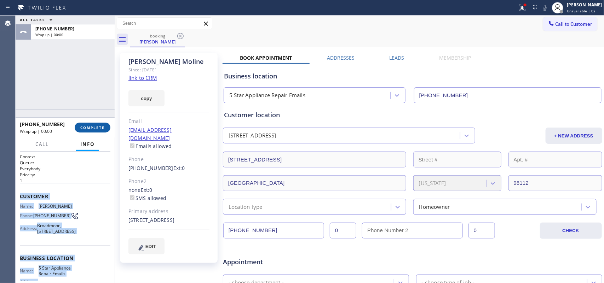
click at [96, 124] on button "COMPLETE" at bounding box center [93, 128] width 36 height 10
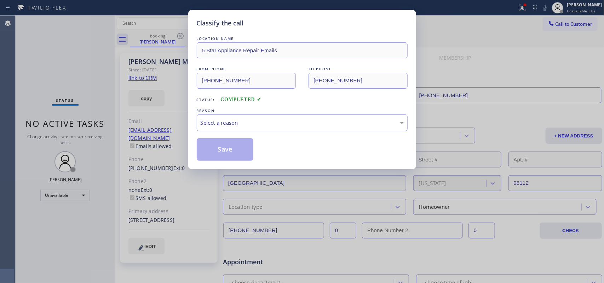
click at [237, 121] on div "Select a reason" at bounding box center [302, 123] width 203 height 8
click at [227, 151] on button "Save" at bounding box center [225, 149] width 57 height 23
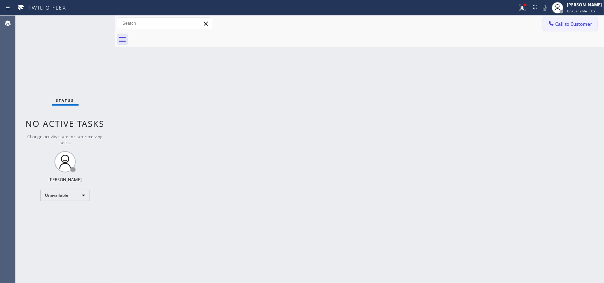
click at [483, 25] on span "Call to Customer" at bounding box center [573, 24] width 37 height 6
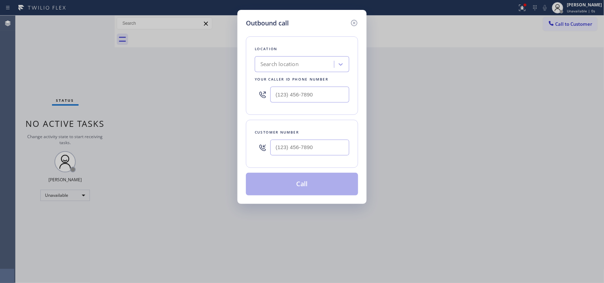
click at [285, 38] on div "Location Search location Your caller id phone number" at bounding box center [302, 75] width 112 height 79
click at [289, 93] on input "(___) ___-____" at bounding box center [309, 95] width 79 height 16
paste input "206) 618-2189"
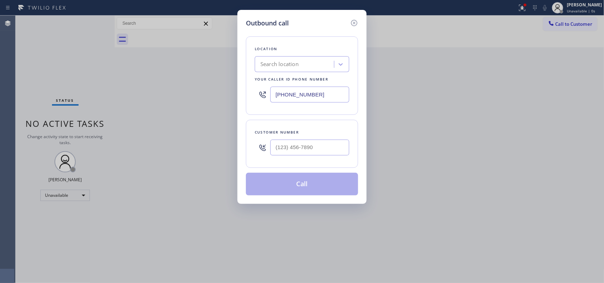
type input "(206) 618-2189"
click at [314, 35] on div "Location Search location Your caller id phone number (206) 618-2189 Customer nu…" at bounding box center [302, 112] width 112 height 168
click at [302, 94] on input "(206) 618-2189" at bounding box center [309, 95] width 79 height 16
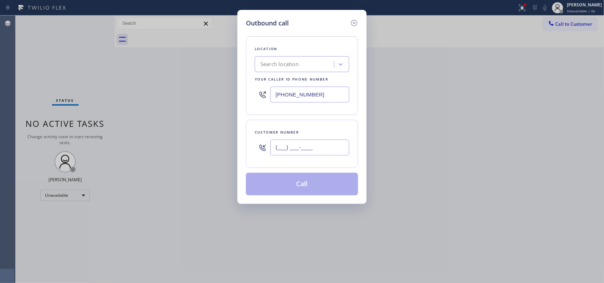
click at [293, 143] on input "(___) ___-____" at bounding box center [309, 148] width 79 height 16
click at [294, 143] on input "(___) ___-____" at bounding box center [309, 148] width 79 height 16
click at [282, 146] on input "(___) ___-____" at bounding box center [309, 148] width 79 height 16
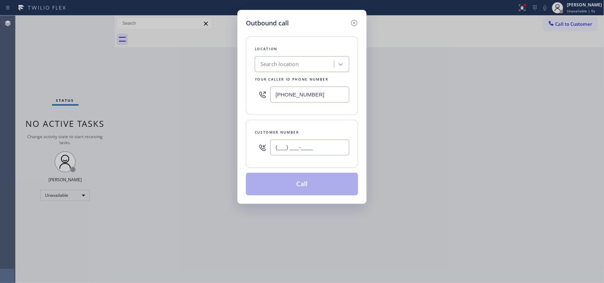
paste input "206) 618-2189"
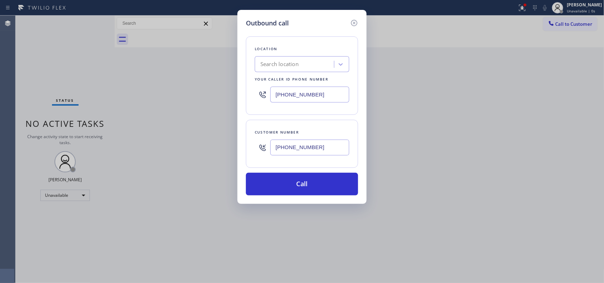
type input "(206) 618-2189"
click at [303, 35] on div "Location Search location Your caller id phone number (206) 618-2189 Customer nu…" at bounding box center [302, 112] width 112 height 168
click at [304, 95] on input "(206) 618-2189" at bounding box center [309, 95] width 79 height 16
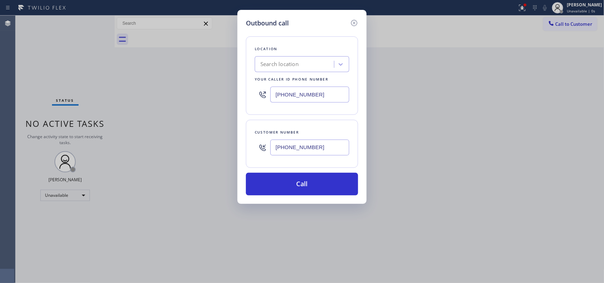
paste input "844) 735-4685"
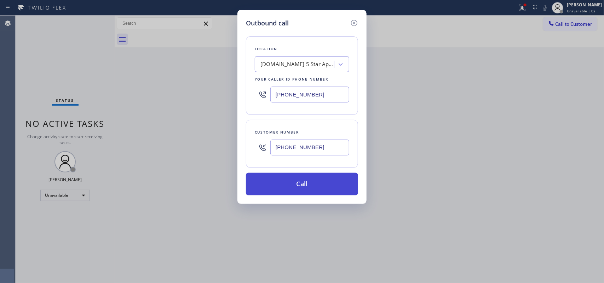
type input "(844) 735-4685"
click at [309, 184] on button "Call" at bounding box center [302, 184] width 112 height 23
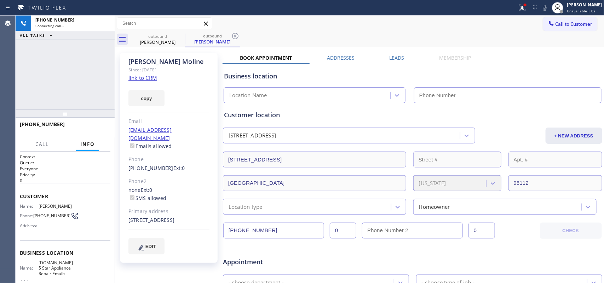
type input "(844) 735-4685"
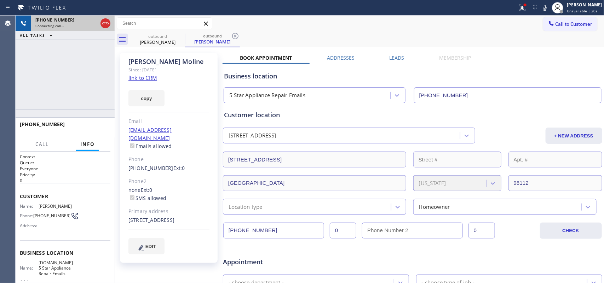
click at [71, 22] on div "+12066182189" at bounding box center [66, 20] width 62 height 6
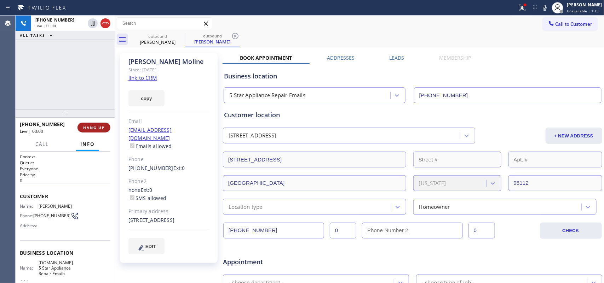
click at [94, 130] on span "HANG UP" at bounding box center [94, 127] width 22 height 5
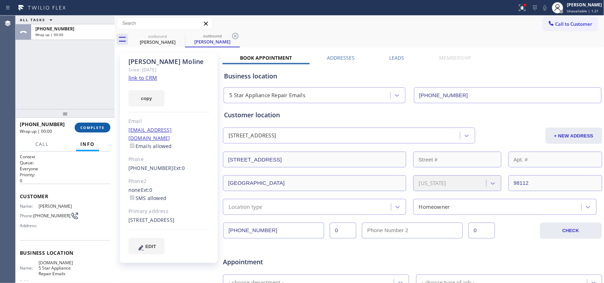
click at [94, 130] on span "COMPLETE" at bounding box center [92, 127] width 24 height 5
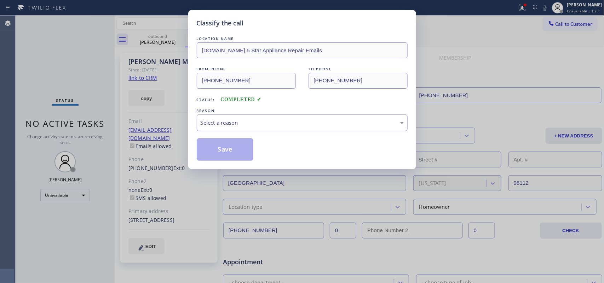
click at [217, 125] on div "Select a reason" at bounding box center [302, 123] width 203 height 8
click at [226, 153] on button "Save" at bounding box center [225, 149] width 57 height 23
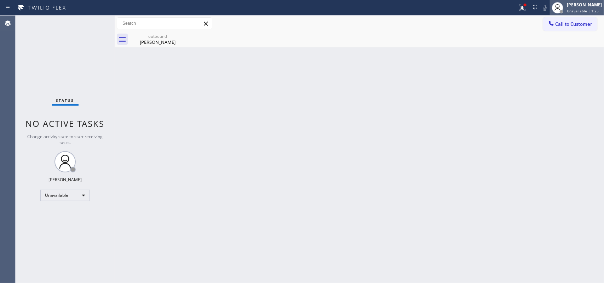
click at [483, 13] on span "Unavailable | 1:25" at bounding box center [583, 10] width 32 height 5
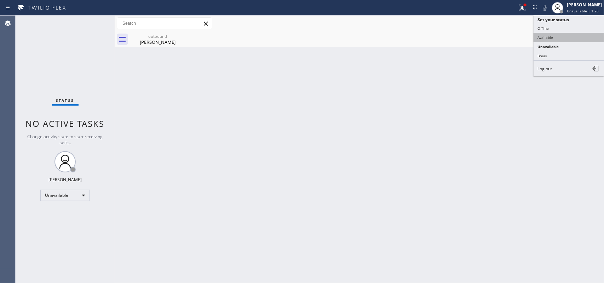
drag, startPoint x: 550, startPoint y: 55, endPoint x: 554, endPoint y: 40, distance: 15.4
click at [483, 41] on ul "Set your status Offline Available Unavailable Break Log out" at bounding box center [568, 45] width 71 height 61
click at [483, 39] on button "Available" at bounding box center [568, 37] width 71 height 9
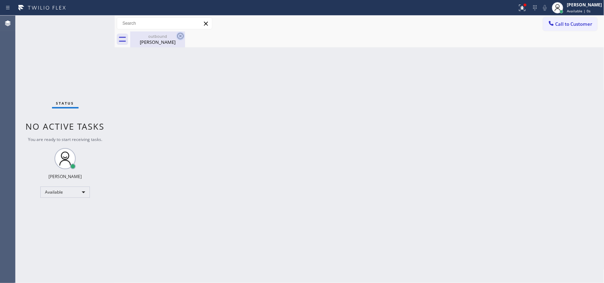
click at [180, 34] on icon at bounding box center [180, 36] width 8 height 8
click at [95, 22] on div "Status No active tasks You are ready to start receiving tasks. Leah Cabrera Ava…" at bounding box center [65, 150] width 99 height 268
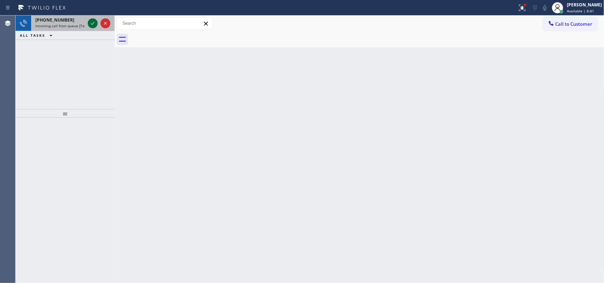
click at [95, 22] on icon at bounding box center [92, 23] width 8 height 8
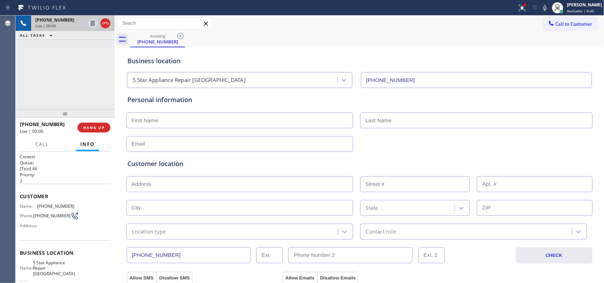
type input "(425) 243-0020"
click at [97, 126] on span "HANG UP" at bounding box center [94, 127] width 22 height 5
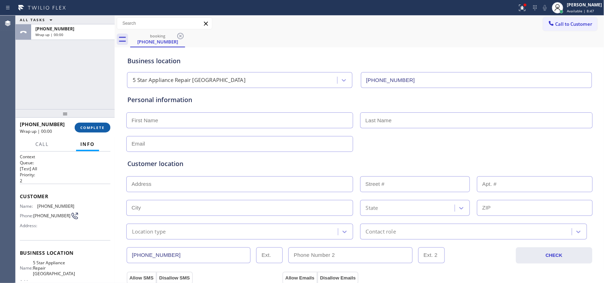
click at [97, 126] on span "COMPLETE" at bounding box center [92, 127] width 24 height 5
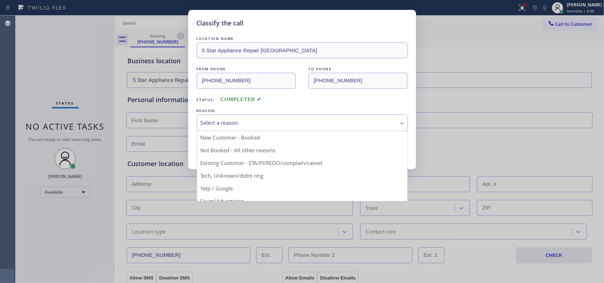
click at [241, 128] on div "Select a reason" at bounding box center [302, 123] width 211 height 17
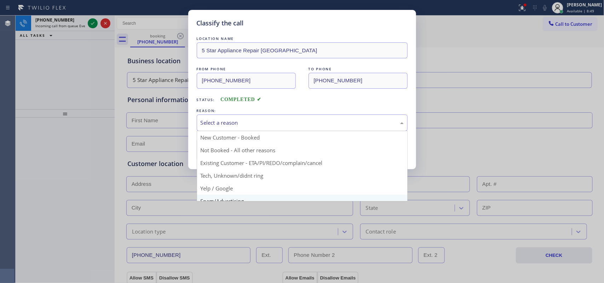
scroll to position [48, 0]
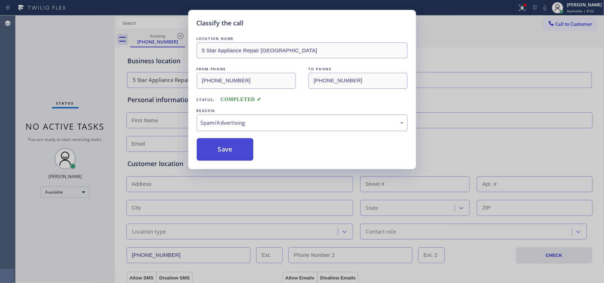
click at [224, 155] on button "Save" at bounding box center [225, 149] width 57 height 23
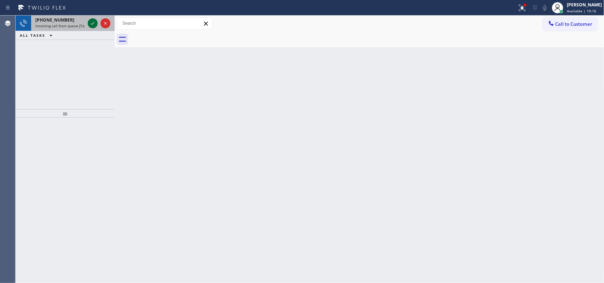
click at [90, 20] on icon at bounding box center [92, 23] width 8 height 8
click at [85, 22] on div "+13056479083 Incoming call from queue [Test] All" at bounding box center [58, 24] width 55 height 16
drag, startPoint x: 85, startPoint y: 22, endPoint x: 93, endPoint y: 21, distance: 7.5
click at [85, 22] on div "+13056479083 Incoming call from queue [Test] All" at bounding box center [58, 24] width 55 height 16
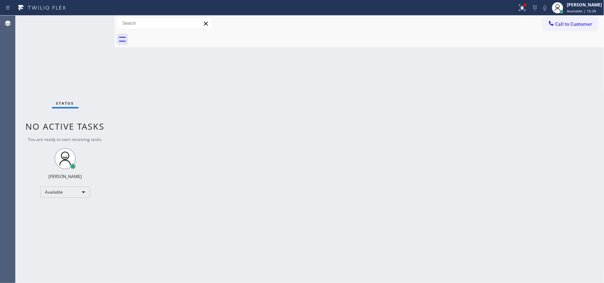
click at [93, 21] on div "Status No active tasks You are ready to start receiving tasks. Leah Cabrera Ava…" at bounding box center [65, 150] width 99 height 268
click at [94, 25] on div "Status No active tasks You are ready to start receiving tasks. Leah Cabrera Ava…" at bounding box center [65, 150] width 99 height 268
click at [91, 21] on div "Status No active tasks You are ready to start receiving tasks. Leah Cabrera Ava…" at bounding box center [65, 150] width 99 height 268
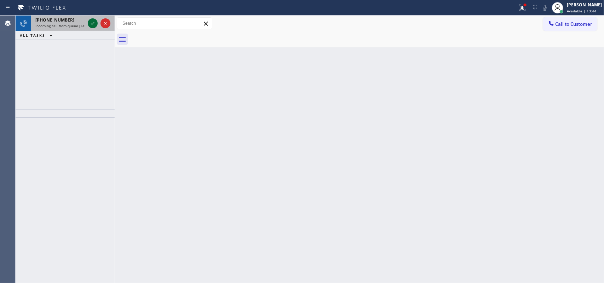
click at [89, 21] on icon at bounding box center [92, 23] width 8 height 8
click at [90, 25] on icon at bounding box center [92, 23] width 8 height 8
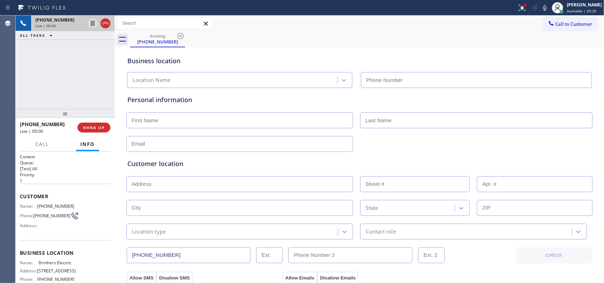
type input "(848) 315-2525"
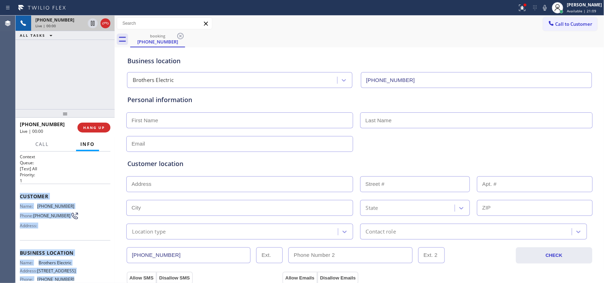
drag, startPoint x: 69, startPoint y: 252, endPoint x: 19, endPoint y: 190, distance: 80.5
click at [19, 190] on div "Context Queue: [Test] All Priority: 1 Customer Name: (609) 861-8105 Phone: (609…" at bounding box center [65, 218] width 99 height 132
copy div "Customer Name: (609) 861-8105 Phone: (609) 861-8105 Address: Business location …"
click at [98, 125] on span "HANG UP" at bounding box center [94, 127] width 22 height 5
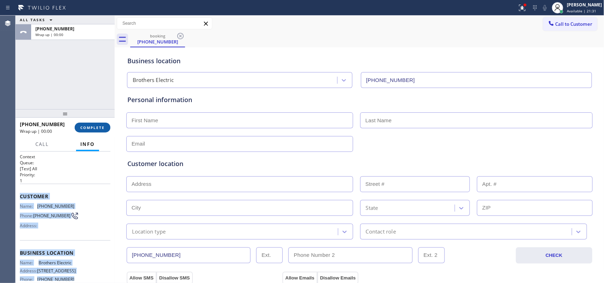
drag, startPoint x: 98, startPoint y: 125, endPoint x: 97, endPoint y: 130, distance: 5.0
click at [97, 130] on span "COMPLETE" at bounding box center [92, 127] width 24 height 5
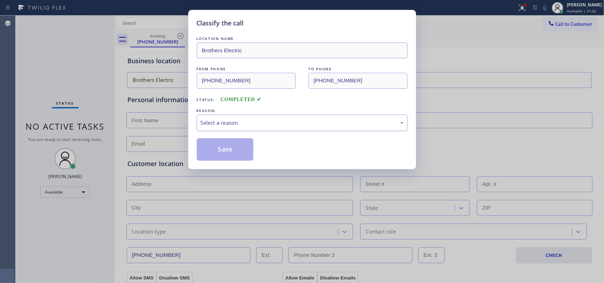
click at [227, 119] on div "Select a reason" at bounding box center [302, 123] width 203 height 8
click at [228, 148] on button "Save" at bounding box center [225, 149] width 57 height 23
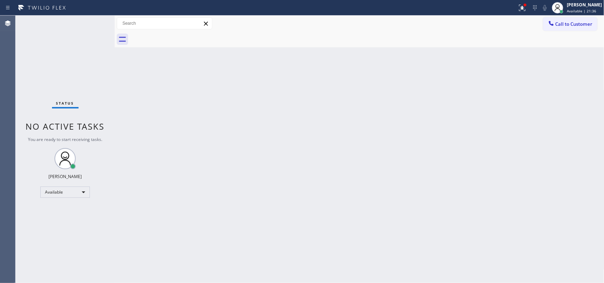
click at [92, 31] on div "Status No active tasks You are ready to start receiving tasks. Leah Cabrera Ava…" at bounding box center [65, 150] width 99 height 268
click at [483, 2] on div "[PERSON_NAME]" at bounding box center [584, 5] width 35 height 6
click at [483, 10] on div at bounding box center [562, 12] width 4 height 4
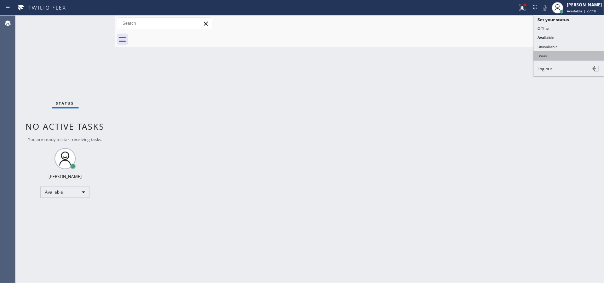
click at [483, 54] on button "Break" at bounding box center [568, 55] width 71 height 9
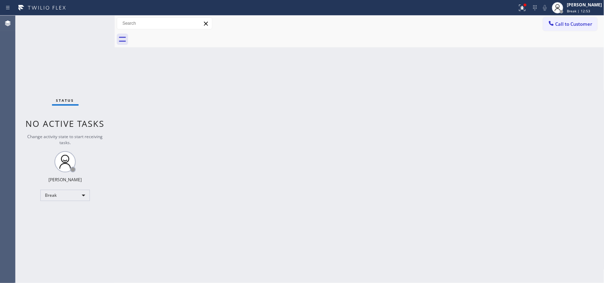
click at [259, 96] on div "Back to Dashboard Change Sender ID Customers Technicians Select a contact Outbo…" at bounding box center [360, 150] width 490 height 268
click at [407, 81] on div "Back to Dashboard Change Sender ID Customers Technicians Select a contact Outbo…" at bounding box center [360, 150] width 490 height 268
click at [483, 13] on span "Break | 13:51" at bounding box center [578, 10] width 23 height 5
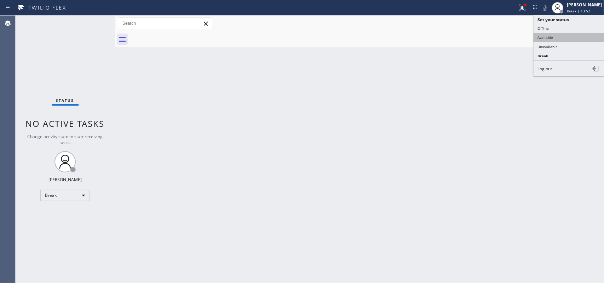
click at [483, 38] on button "Available" at bounding box center [568, 37] width 71 height 9
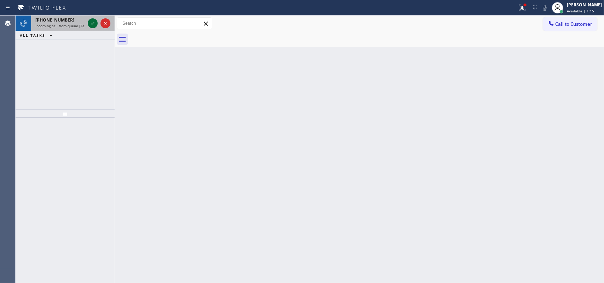
click at [90, 23] on icon at bounding box center [92, 23] width 8 height 8
click at [94, 21] on icon at bounding box center [92, 23] width 8 height 8
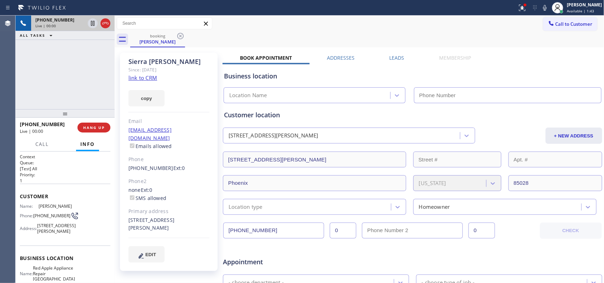
type input "(928) 723-1640"
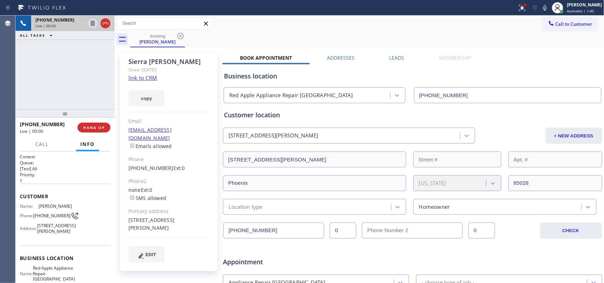
click at [151, 76] on link "link to CRM" at bounding box center [142, 77] width 29 height 7
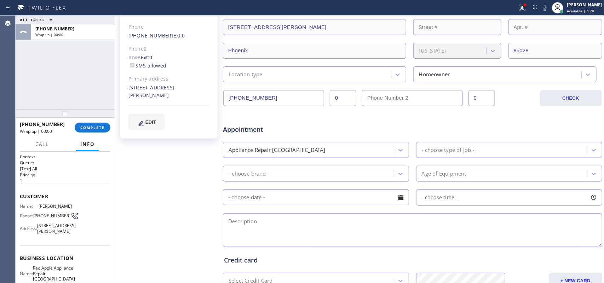
scroll to position [226, 0]
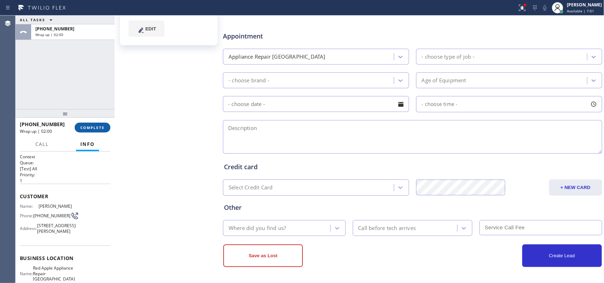
click at [102, 128] on span "COMPLETE" at bounding box center [92, 127] width 24 height 5
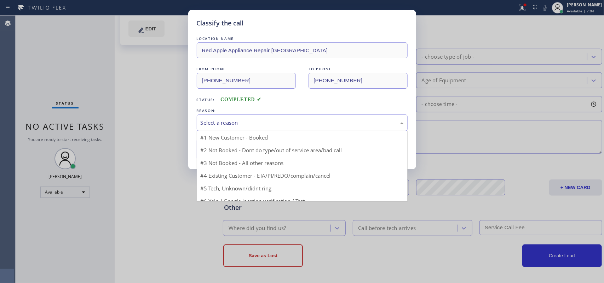
click at [243, 117] on div "Select a reason" at bounding box center [302, 123] width 211 height 17
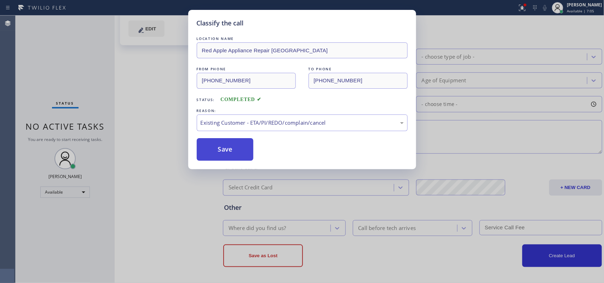
drag, startPoint x: 248, startPoint y: 165, endPoint x: 238, endPoint y: 160, distance: 11.4
click at [225, 156] on button "Save" at bounding box center [225, 149] width 57 height 23
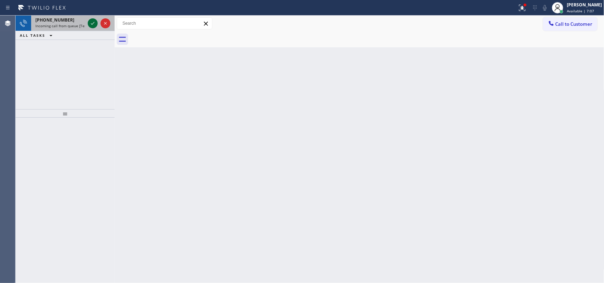
click at [91, 23] on icon at bounding box center [92, 23] width 8 height 8
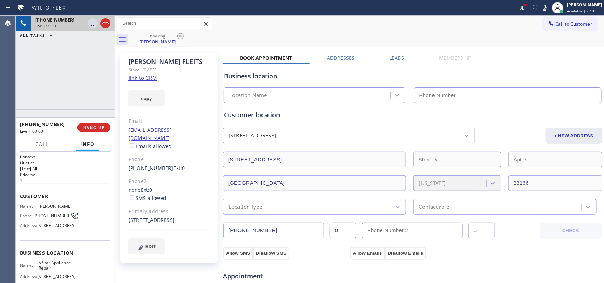
type input "(855) 731-4952"
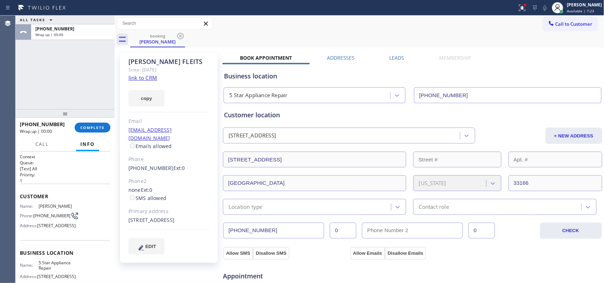
scroll to position [89, 0]
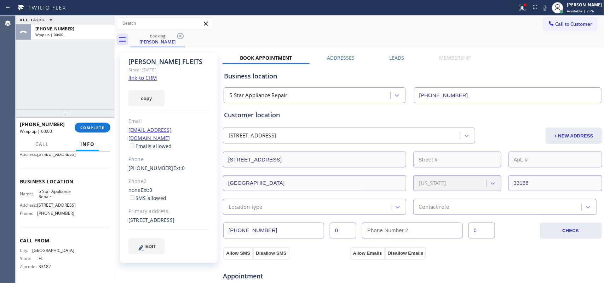
click at [144, 79] on link "link to CRM" at bounding box center [142, 77] width 29 height 7
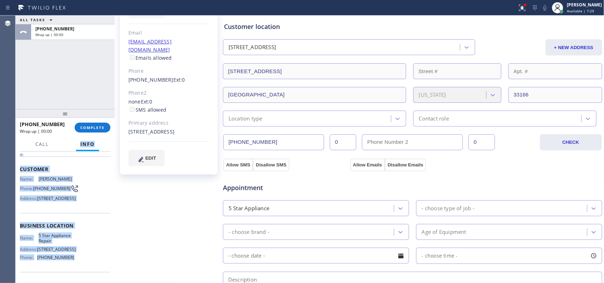
scroll to position [0, 0]
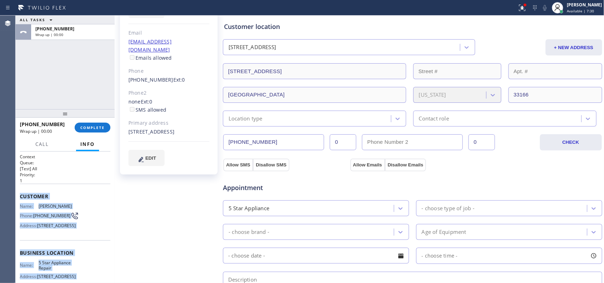
drag, startPoint x: 74, startPoint y: 219, endPoint x: 16, endPoint y: 194, distance: 63.0
click at [16, 194] on div "Context Queue: [Test] All Priority: 1 Customer Name: HUMBERTO FLEITS Phone: (30…" at bounding box center [65, 218] width 99 height 132
copy div "Customer Name: HUMBERTO FLEITS Phone: (305) 216-4027 Address: 1095 Raven Ave, M…"
click at [99, 124] on button "COMPLETE" at bounding box center [93, 128] width 36 height 10
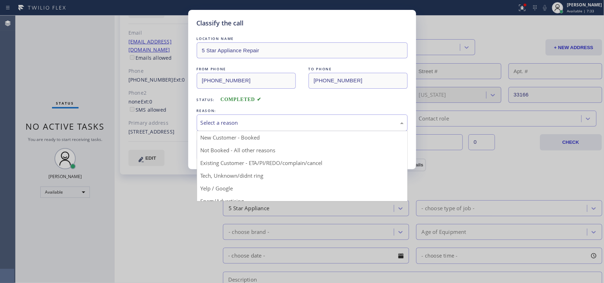
click at [276, 121] on div "Select a reason" at bounding box center [302, 123] width 203 height 8
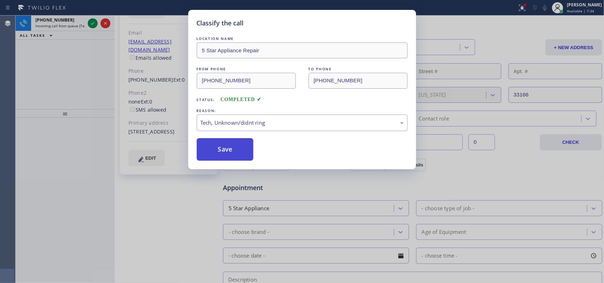
click at [221, 156] on button "Save" at bounding box center [225, 149] width 57 height 23
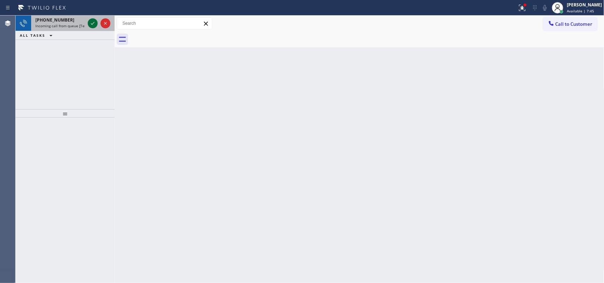
click at [94, 19] on icon at bounding box center [92, 23] width 8 height 8
click at [90, 24] on icon at bounding box center [92, 23] width 8 height 8
click at [91, 22] on icon at bounding box center [92, 23] width 8 height 8
click at [90, 20] on div at bounding box center [98, 24] width 25 height 16
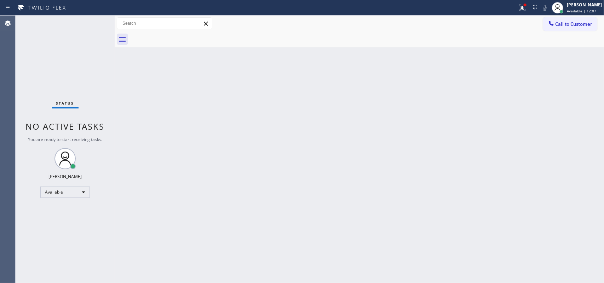
click at [91, 22] on div "Status No active tasks You are ready to start receiving tasks. Leah Cabrera Ava…" at bounding box center [65, 150] width 99 height 268
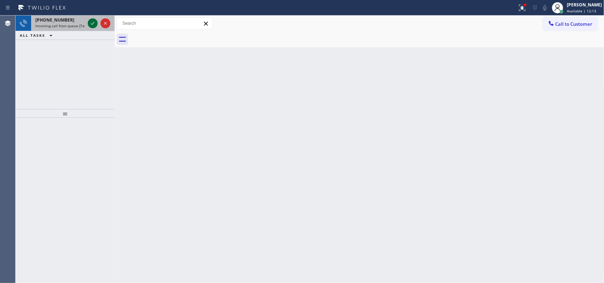
click at [89, 22] on icon at bounding box center [92, 23] width 8 height 8
click at [96, 21] on icon at bounding box center [92, 23] width 8 height 8
click at [90, 24] on icon at bounding box center [92, 23] width 8 height 8
click at [89, 26] on icon at bounding box center [92, 23] width 8 height 8
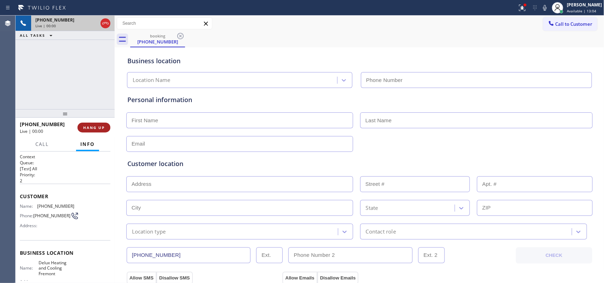
type input "(510) 826-3688"
click at [94, 124] on button "HANG UP" at bounding box center [93, 128] width 33 height 10
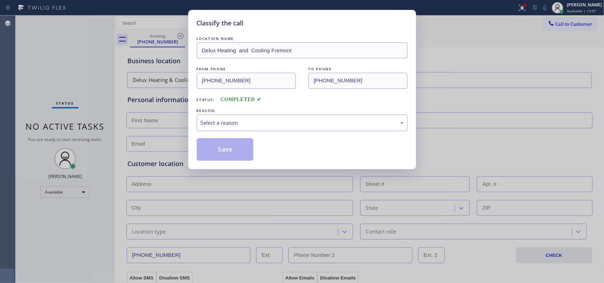
click at [225, 108] on div "REASON:" at bounding box center [302, 110] width 211 height 7
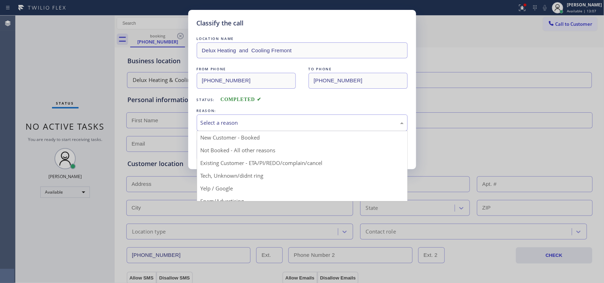
click at [225, 122] on div "Select a reason" at bounding box center [302, 123] width 203 height 8
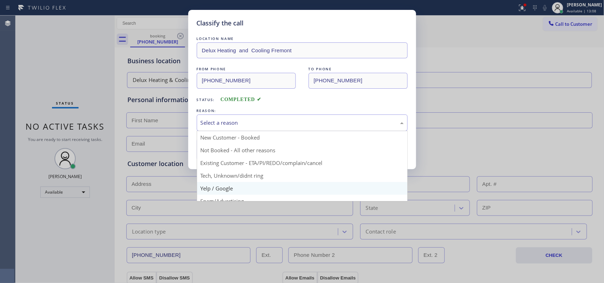
scroll to position [48, 0]
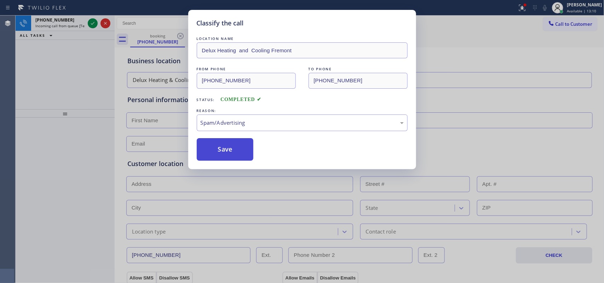
click at [213, 150] on button "Save" at bounding box center [225, 149] width 57 height 23
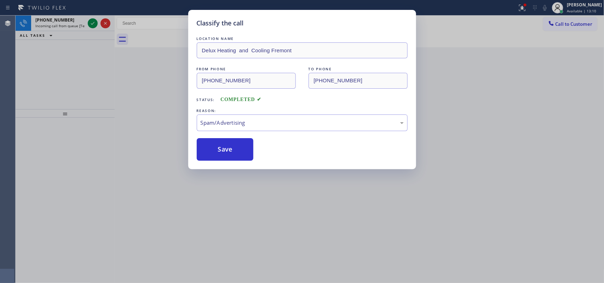
click at [91, 21] on div "Classify the call LOCATION NAME Delux Heating and Cooling Fremont FROM PHONE (6…" at bounding box center [302, 141] width 604 height 283
click at [91, 22] on div "Classify the call LOCATION NAME Delux Heating and Cooling Fremont FROM PHONE (6…" at bounding box center [302, 141] width 604 height 283
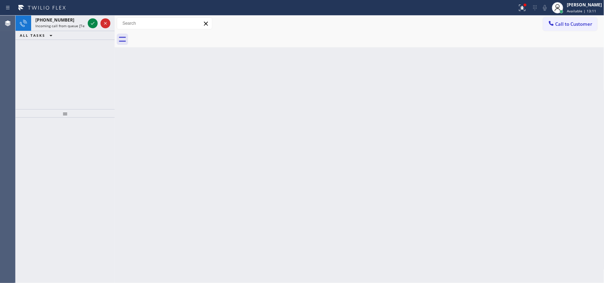
click at [91, 22] on icon at bounding box center [92, 23] width 8 height 8
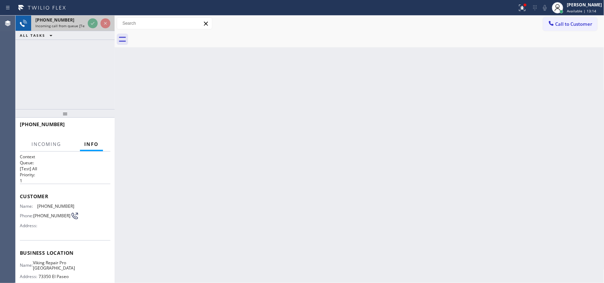
click at [51, 18] on span "+16066501958" at bounding box center [54, 20] width 39 height 6
drag, startPoint x: 50, startPoint y: 44, endPoint x: 82, endPoint y: 19, distance: 40.6
click at [82, 19] on div "+16066501958" at bounding box center [60, 20] width 50 height 6
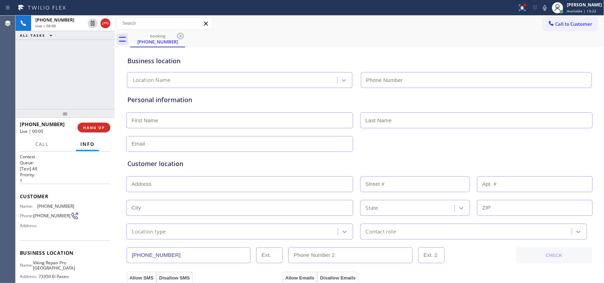
type input "(760) 330-2686"
click at [100, 131] on button "HANG UP" at bounding box center [93, 128] width 33 height 10
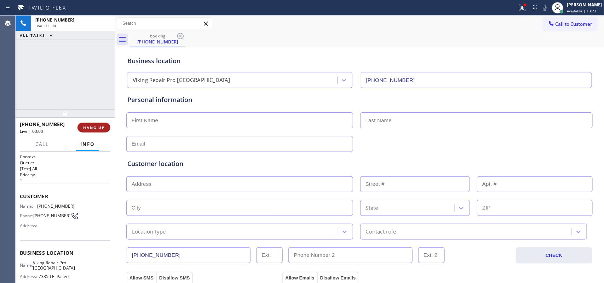
click at [100, 131] on button "HANG UP" at bounding box center [93, 128] width 33 height 10
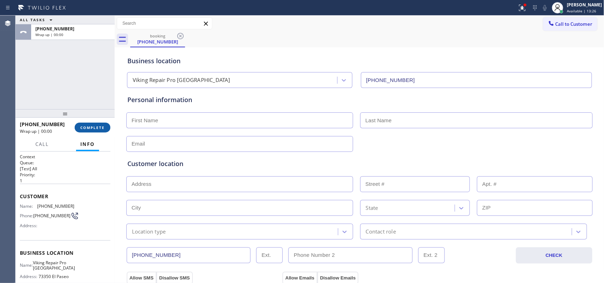
click at [100, 127] on span "COMPLETE" at bounding box center [92, 127] width 24 height 5
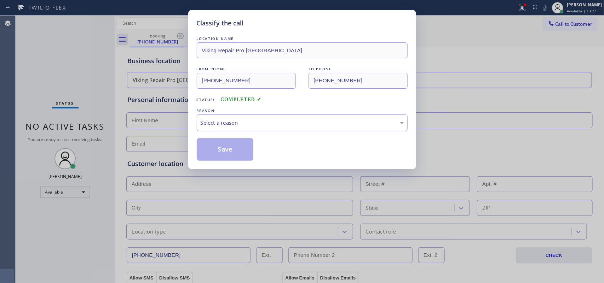
click at [224, 125] on div "Select a reason" at bounding box center [302, 123] width 203 height 8
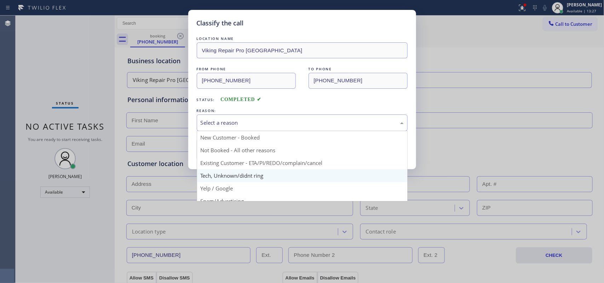
scroll to position [48, 0]
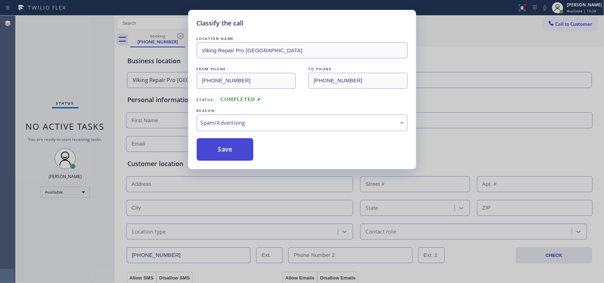
click at [221, 151] on button "Save" at bounding box center [225, 149] width 57 height 23
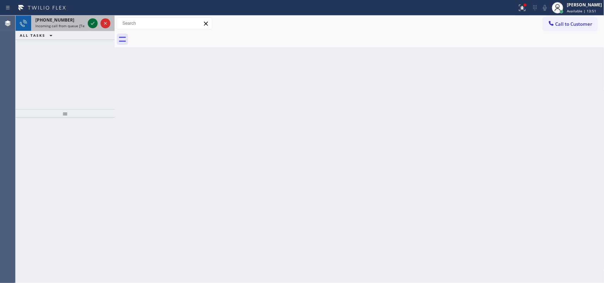
click at [89, 23] on icon at bounding box center [92, 23] width 8 height 8
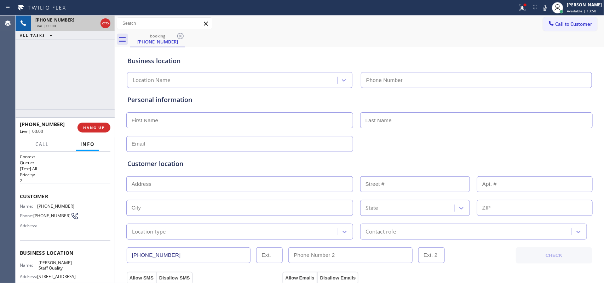
type input "(609) 496-5323"
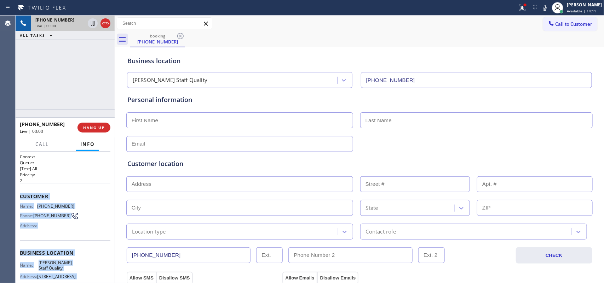
drag, startPoint x: 73, startPoint y: 215, endPoint x: 19, endPoint y: 194, distance: 58.3
click at [19, 194] on div "Context Queue: [Test] All Priority: 2 Customer Name: (609) 600-0485 Phone: (609…" at bounding box center [65, 218] width 99 height 132
click at [47, 226] on div "Name: (609) 600-0485 Phone: (609) 600-0485 Address:" at bounding box center [47, 218] width 54 height 28
drag, startPoint x: 46, startPoint y: 231, endPoint x: 19, endPoint y: 195, distance: 44.7
click at [20, 195] on div "Customer Name: (609) 600-0485 Phone: (609) 600-0485 Address:" at bounding box center [65, 212] width 91 height 57
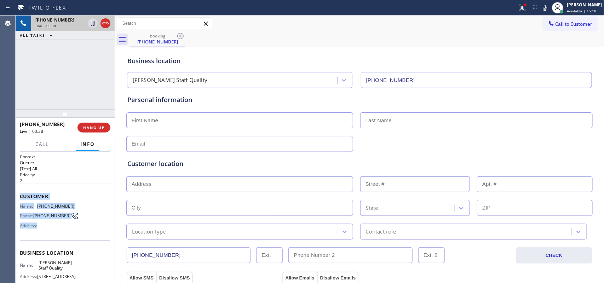
copy div "Customer Name: (609) 600-0485 Phone: (609) 600-0485 Address:"
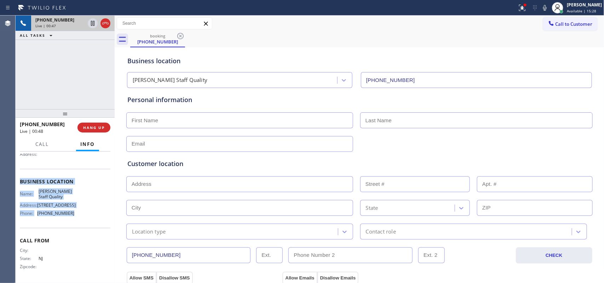
drag, startPoint x: 75, startPoint y: 216, endPoint x: 19, endPoint y: 178, distance: 67.4
click at [20, 178] on div "Business location Name: Felix Staff Quality Address: 20 W State St Phone: (609)…" at bounding box center [65, 198] width 91 height 59
click at [93, 128] on span "HANG UP" at bounding box center [94, 127] width 22 height 5
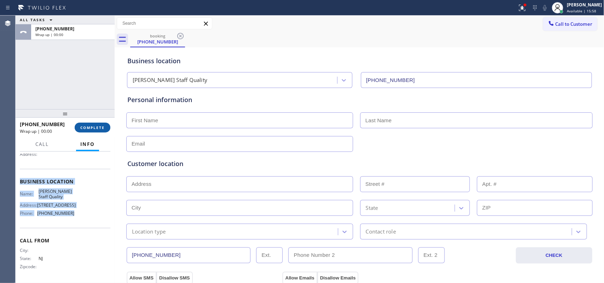
click at [93, 128] on span "COMPLETE" at bounding box center [92, 127] width 24 height 5
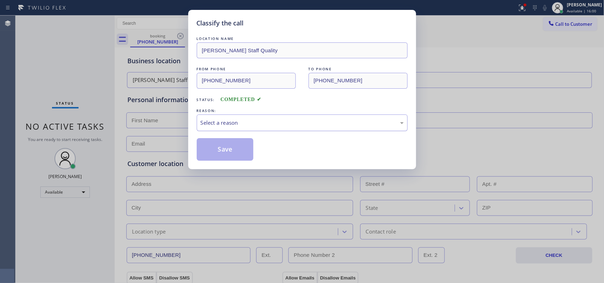
click at [213, 119] on div "Select a reason" at bounding box center [302, 123] width 203 height 8
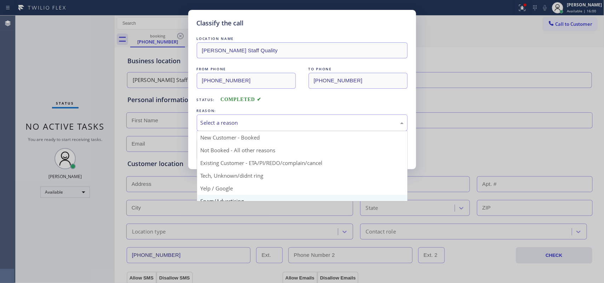
scroll to position [48, 0]
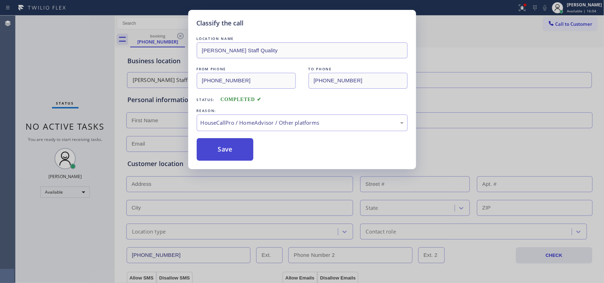
click at [219, 151] on button "Save" at bounding box center [225, 149] width 57 height 23
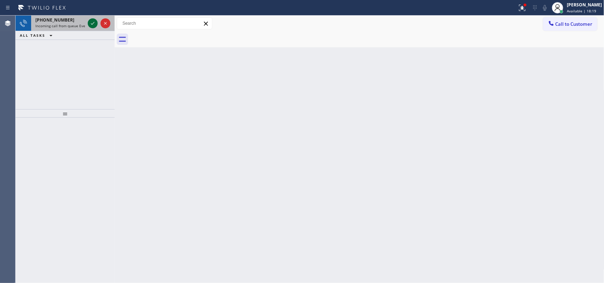
click at [88, 23] on icon at bounding box center [92, 23] width 8 height 8
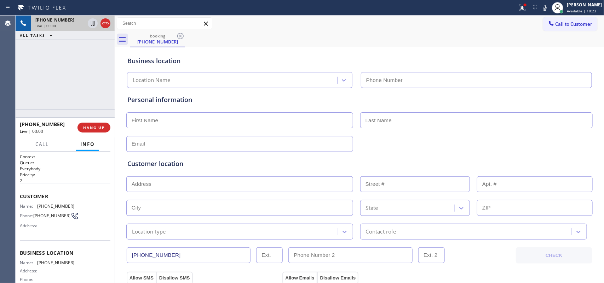
scroll to position [68, 0]
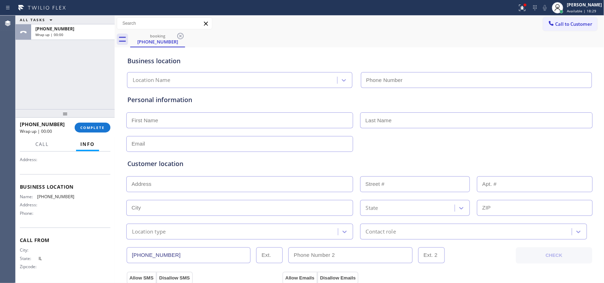
click at [64, 219] on div "Business location Name: (708) 998-4884 Address: Phone:" at bounding box center [65, 200] width 91 height 53
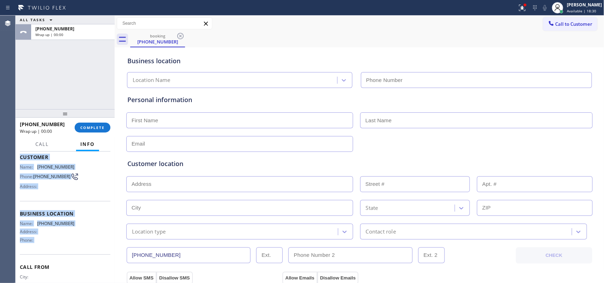
scroll to position [0, 0]
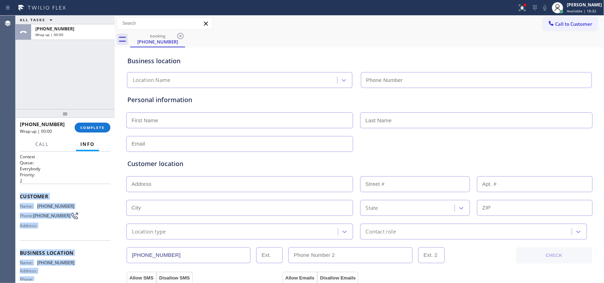
drag, startPoint x: 64, startPoint y: 219, endPoint x: 20, endPoint y: 197, distance: 48.9
click at [20, 197] on div "Context Queue: Everybody Priority: 2 Customer Name: (708) 998-1232 Phone: (708)…" at bounding box center [65, 251] width 91 height 194
click at [97, 128] on span "COMPLETE" at bounding box center [92, 127] width 24 height 5
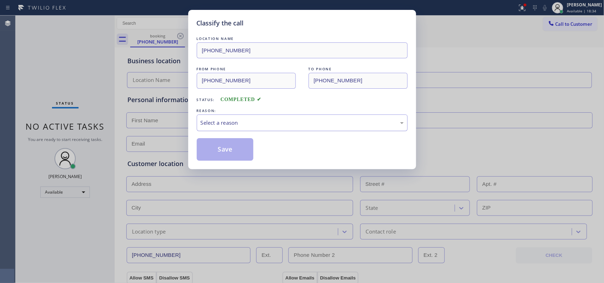
click at [273, 127] on div "Select a reason" at bounding box center [302, 123] width 203 height 8
click at [219, 150] on button "Save" at bounding box center [225, 149] width 57 height 23
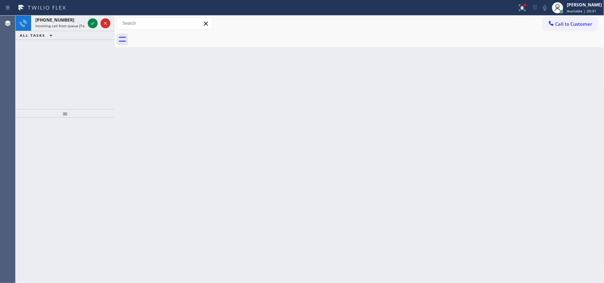
click at [93, 22] on icon at bounding box center [92, 23] width 8 height 8
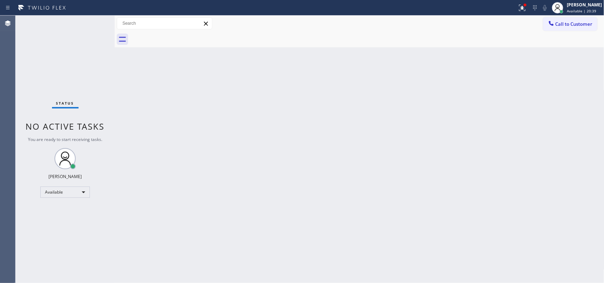
click at [89, 19] on div "Status No active tasks You are ready to start receiving tasks. Leah Cabrera Ava…" at bounding box center [65, 150] width 99 height 268
click at [94, 29] on div "Status No active tasks You are ready to start receiving tasks. Leah Cabrera Ava…" at bounding box center [65, 150] width 99 height 268
click at [88, 20] on div "Status No active tasks You are ready to start receiving tasks. Leah Cabrera Ava…" at bounding box center [65, 150] width 99 height 268
click at [91, 23] on div "Status No active tasks You are ready to start receiving tasks. Leah Cabrera Ava…" at bounding box center [65, 150] width 99 height 268
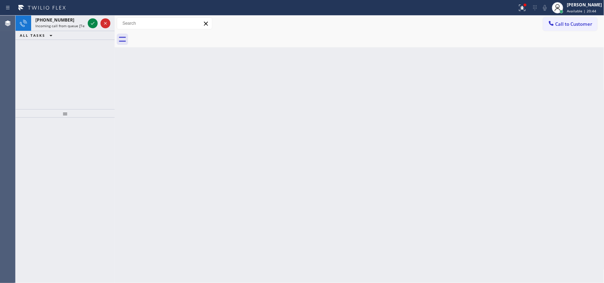
click at [91, 23] on icon at bounding box center [92, 23] width 8 height 8
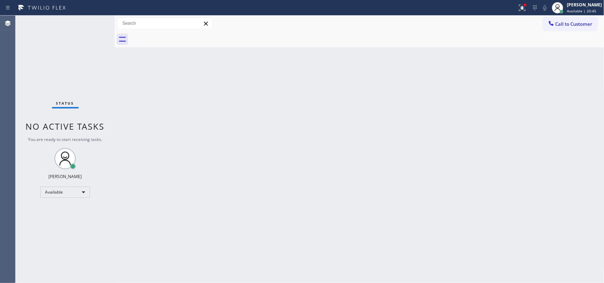
click at [91, 23] on div "Status No active tasks You are ready to start receiving tasks. Leah Cabrera Ava…" at bounding box center [65, 150] width 99 height 268
click at [91, 24] on div "Status No active tasks You are ready to start receiving tasks. Leah Cabrera Ava…" at bounding box center [65, 150] width 99 height 268
click at [94, 29] on div "Status No active tasks You are ready to start receiving tasks. Leah Cabrera Ava…" at bounding box center [65, 150] width 99 height 268
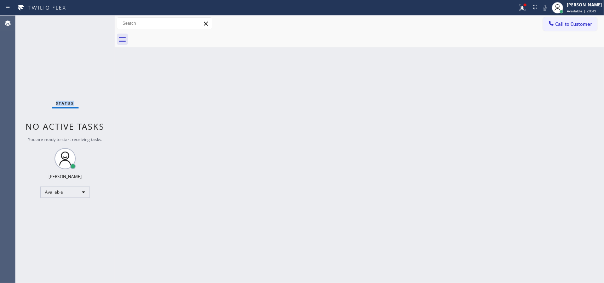
click at [94, 29] on div "Status No active tasks You are ready to start receiving tasks. Leah Cabrera Ava…" at bounding box center [65, 150] width 99 height 268
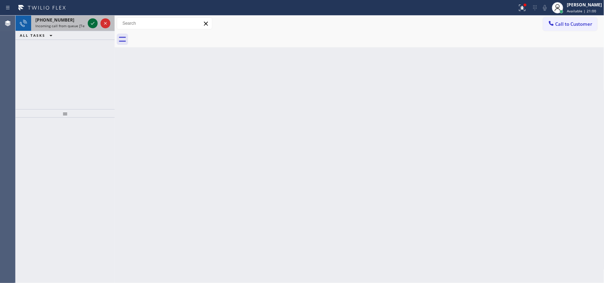
click at [91, 24] on icon at bounding box center [92, 23] width 8 height 8
click at [91, 25] on icon at bounding box center [92, 23] width 8 height 8
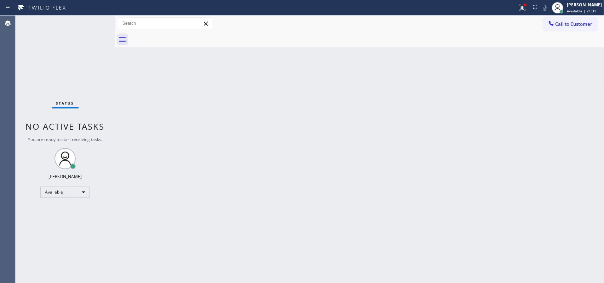
click at [94, 22] on div "Status No active tasks You are ready to start receiving tasks. Leah Cabrera Ava…" at bounding box center [65, 150] width 99 height 268
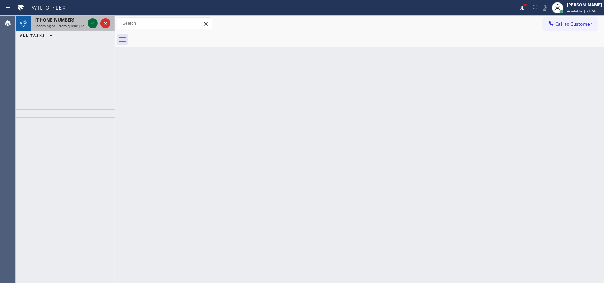
click at [90, 23] on icon at bounding box center [92, 23] width 8 height 8
click at [92, 22] on icon at bounding box center [92, 23] width 8 height 8
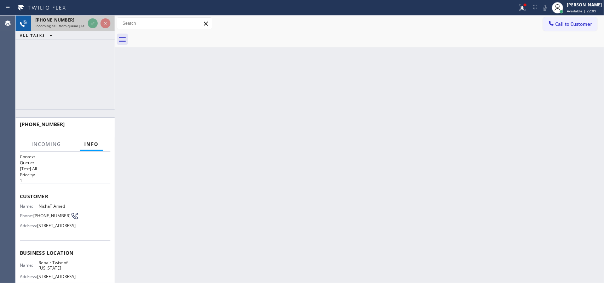
click at [61, 20] on span "+13479357769" at bounding box center [54, 20] width 39 height 6
click at [59, 23] on span "Incoming call from queue [Test] All" at bounding box center [64, 25] width 59 height 5
click at [60, 22] on span "+13479357769" at bounding box center [54, 20] width 39 height 6
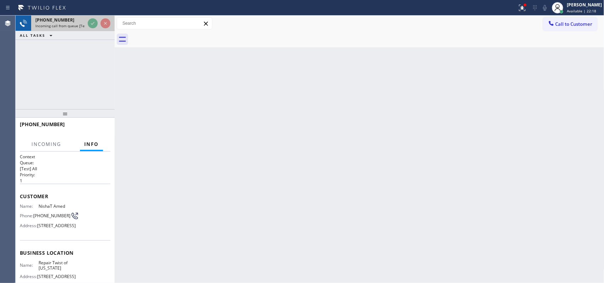
click at [64, 29] on div "+13479357769 Incoming call from queue [Test] All" at bounding box center [58, 24] width 55 height 16
click at [64, 27] on span "Incoming call from queue [Test] All" at bounding box center [64, 25] width 59 height 5
click at [50, 141] on span "Incoming" at bounding box center [46, 144] width 30 height 6
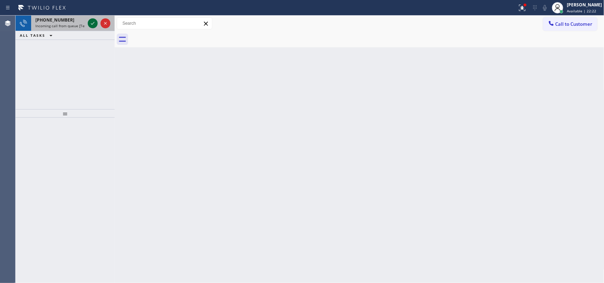
click at [91, 21] on icon at bounding box center [92, 23] width 8 height 8
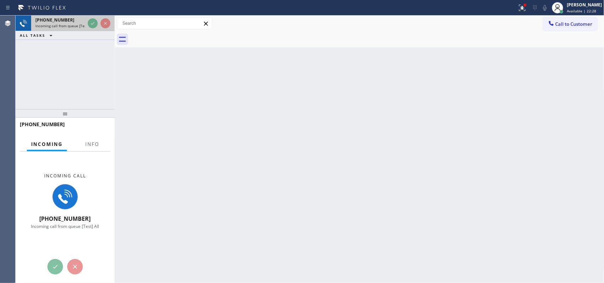
click at [48, 21] on span "+13479357769" at bounding box center [54, 20] width 39 height 6
click at [59, 23] on span "Incoming call from queue [Test] All" at bounding box center [64, 25] width 59 height 5
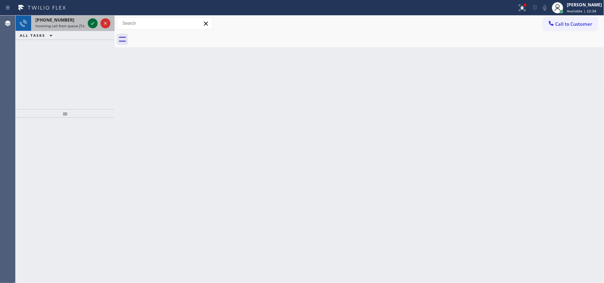
click at [93, 22] on icon at bounding box center [92, 23] width 8 height 8
click at [94, 22] on icon at bounding box center [92, 23] width 8 height 8
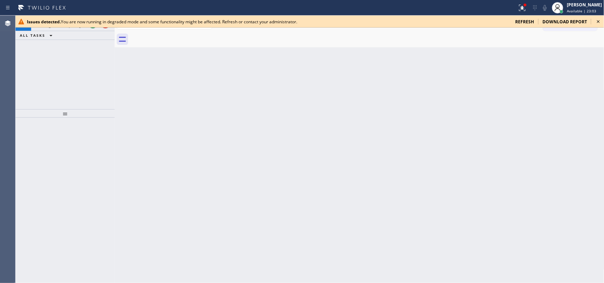
click at [532, 19] on span "refresh" at bounding box center [524, 22] width 19 height 6
click at [91, 29] on div at bounding box center [98, 24] width 25 height 16
click at [93, 28] on button at bounding box center [93, 23] width 10 height 10
click at [91, 35] on div at bounding box center [72, 34] width 75 height 5
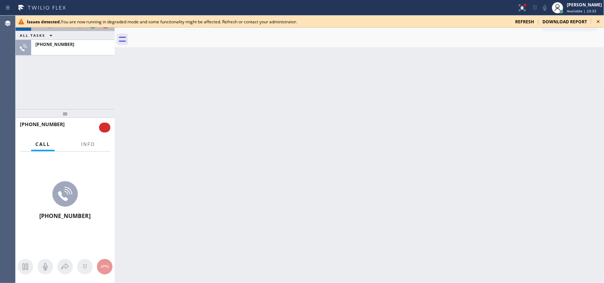
click at [93, 29] on div at bounding box center [98, 24] width 25 height 16
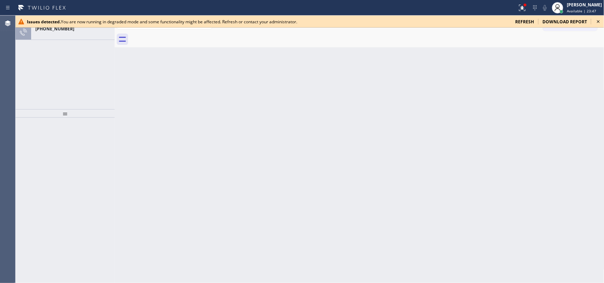
click at [156, 98] on div "Back to Dashboard Change Sender ID Customers Technicians Select a contact Outbo…" at bounding box center [360, 150] width 490 height 268
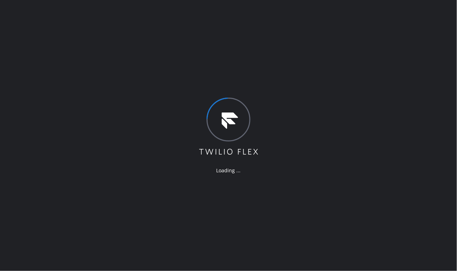
click at [442, 52] on div "Loading ..." at bounding box center [228, 135] width 457 height 271
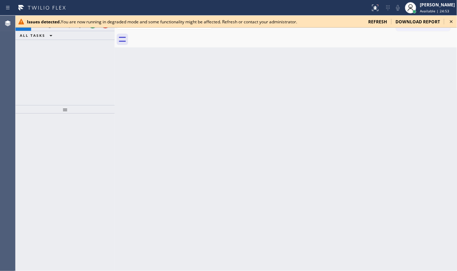
click at [451, 18] on icon at bounding box center [451, 21] width 8 height 8
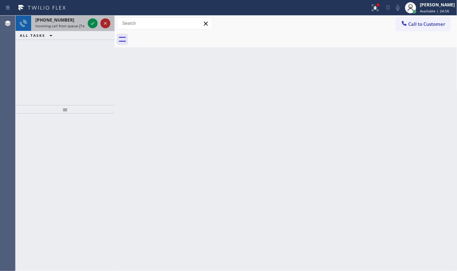
click at [107, 21] on icon at bounding box center [105, 23] width 8 height 8
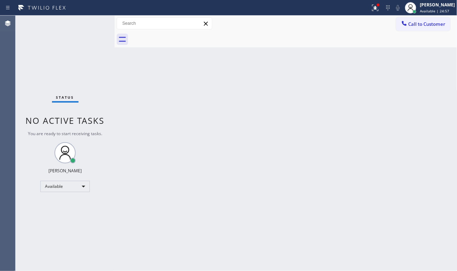
click at [105, 23] on div "Status No active tasks You are ready to start receiving tasks. [PERSON_NAME] Av…" at bounding box center [65, 143] width 99 height 255
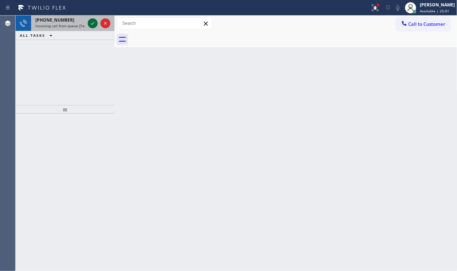
click at [91, 22] on icon at bounding box center [92, 23] width 8 height 8
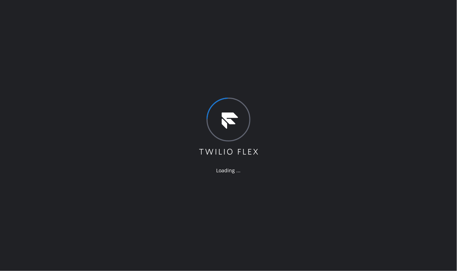
click at [428, 103] on div "Loading ..." at bounding box center [228, 135] width 457 height 271
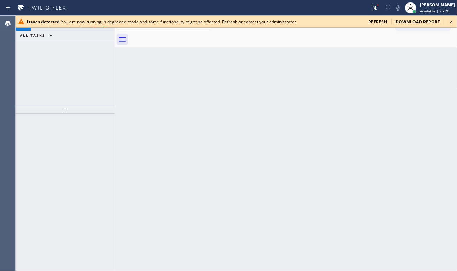
click at [446, 66] on div "Back to Dashboard Change Sender ID Customers Technicians Select a contact Outbo…" at bounding box center [286, 143] width 343 height 255
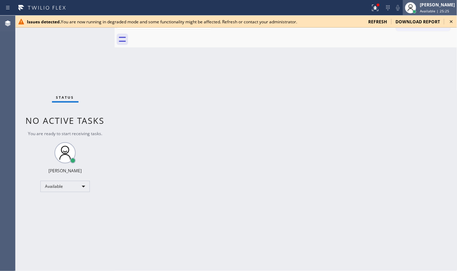
click at [434, 8] on span "Available | 25:25" at bounding box center [434, 10] width 29 height 5
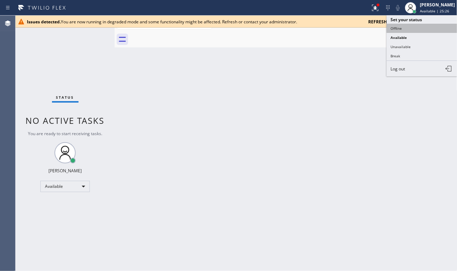
click at [430, 29] on button "Offline" at bounding box center [422, 28] width 71 height 9
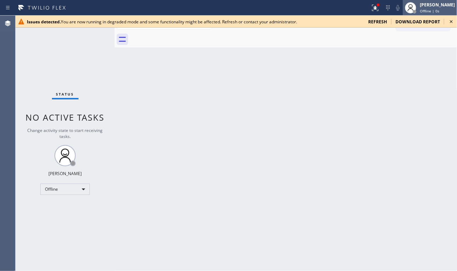
click at [439, 10] on span "Offline | 0s" at bounding box center [429, 10] width 19 height 5
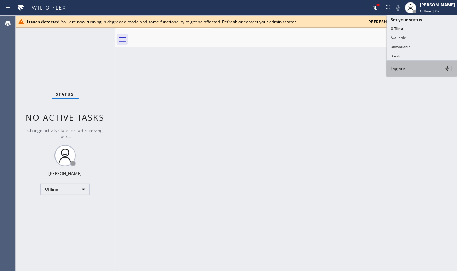
click at [426, 62] on button "Log out" at bounding box center [422, 69] width 71 height 16
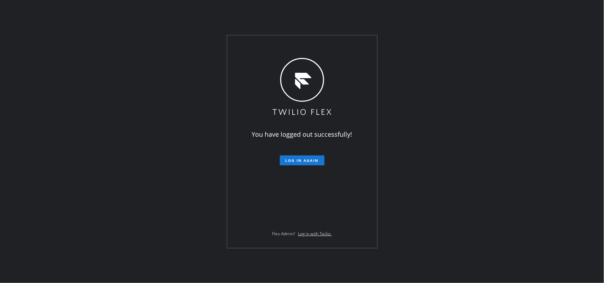
click at [457, 99] on div "You have logged out successfully! Log in again Flex Admin? Log in with Twilio." at bounding box center [302, 141] width 604 height 283
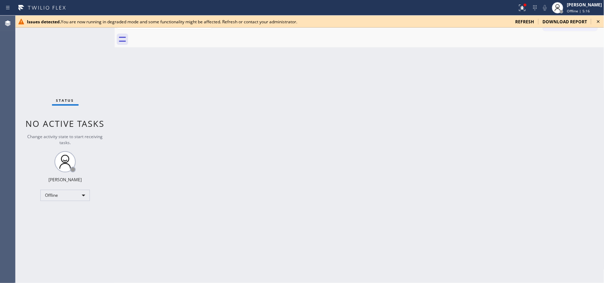
click at [600, 24] on icon at bounding box center [598, 21] width 8 height 8
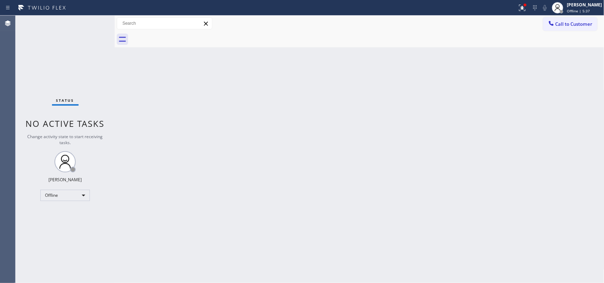
click at [525, 111] on div "Back to Dashboard Change Sender ID Customers Technicians Select a contact Outbo…" at bounding box center [360, 150] width 490 height 268
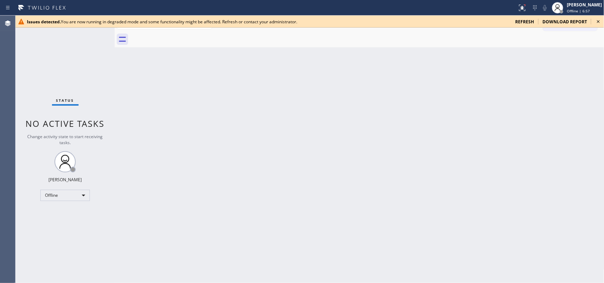
click at [596, 22] on icon at bounding box center [598, 21] width 8 height 8
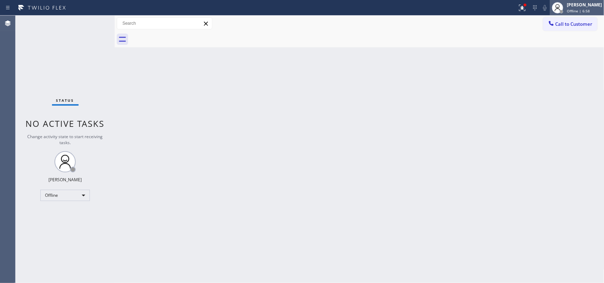
click at [576, 10] on span "Offline | 6:58" at bounding box center [578, 10] width 23 height 5
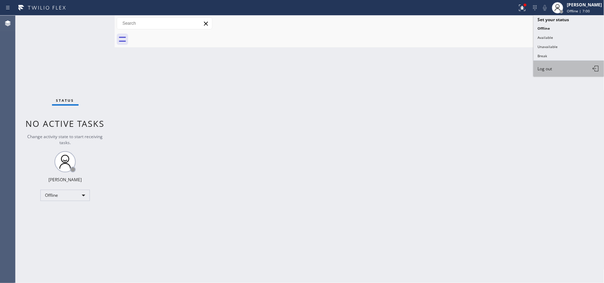
click at [548, 70] on span "Log out" at bounding box center [545, 69] width 15 height 6
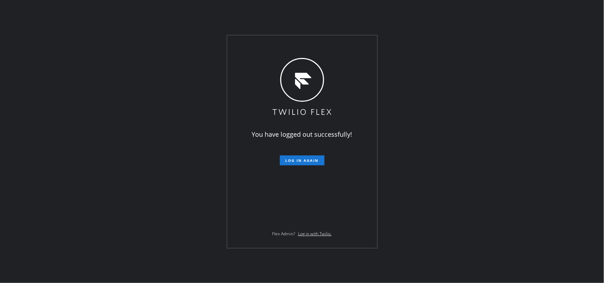
click at [535, 54] on div "You have logged out successfully! Log in again Flex Admin? Log in with Twilio." at bounding box center [302, 141] width 604 height 283
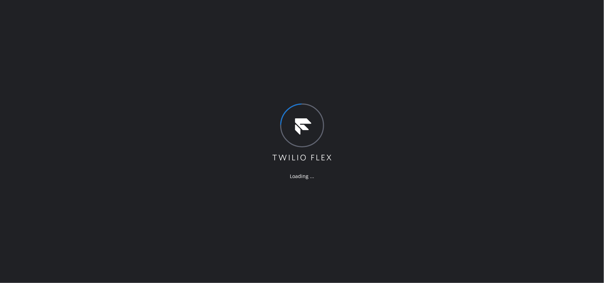
click at [475, 145] on div "Loading ..." at bounding box center [302, 141] width 604 height 283
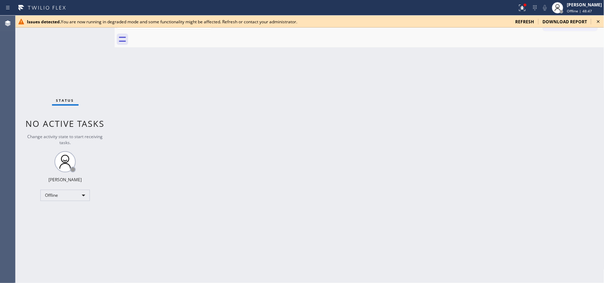
click at [528, 110] on div "Back to Dashboard Change Sender ID Customers Technicians Select a contact Outbo…" at bounding box center [360, 150] width 490 height 268
drag, startPoint x: 503, startPoint y: 97, endPoint x: 491, endPoint y: 87, distance: 15.9
click at [503, 97] on div "Back to Dashboard Change Sender ID Customers Technicians Select a contact Outbo…" at bounding box center [360, 150] width 490 height 268
click at [497, 101] on div "Back to Dashboard Change Sender ID Customers Technicians Select a contact Outbo…" at bounding box center [360, 150] width 490 height 268
click at [508, 82] on div "Back to Dashboard Change Sender ID Customers Technicians Select a contact Outbo…" at bounding box center [360, 150] width 490 height 268
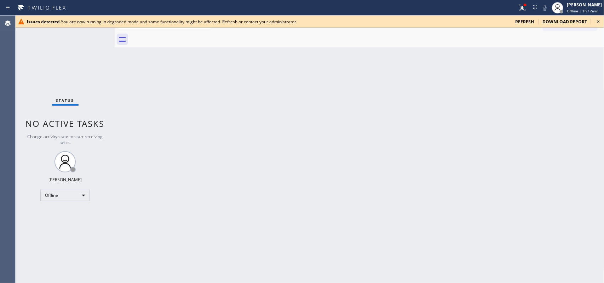
click at [532, 197] on div "Back to Dashboard Change Sender ID Customers Technicians Select a contact Outbo…" at bounding box center [360, 150] width 490 height 268
drag, startPoint x: 485, startPoint y: 151, endPoint x: 483, endPoint y: 147, distance: 4.1
click at [485, 151] on div "Back to Dashboard Change Sender ID Customers Technicians Select a contact Outbo…" at bounding box center [360, 150] width 490 height 268
click at [540, 105] on div "Back to Dashboard Change Sender ID Customers Technicians Select a contact Outbo…" at bounding box center [360, 150] width 490 height 268
click at [541, 201] on div "Back to Dashboard Change Sender ID Customers Technicians Select a contact Outbo…" at bounding box center [360, 150] width 490 height 268
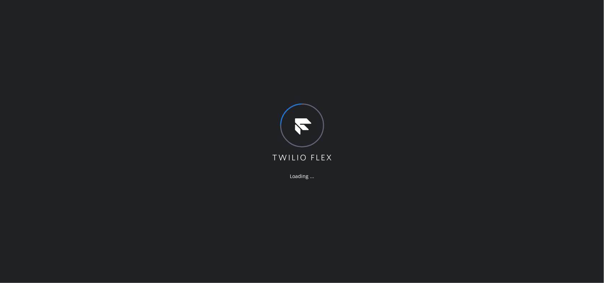
drag, startPoint x: 563, startPoint y: 99, endPoint x: 558, endPoint y: 98, distance: 5.4
click at [563, 99] on div "Loading ..." at bounding box center [302, 141] width 604 height 283
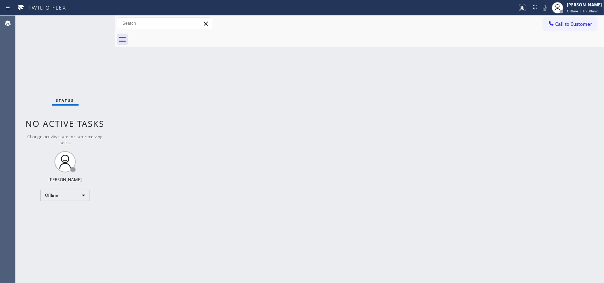
click at [522, 114] on div "Back to Dashboard Change Sender ID Customers Technicians Select a contact Outbo…" at bounding box center [360, 150] width 490 height 268
click at [317, 104] on div "Back to Dashboard Change Sender ID Customers Technicians Select a contact Outbo…" at bounding box center [360, 150] width 490 height 268
click at [501, 121] on div "Back to Dashboard Change Sender ID Customers Technicians Select a contact Outbo…" at bounding box center [360, 150] width 490 height 268
drag, startPoint x: 543, startPoint y: 133, endPoint x: 531, endPoint y: 131, distance: 12.3
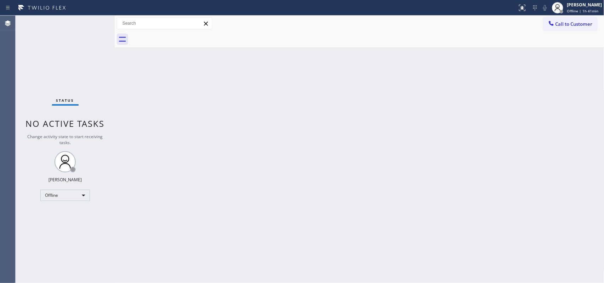
click at [543, 133] on div "Back to Dashboard Change Sender ID Customers Technicians Select a contact Outbo…" at bounding box center [360, 150] width 490 height 268
